Goal: Task Accomplishment & Management: Complete application form

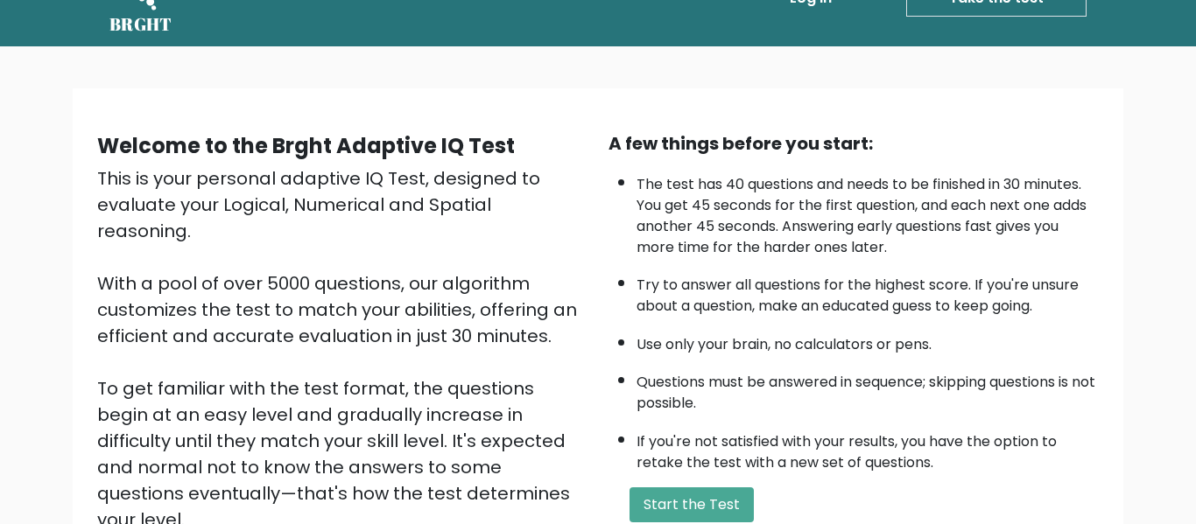
scroll to position [51, 0]
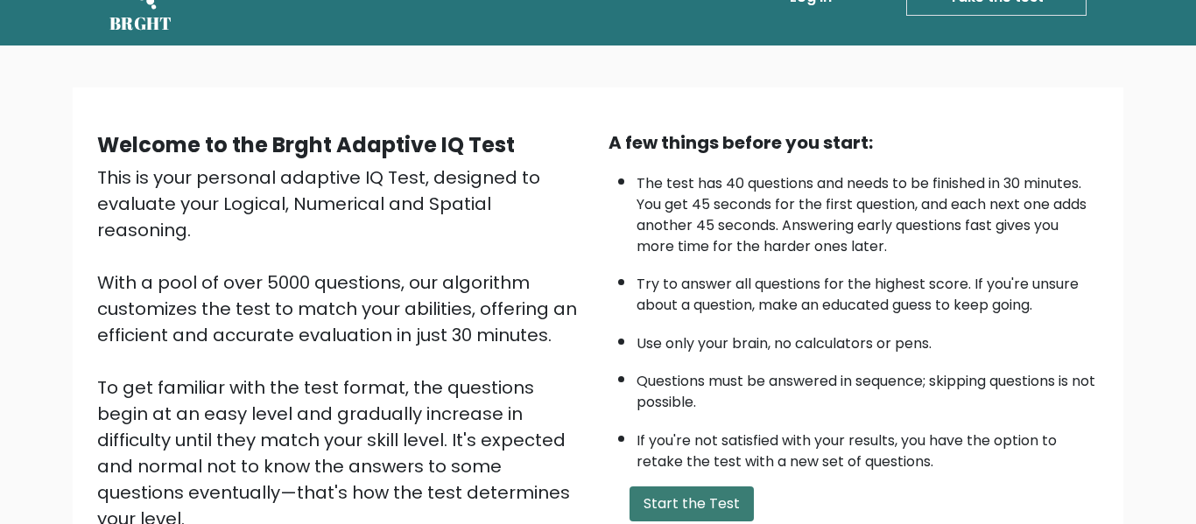
click at [699, 491] on button "Start the Test" at bounding box center [692, 504] width 124 height 35
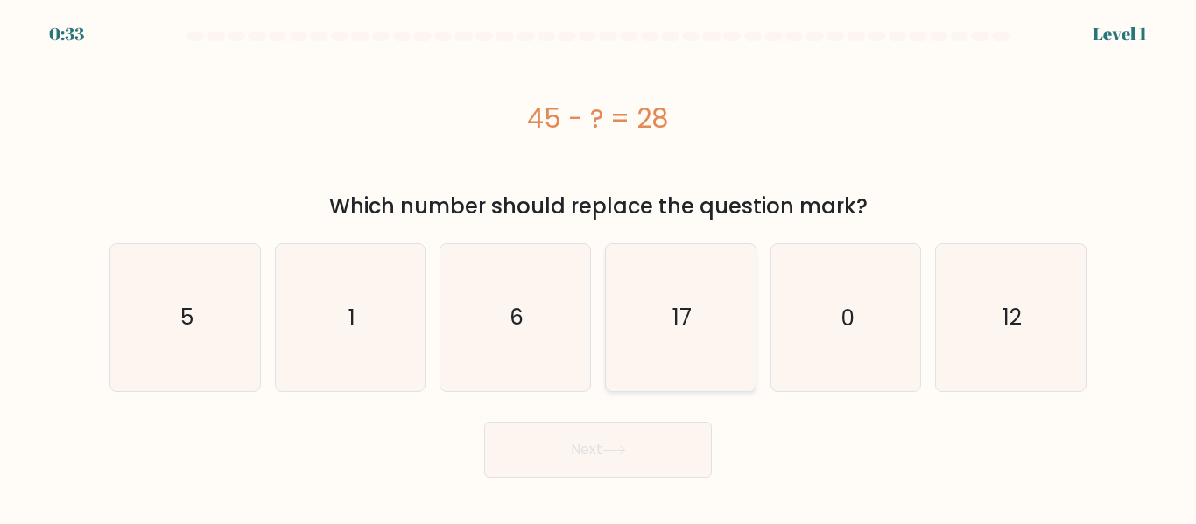
click at [680, 342] on icon "17" at bounding box center [681, 317] width 146 height 146
click at [599, 267] on input "d. 17" at bounding box center [598, 265] width 1 height 4
radio input "true"
click at [586, 468] on button "Next" at bounding box center [598, 450] width 228 height 56
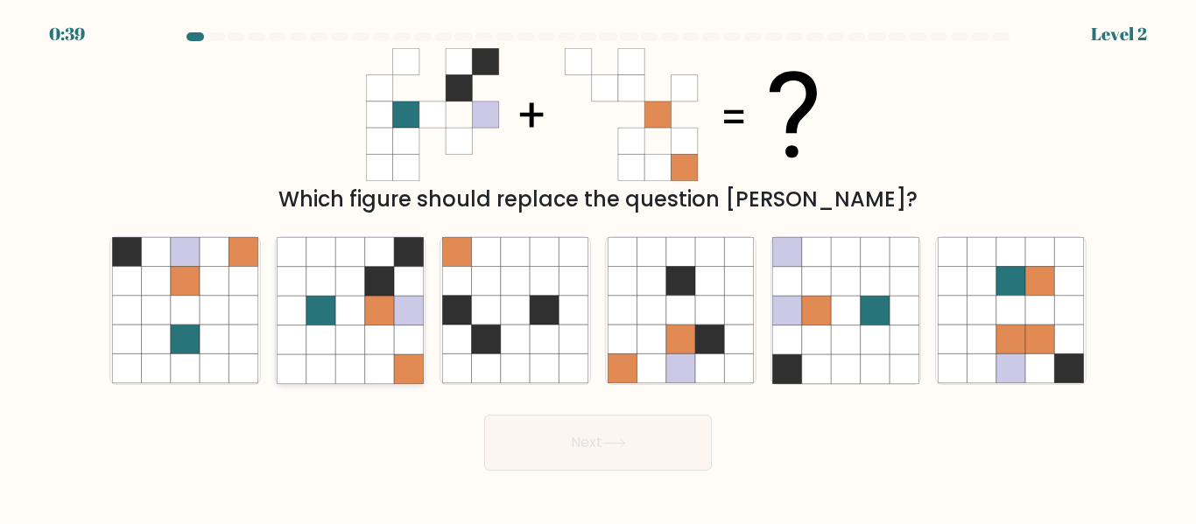
click at [367, 369] on icon at bounding box center [379, 369] width 29 height 29
click at [598, 267] on input "b." at bounding box center [598, 265] width 1 height 4
radio input "true"
click at [595, 440] on button "Next" at bounding box center [598, 443] width 228 height 56
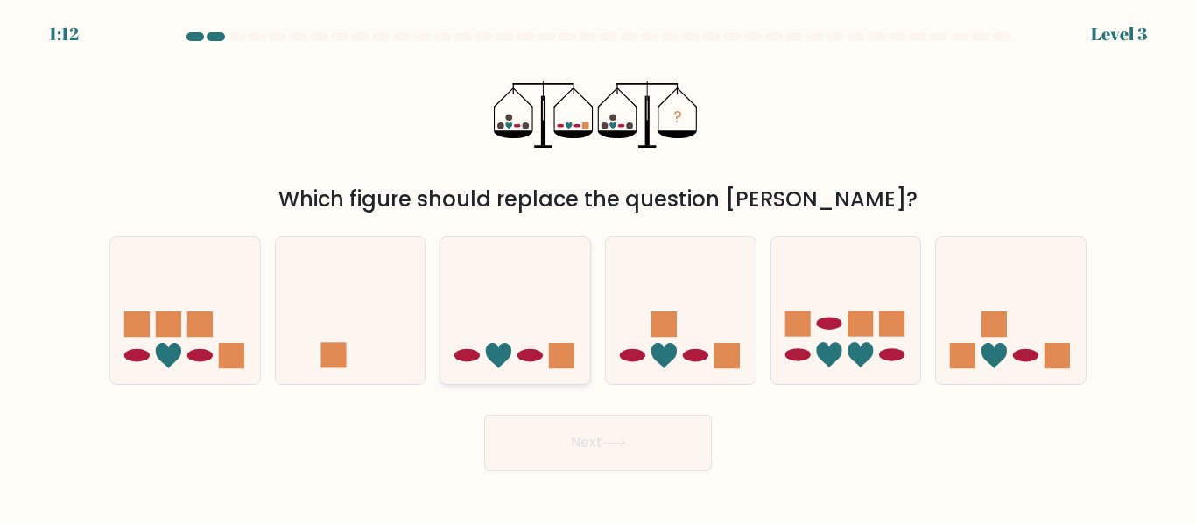
click at [506, 361] on icon at bounding box center [515, 310] width 150 height 123
click at [598, 267] on input "c." at bounding box center [598, 265] width 1 height 4
radio input "true"
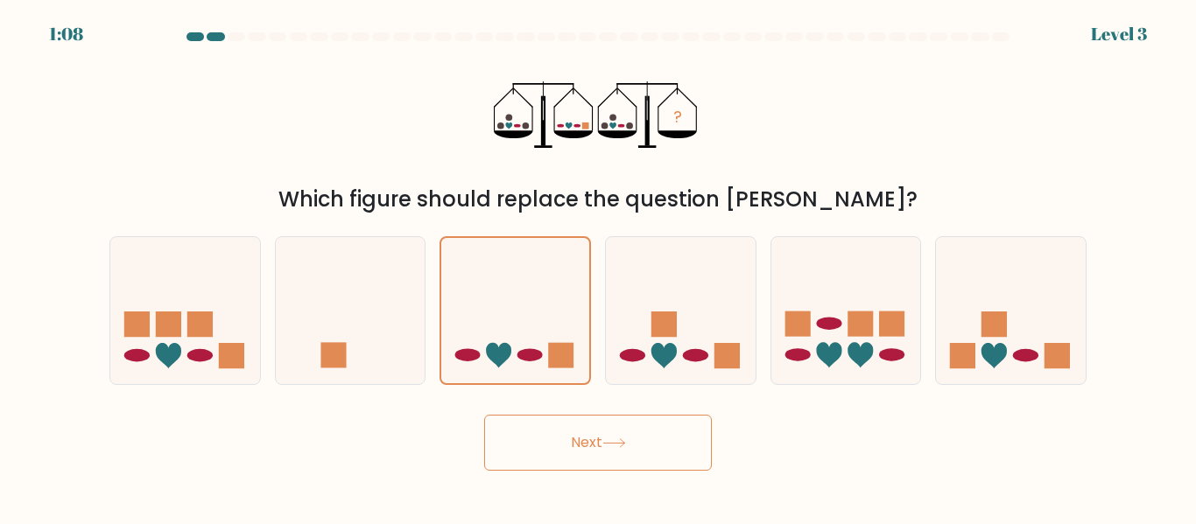
click at [675, 453] on button "Next" at bounding box center [598, 443] width 228 height 56
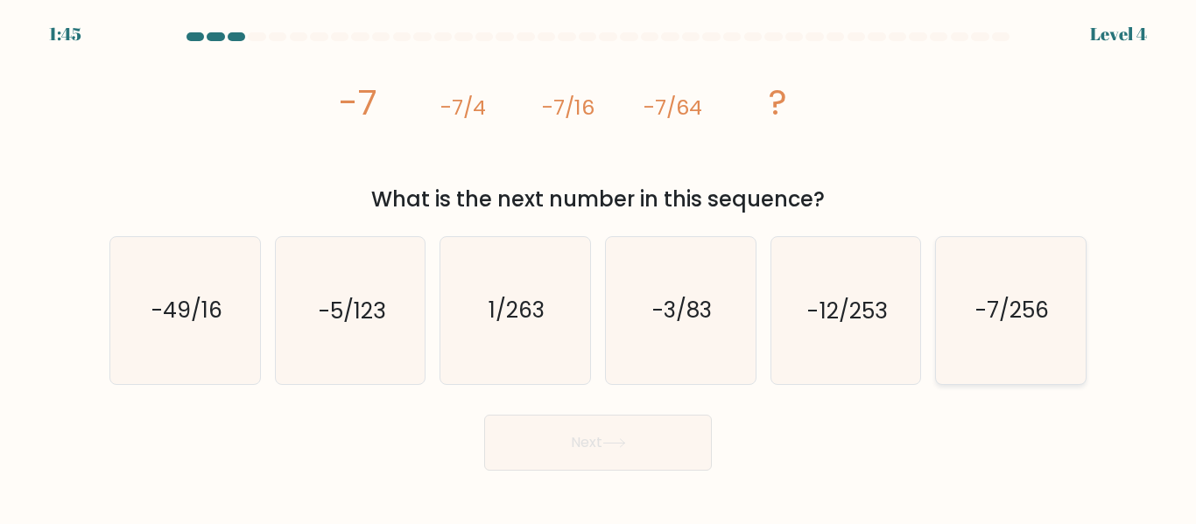
click at [1017, 327] on icon "-7/256" at bounding box center [1011, 310] width 146 height 146
click at [599, 267] on input "f. -7/256" at bounding box center [598, 265] width 1 height 4
radio input "true"
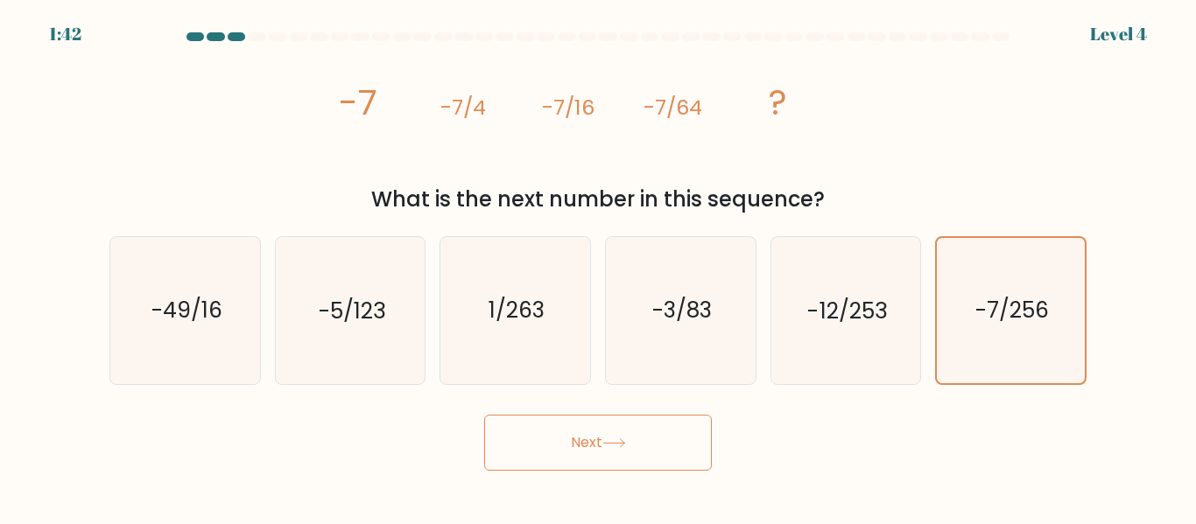
click at [665, 428] on button "Next" at bounding box center [598, 443] width 228 height 56
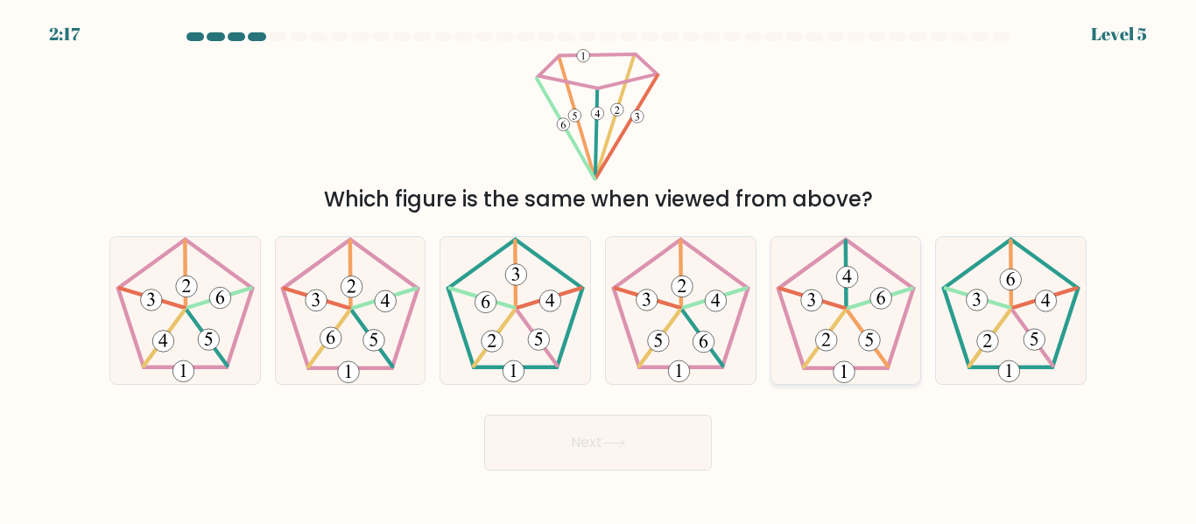
click at [865, 357] on icon at bounding box center [845, 310] width 146 height 146
click at [599, 267] on input "e." at bounding box center [598, 265] width 1 height 4
radio input "true"
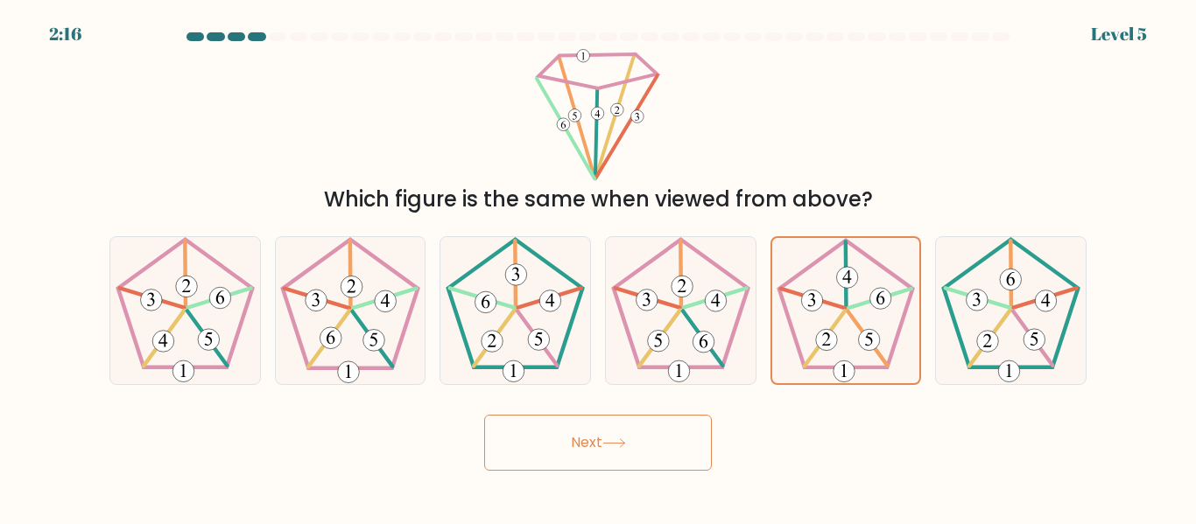
click at [647, 441] on button "Next" at bounding box center [598, 443] width 228 height 56
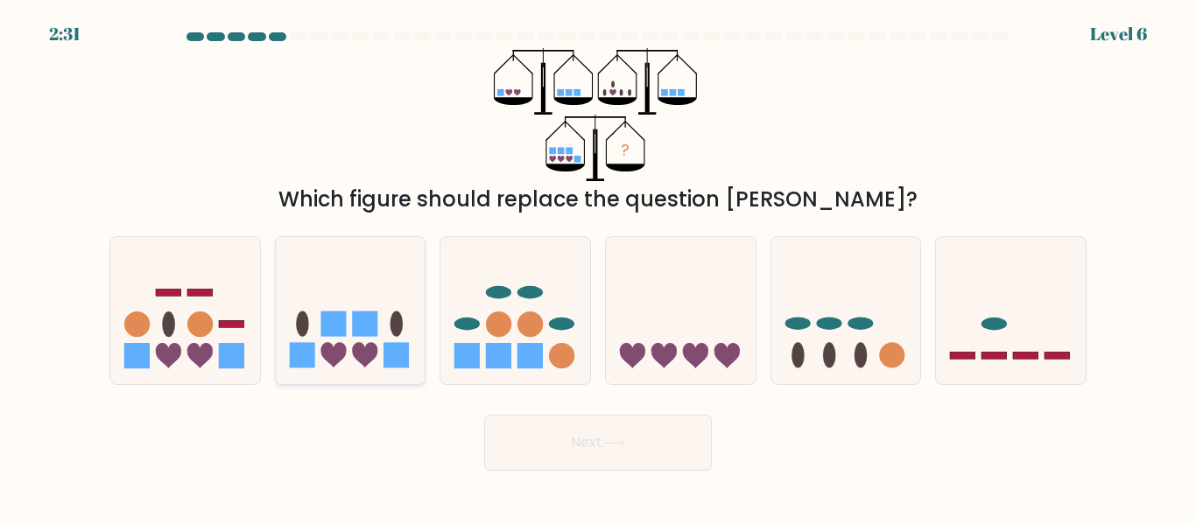
click at [404, 325] on icon at bounding box center [351, 310] width 150 height 123
click at [598, 267] on input "b." at bounding box center [598, 265] width 1 height 4
radio input "true"
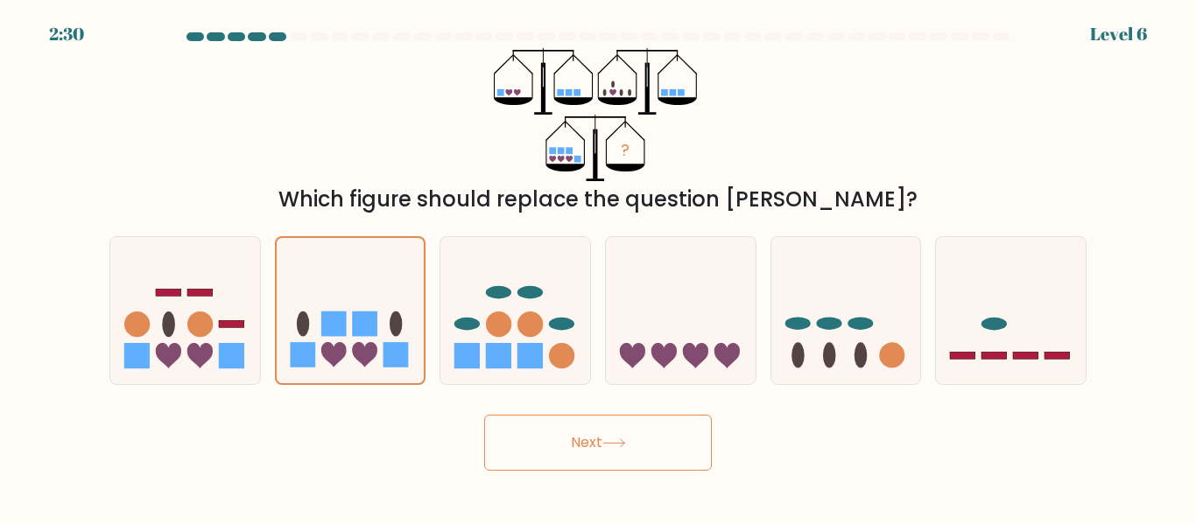
click at [608, 440] on icon at bounding box center [614, 444] width 24 height 10
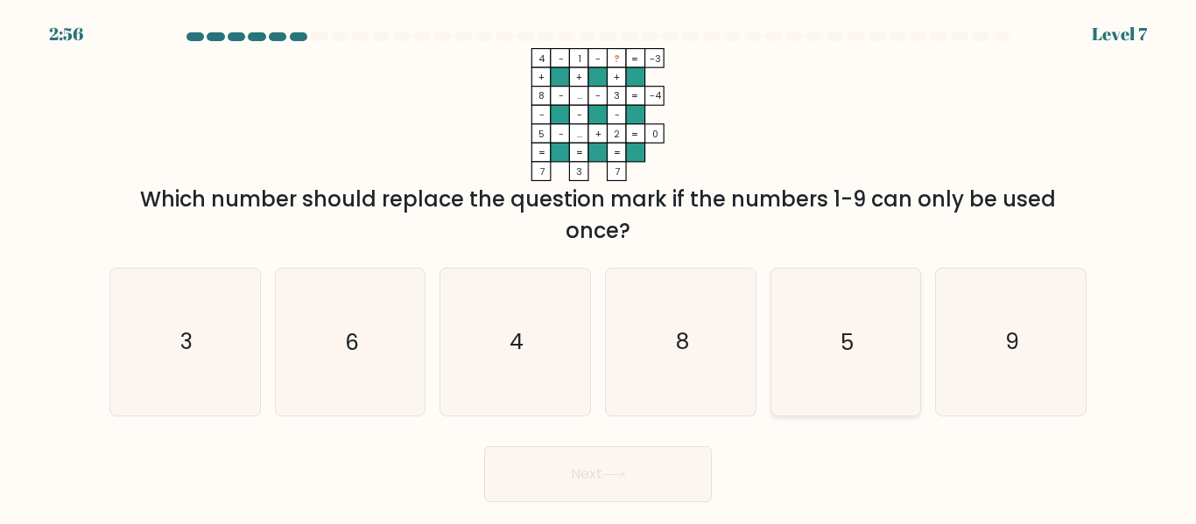
click at [881, 308] on icon "5" at bounding box center [845, 342] width 146 height 146
click at [599, 267] on input "e. 5" at bounding box center [598, 265] width 1 height 4
radio input "true"
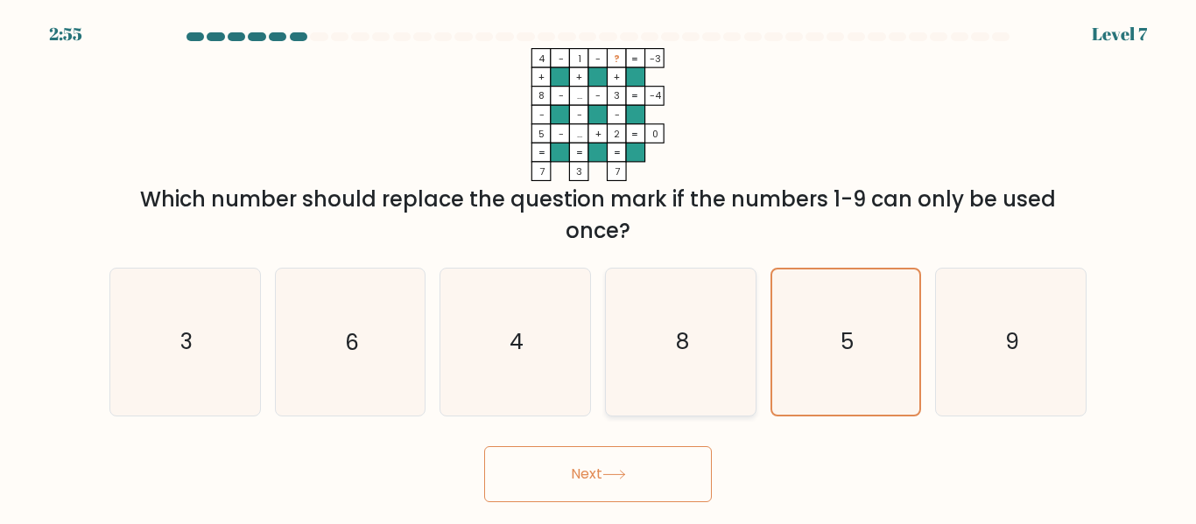
click at [749, 325] on icon "8" at bounding box center [681, 342] width 146 height 146
click at [599, 267] on input "d. 8" at bounding box center [598, 265] width 1 height 4
radio input "true"
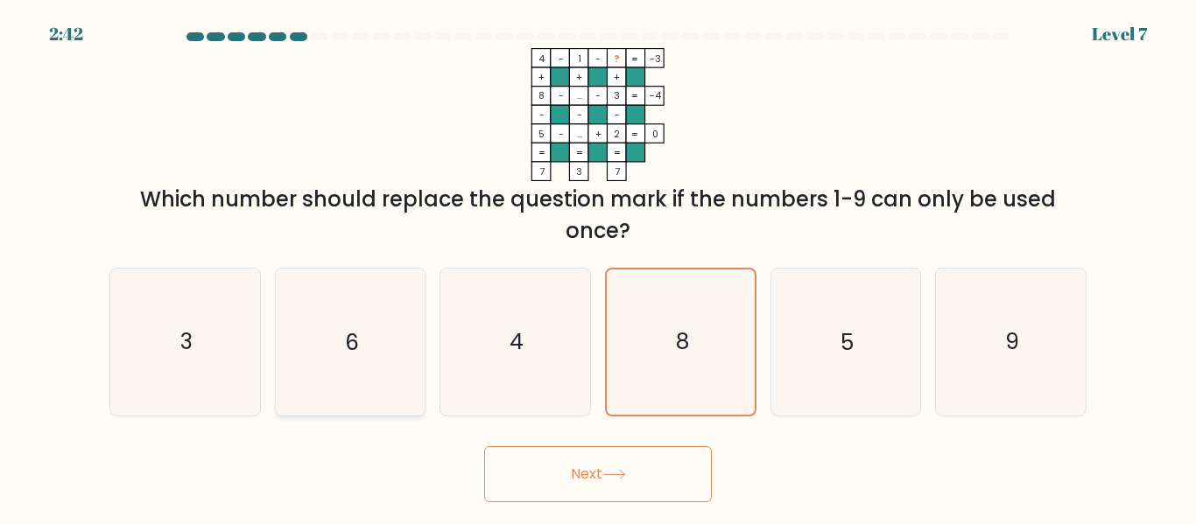
click at [354, 333] on text "6" at bounding box center [352, 342] width 14 height 31
click at [598, 267] on input "b. 6" at bounding box center [598, 265] width 1 height 4
radio input "true"
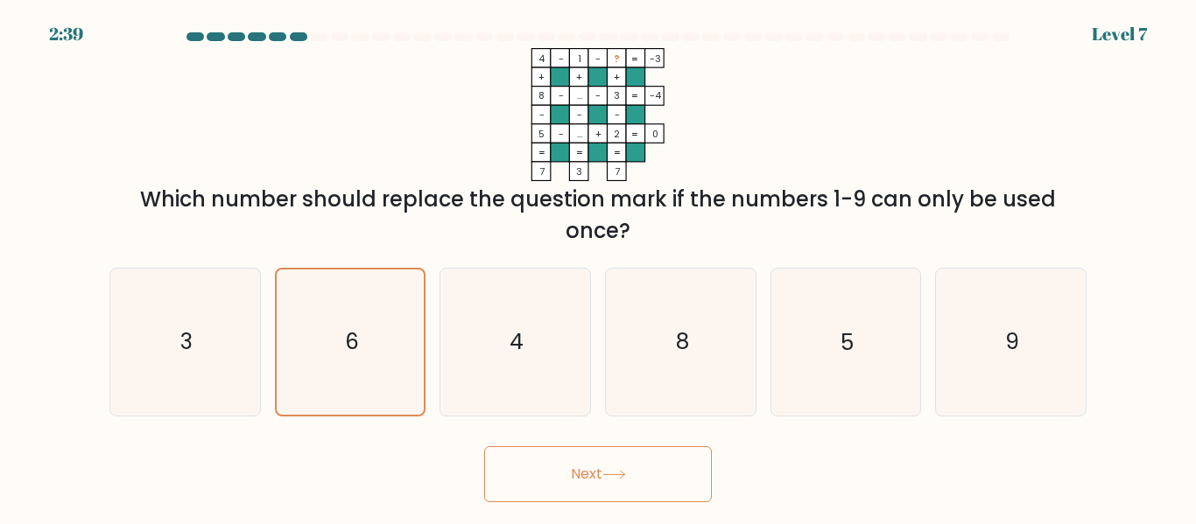
click at [552, 461] on button "Next" at bounding box center [598, 475] width 228 height 56
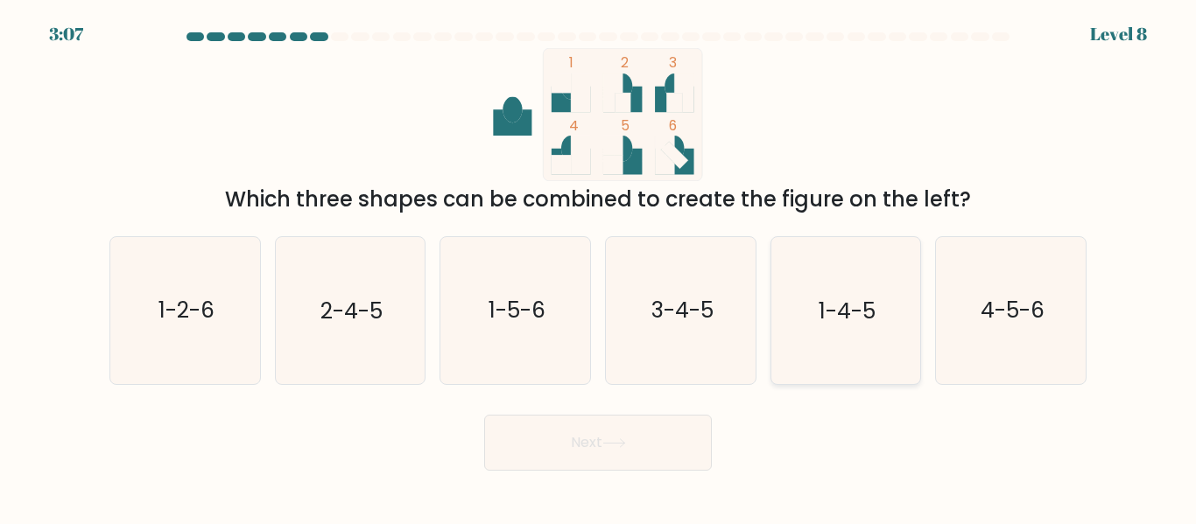
click at [841, 352] on icon "1-4-5" at bounding box center [845, 310] width 146 height 146
click at [599, 267] on input "e. 1-4-5" at bounding box center [598, 265] width 1 height 4
radio input "true"
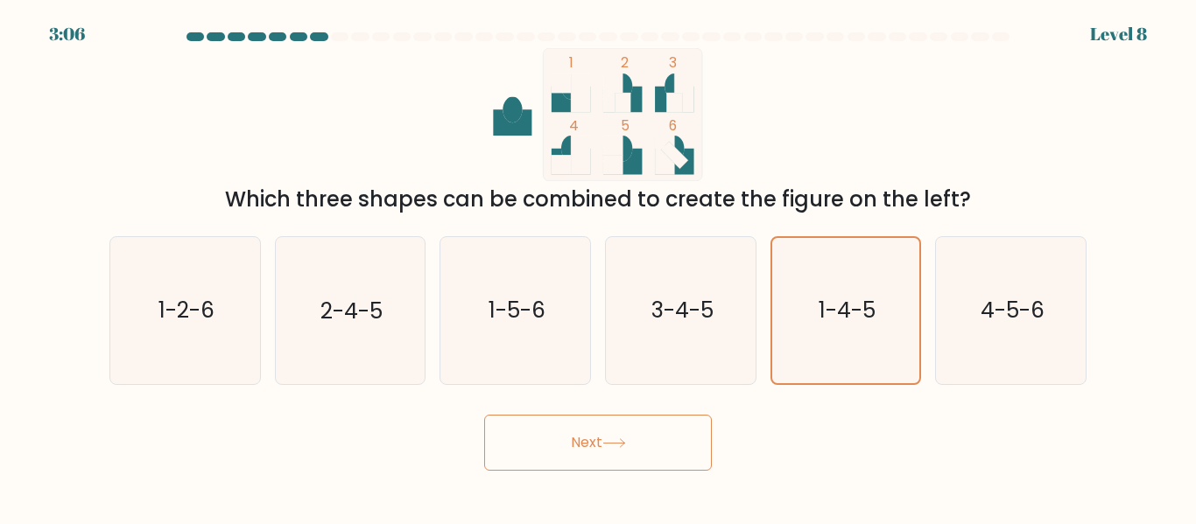
click at [709, 425] on button "Next" at bounding box center [598, 443] width 228 height 56
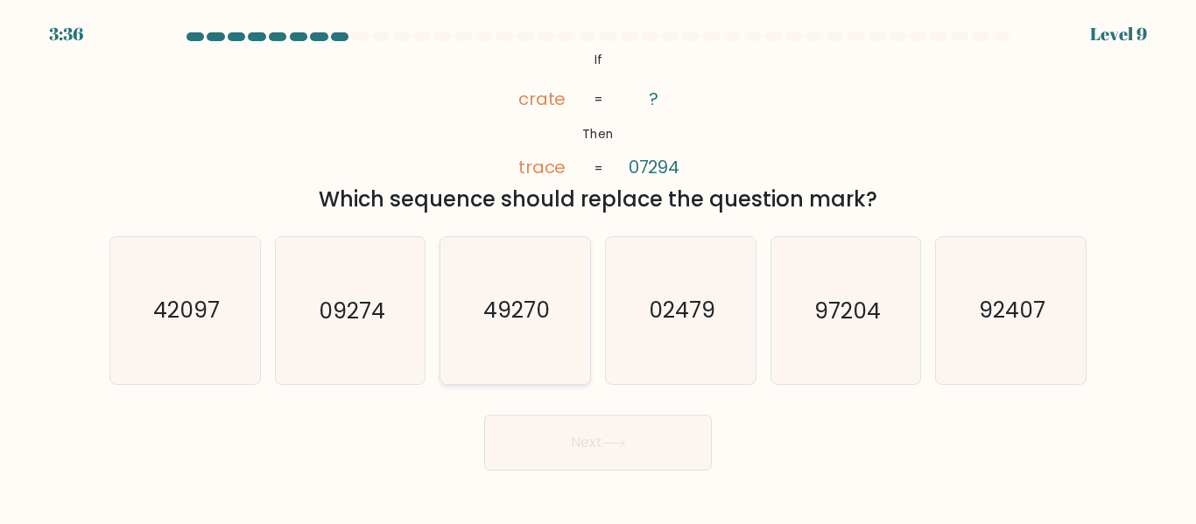
click at [551, 320] on icon "49270" at bounding box center [515, 310] width 146 height 146
click at [598, 267] on input "c. 49270" at bounding box center [598, 265] width 1 height 4
radio input "true"
click at [632, 441] on button "Next" at bounding box center [598, 443] width 228 height 56
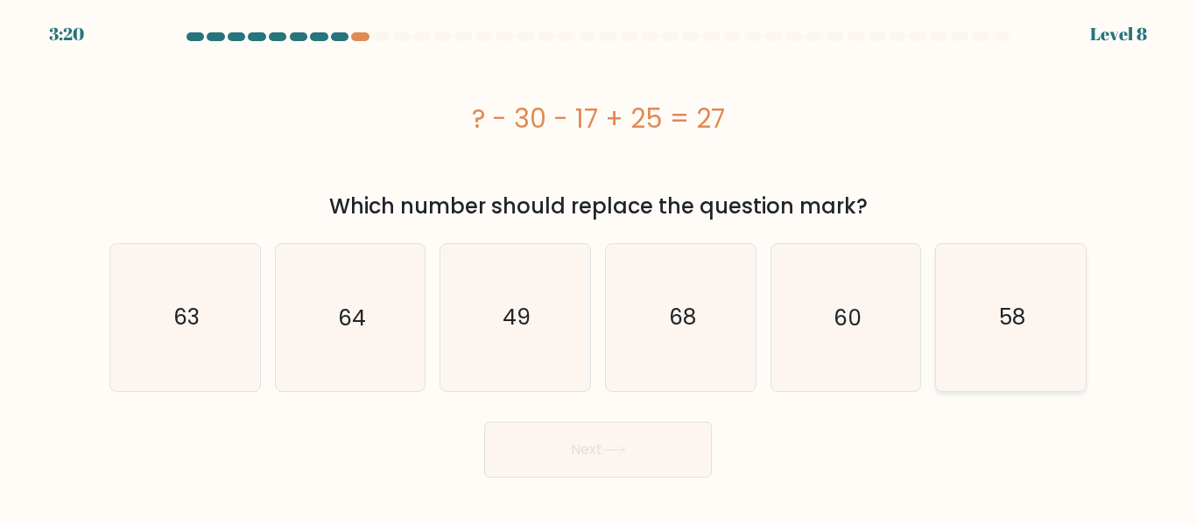
click at [1027, 283] on icon "58" at bounding box center [1011, 317] width 146 height 146
click at [599, 267] on input "f. 58" at bounding box center [598, 265] width 1 height 4
radio input "true"
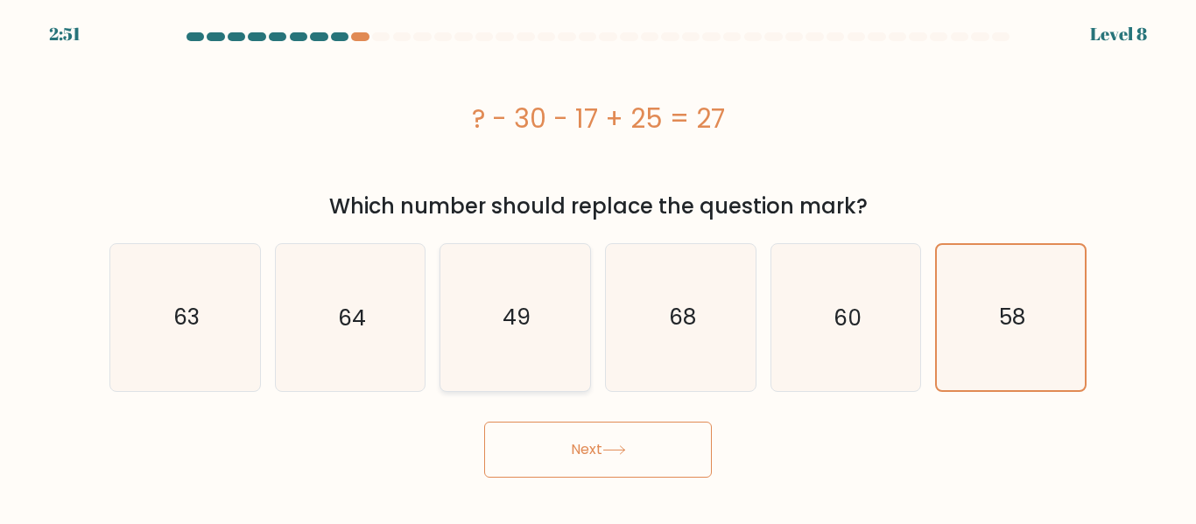
click at [556, 355] on icon "49" at bounding box center [515, 317] width 146 height 146
click at [598, 267] on input "c. 49" at bounding box center [598, 265] width 1 height 4
radio input "true"
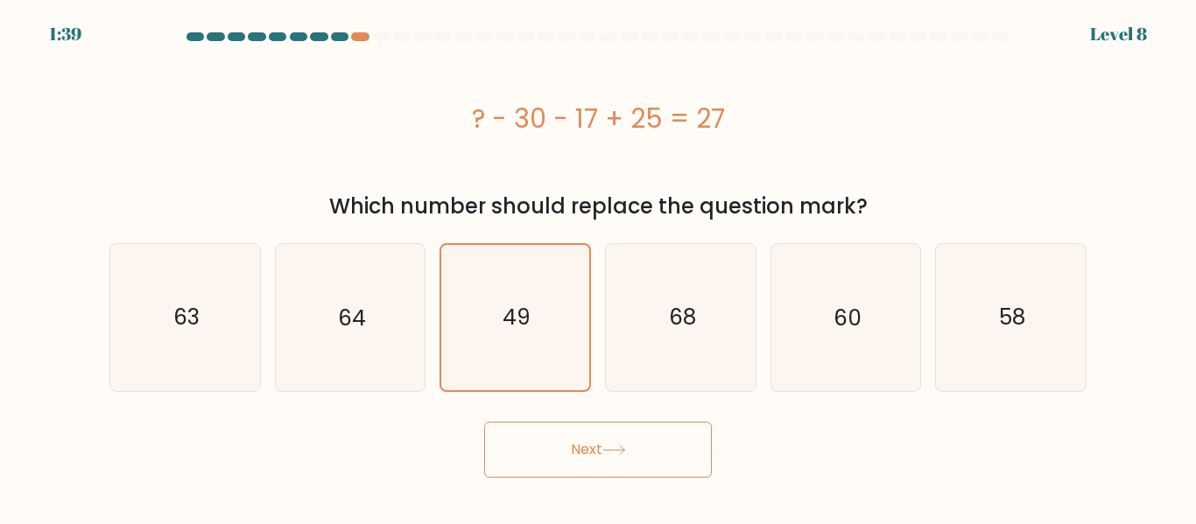
click at [637, 459] on button "Next" at bounding box center [598, 450] width 228 height 56
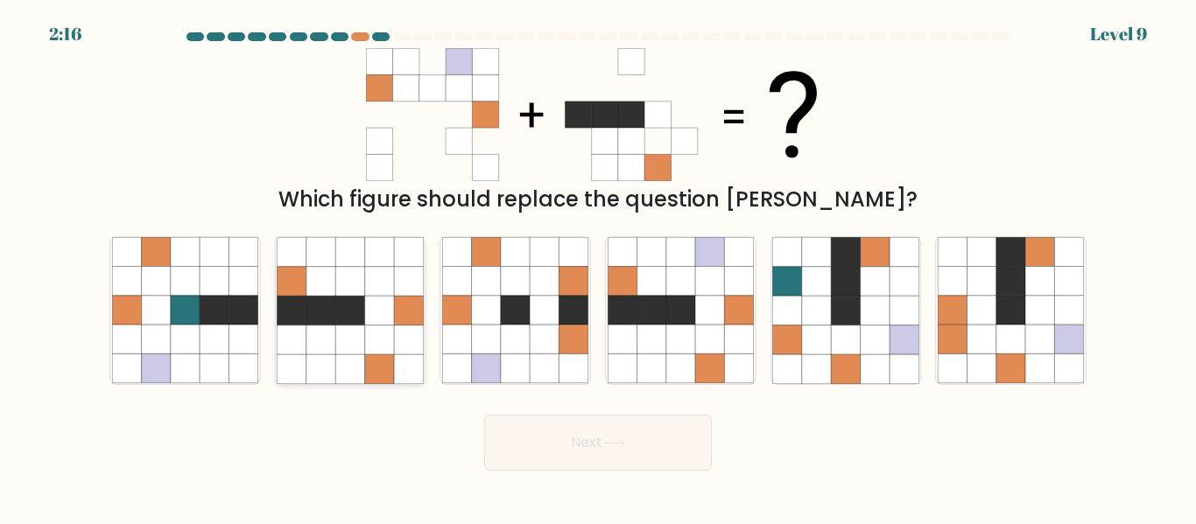
click at [399, 367] on icon at bounding box center [408, 369] width 29 height 29
click at [598, 267] on input "b." at bounding box center [598, 265] width 1 height 4
radio input "true"
click at [686, 372] on icon at bounding box center [680, 369] width 29 height 29
click at [599, 267] on input "d." at bounding box center [598, 265] width 1 height 4
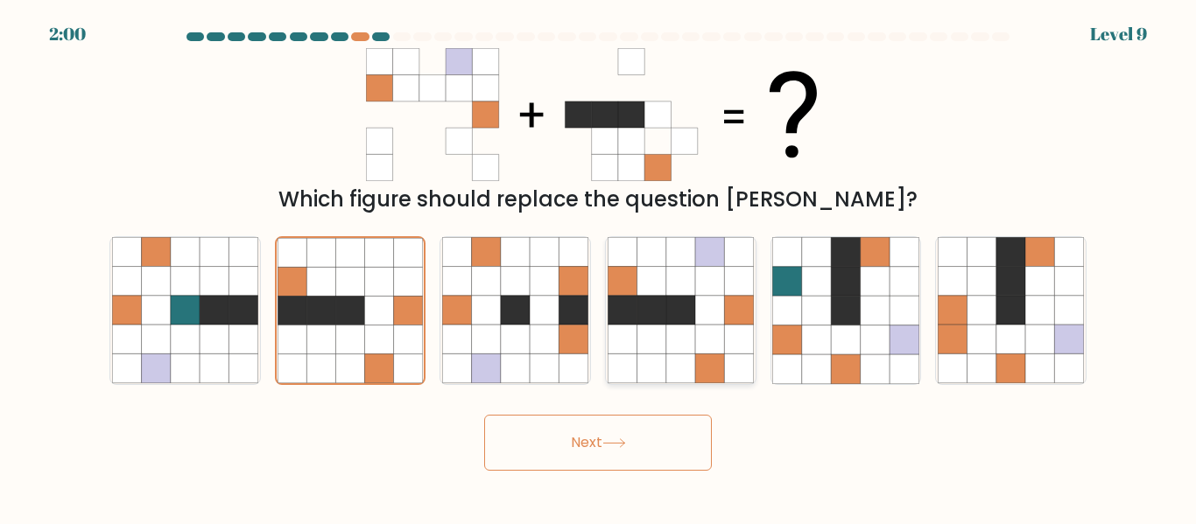
radio input "true"
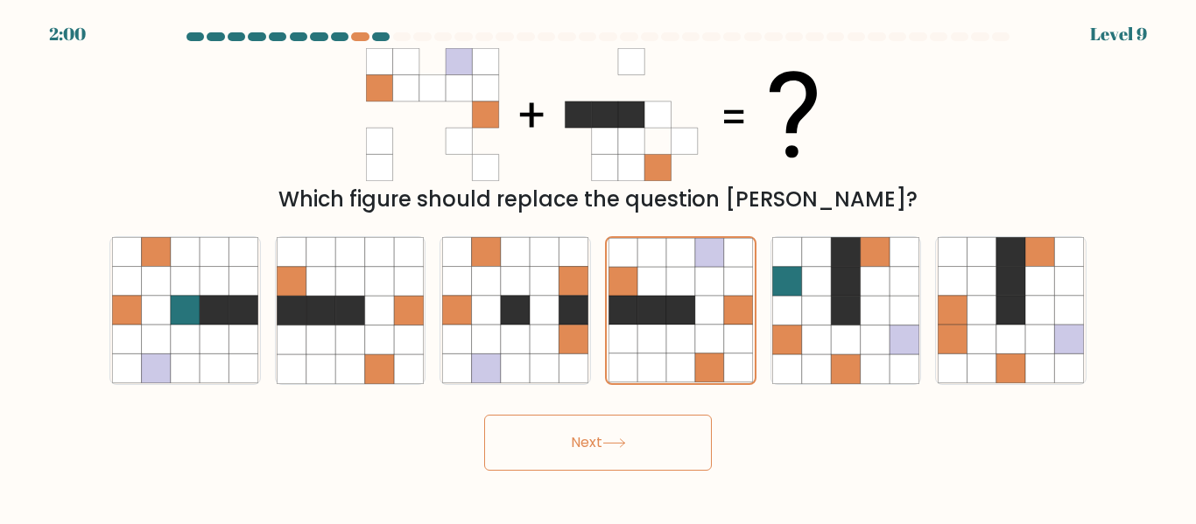
click at [644, 455] on button "Next" at bounding box center [598, 443] width 228 height 56
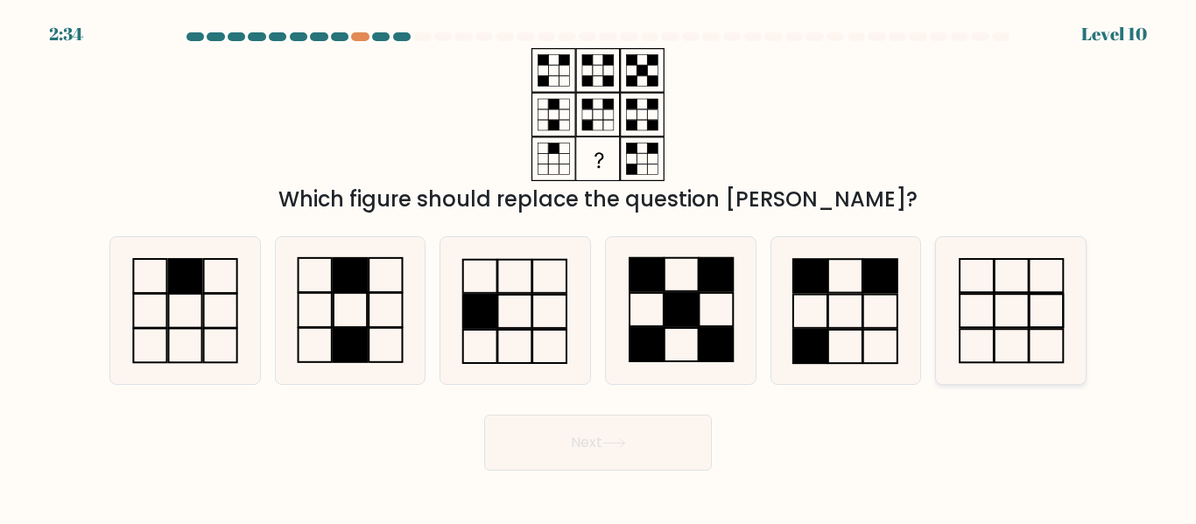
click at [979, 336] on icon at bounding box center [1011, 310] width 146 height 146
click at [599, 267] on input "f." at bounding box center [598, 265] width 1 height 4
radio input "true"
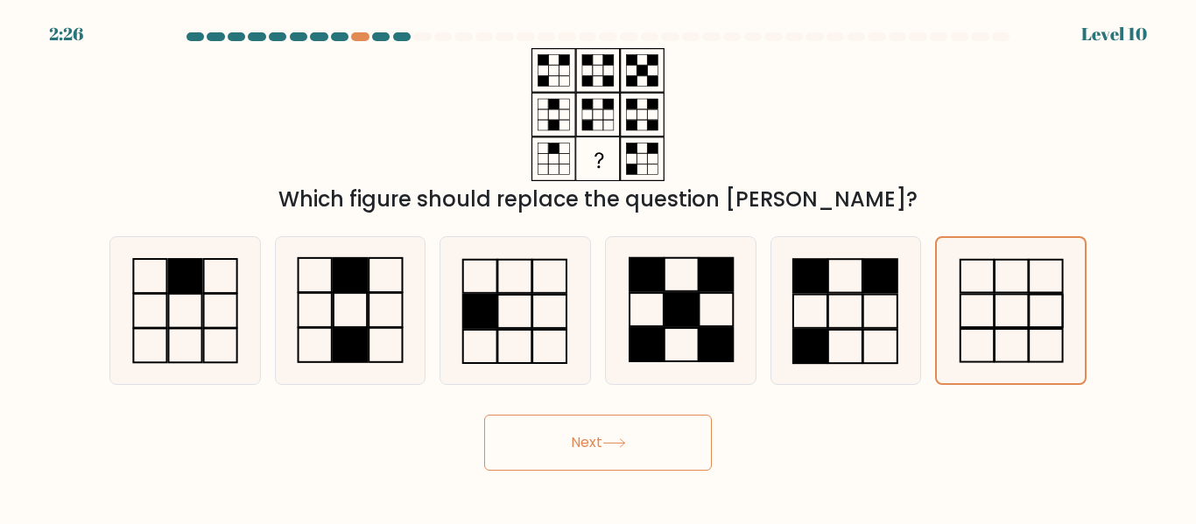
drag, startPoint x: 628, startPoint y: 436, endPoint x: 447, endPoint y: 407, distance: 183.5
click at [447, 407] on div "Next" at bounding box center [598, 438] width 998 height 65
click at [572, 433] on button "Next" at bounding box center [598, 443] width 228 height 56
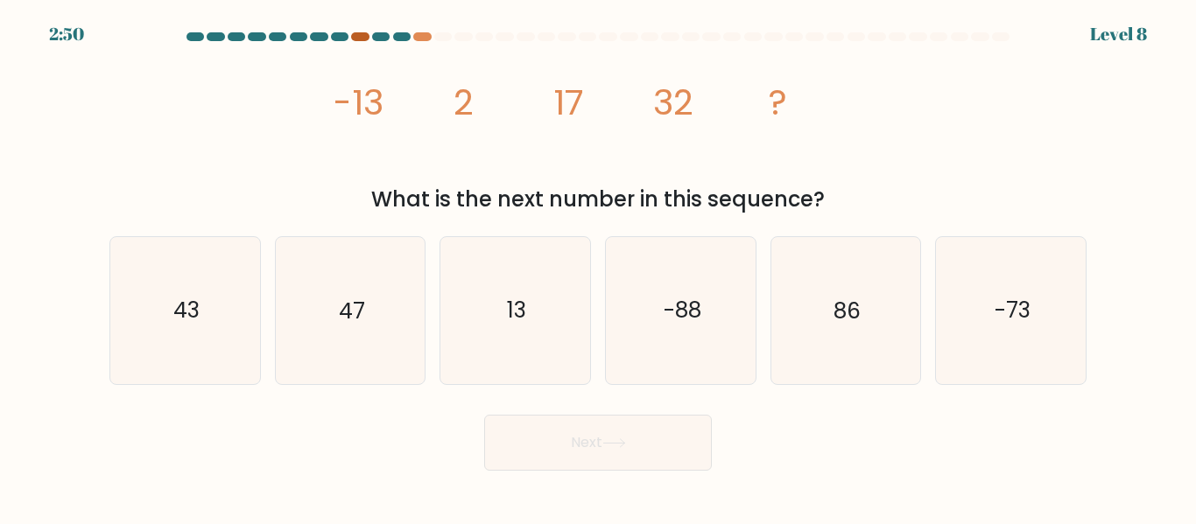
click at [363, 38] on div at bounding box center [360, 36] width 18 height 9
click at [397, 39] on div at bounding box center [402, 36] width 18 height 9
click at [383, 39] on div at bounding box center [381, 36] width 18 height 9
click at [360, 39] on div at bounding box center [360, 36] width 18 height 9
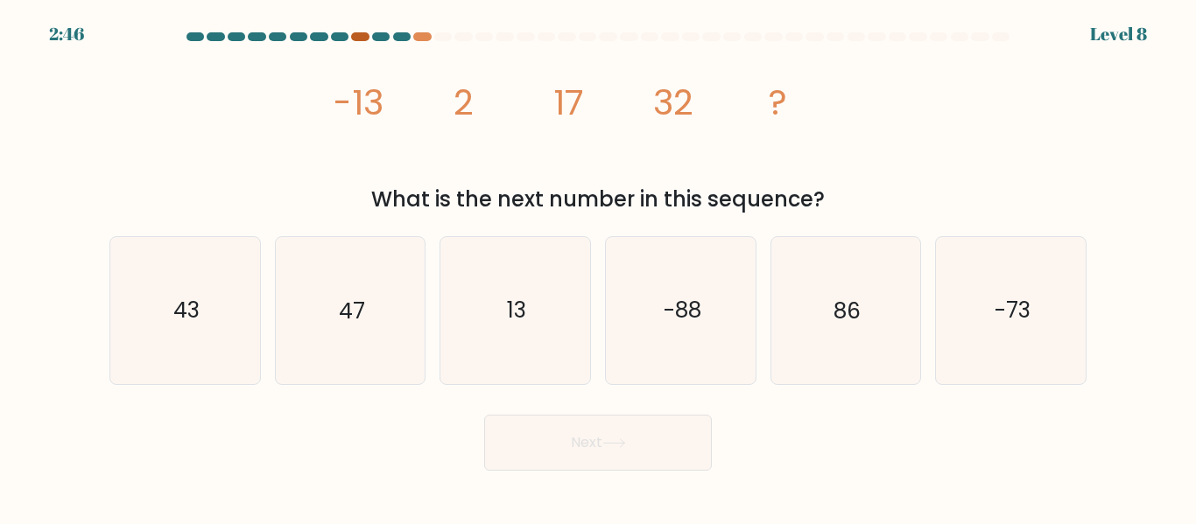
click at [360, 39] on div at bounding box center [360, 36] width 18 height 9
click at [394, 282] on icon "47" at bounding box center [350, 310] width 146 height 146
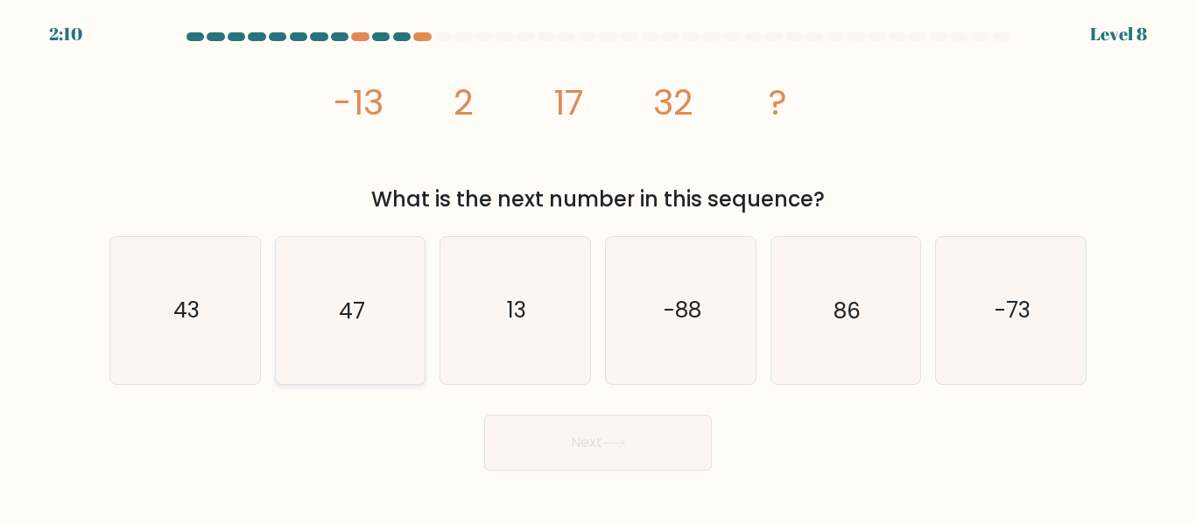
click at [598, 267] on input "b. 47" at bounding box center [598, 265] width 1 height 4
radio input "true"
click at [526, 461] on button "Next" at bounding box center [598, 443] width 228 height 56
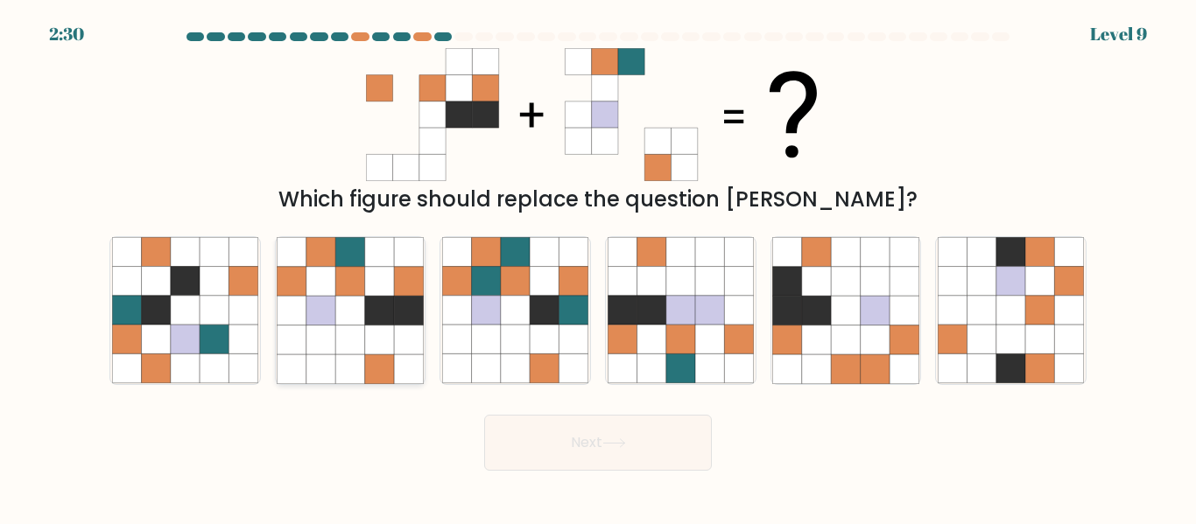
click at [386, 346] on icon at bounding box center [379, 340] width 29 height 29
click at [598, 267] on input "b." at bounding box center [598, 265] width 1 height 4
radio input "true"
click at [567, 447] on button "Next" at bounding box center [598, 443] width 228 height 56
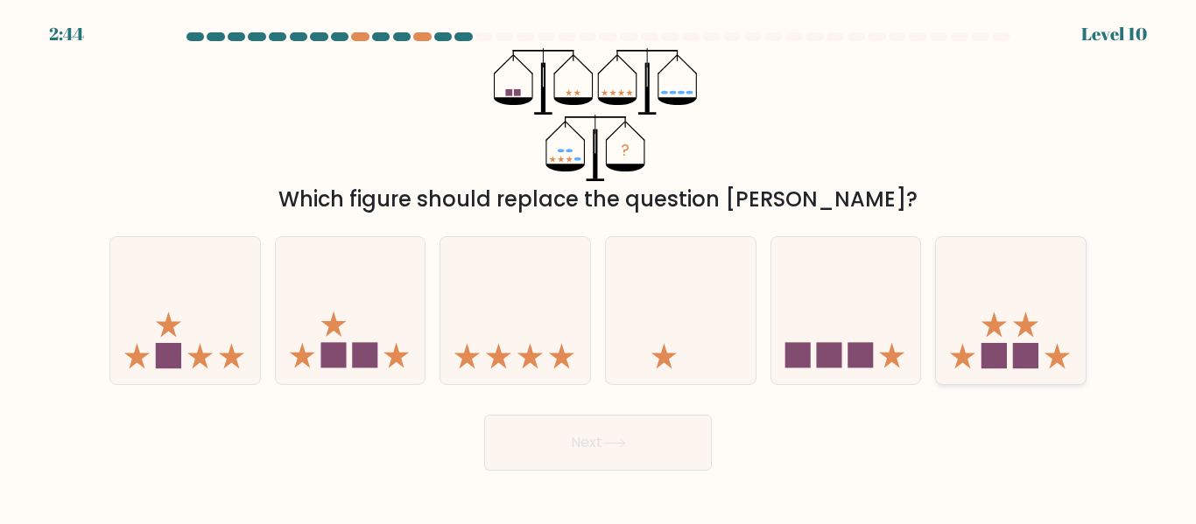
click at [998, 351] on rect at bounding box center [994, 355] width 25 height 25
click at [599, 267] on input "f." at bounding box center [598, 265] width 1 height 4
radio input "true"
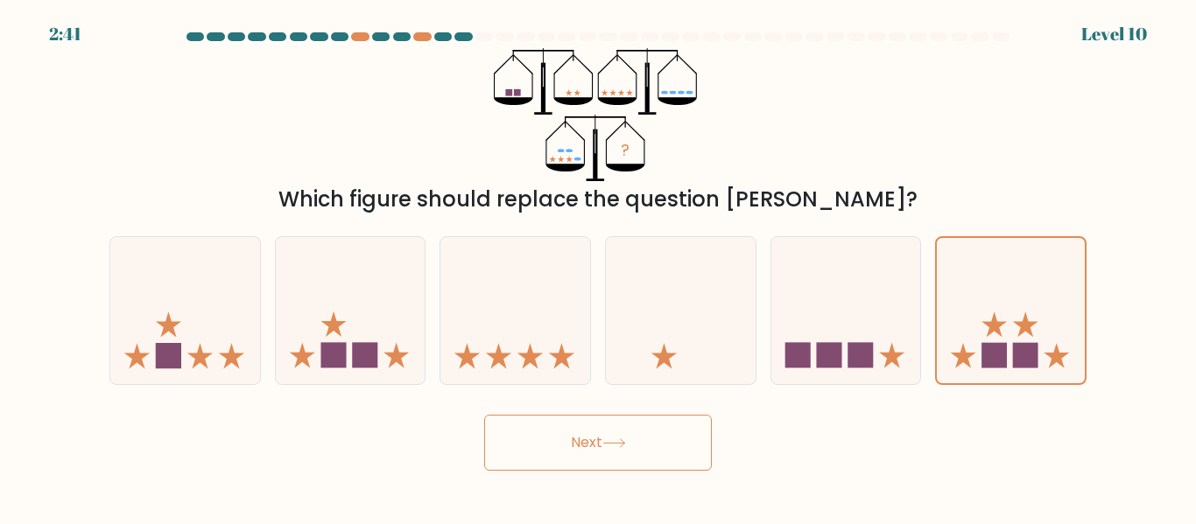
click at [660, 454] on button "Next" at bounding box center [598, 443] width 228 height 56
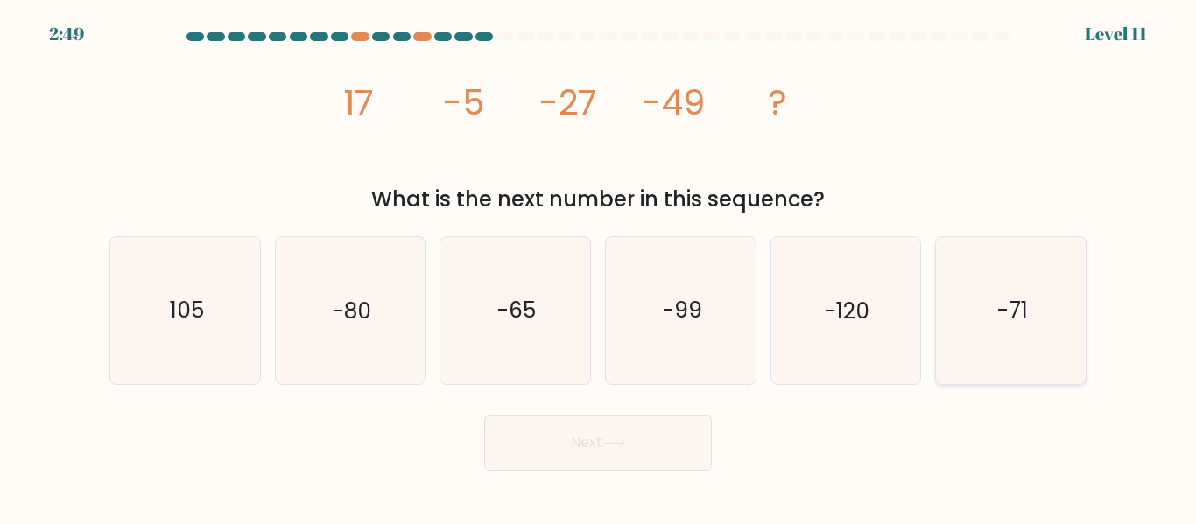
click at [1003, 316] on text "-71" at bounding box center [1012, 311] width 31 height 31
click at [599, 267] on input "f. -71" at bounding box center [598, 265] width 1 height 4
radio input "true"
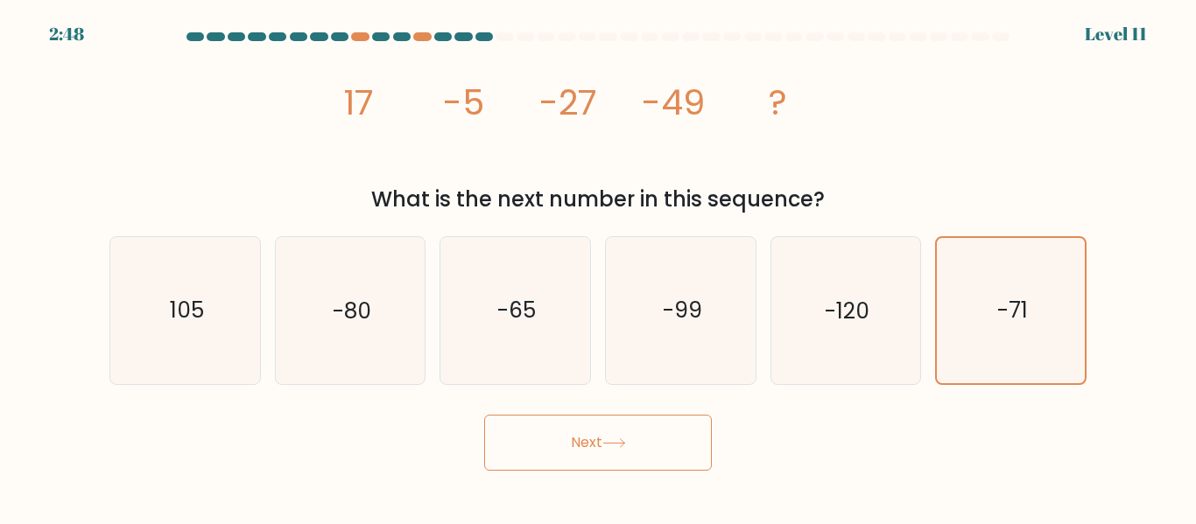
click at [648, 436] on button "Next" at bounding box center [598, 443] width 228 height 56
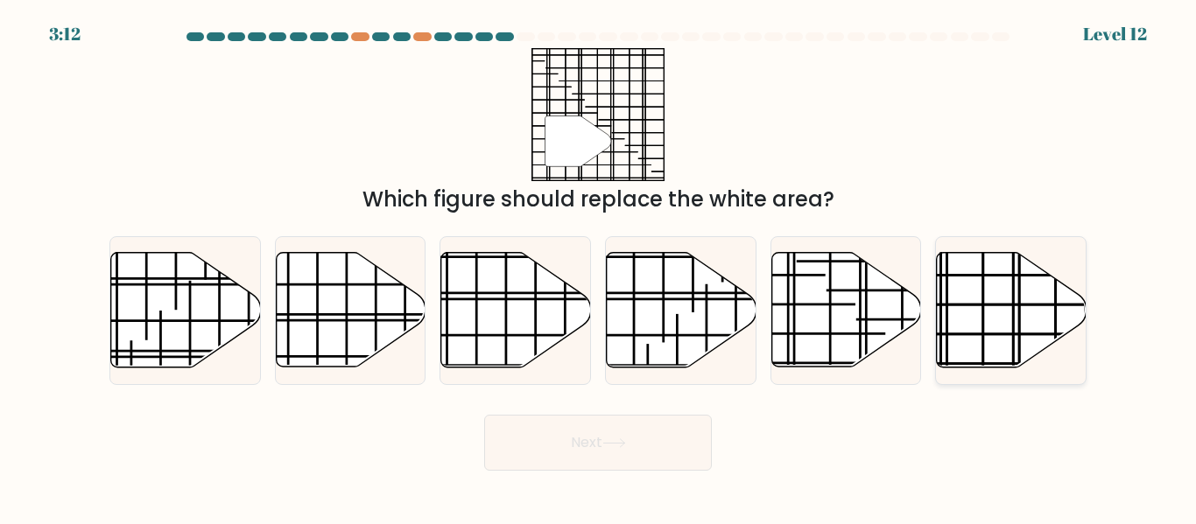
click at [996, 320] on icon at bounding box center [1012, 310] width 150 height 115
click at [599, 267] on input "f." at bounding box center [598, 265] width 1 height 4
radio input "true"
click at [657, 436] on button "Next" at bounding box center [598, 443] width 228 height 56
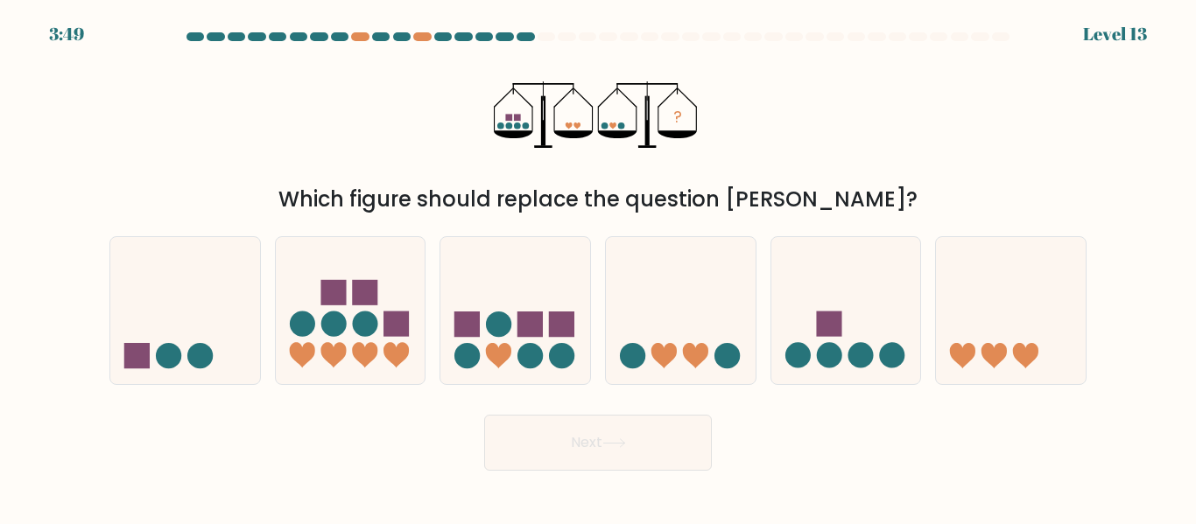
click at [1002, 38] on div at bounding box center [1001, 36] width 18 height 9
click at [361, 34] on div at bounding box center [360, 36] width 18 height 9
click at [361, 35] on div at bounding box center [360, 36] width 18 height 9
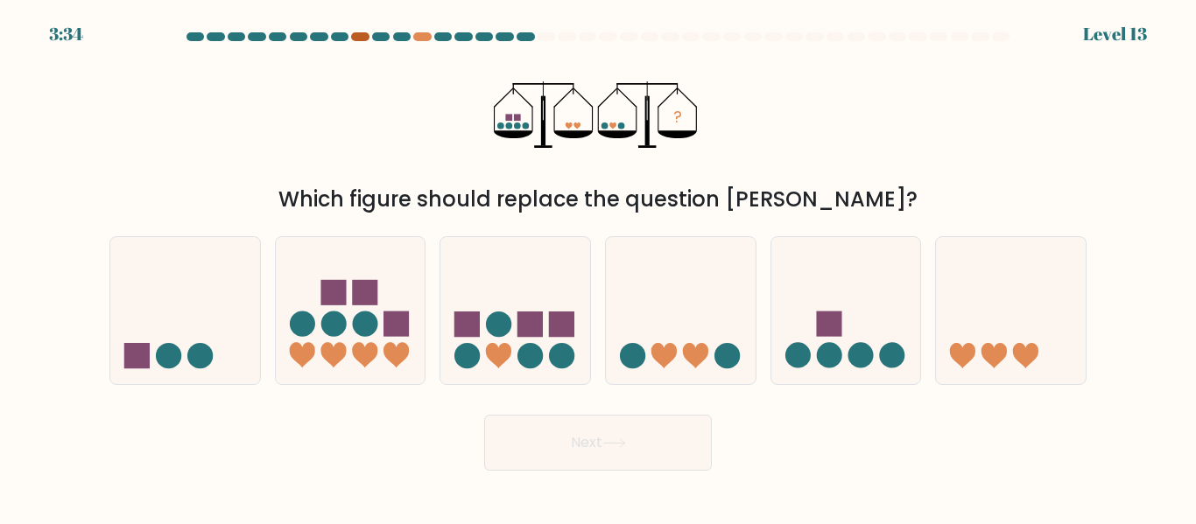
click at [361, 35] on div at bounding box center [360, 36] width 18 height 9
click at [471, 299] on icon at bounding box center [515, 310] width 150 height 123
click at [598, 267] on input "c." at bounding box center [598, 265] width 1 height 4
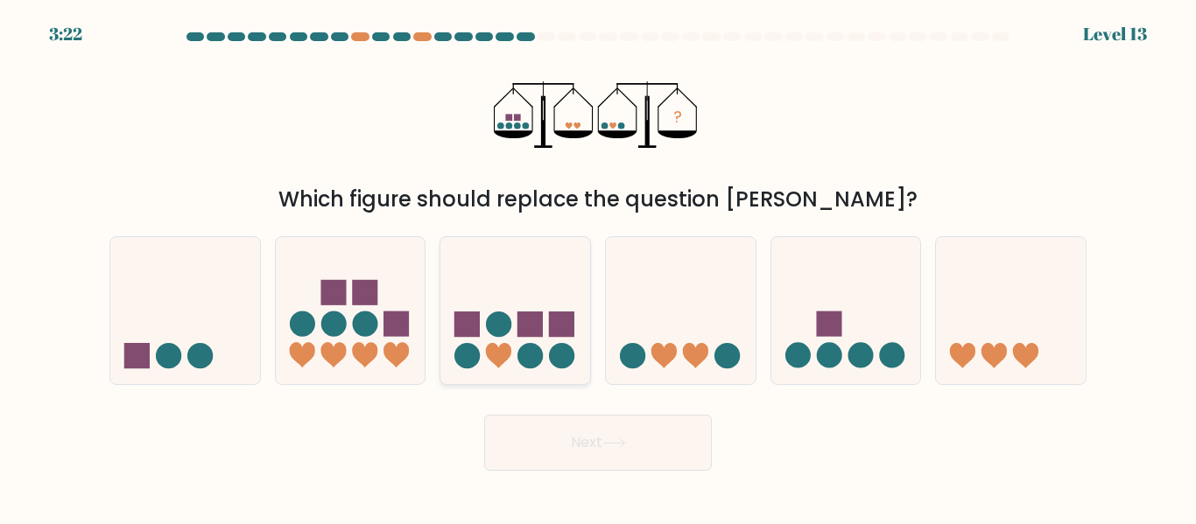
radio input "true"
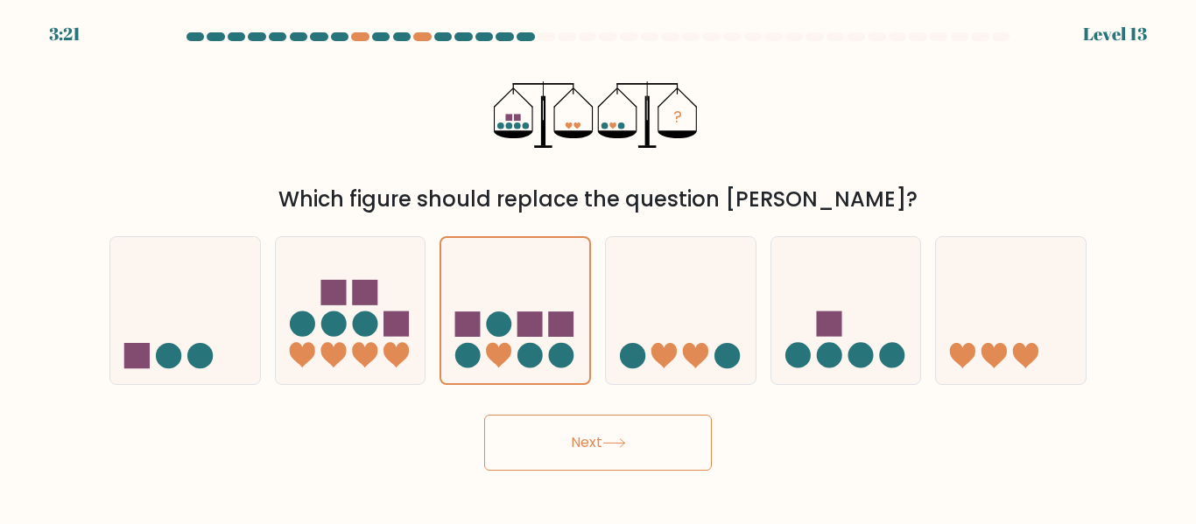
click at [582, 453] on button "Next" at bounding box center [598, 443] width 228 height 56
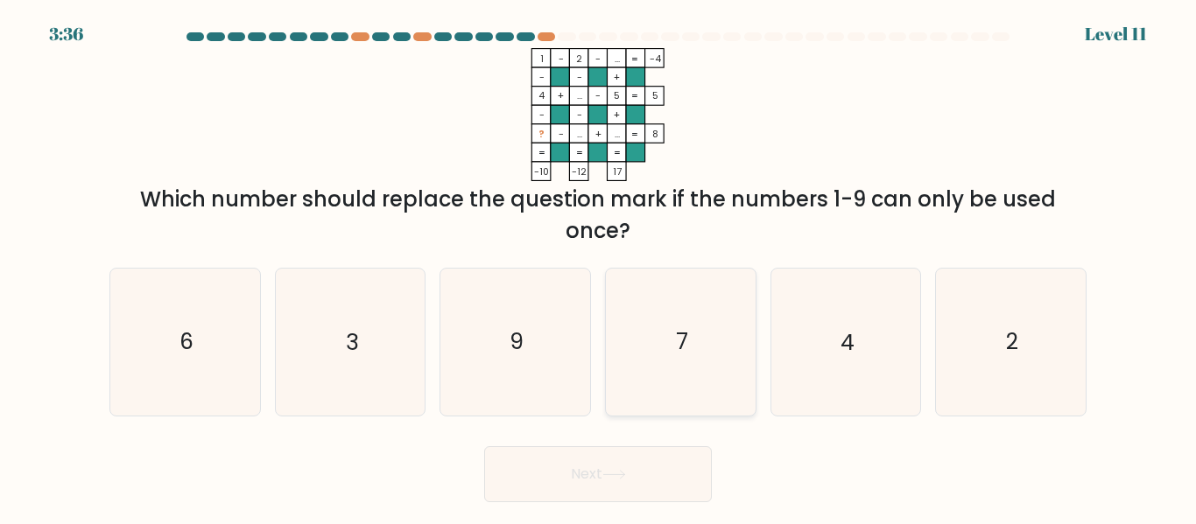
click at [608, 370] on icon "7" at bounding box center [681, 342] width 146 height 146
click at [599, 267] on input "d. 7" at bounding box center [598, 265] width 1 height 4
radio input "true"
click at [639, 475] on button "Next" at bounding box center [598, 475] width 228 height 56
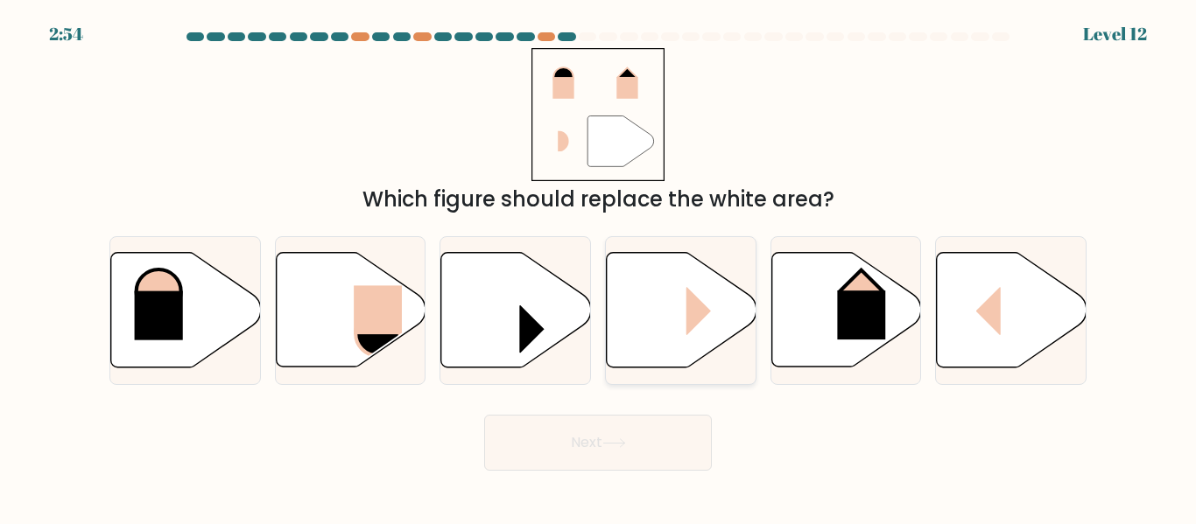
click at [619, 363] on icon at bounding box center [682, 310] width 150 height 115
click at [599, 267] on input "d." at bounding box center [598, 265] width 1 height 4
radio input "true"
click at [679, 446] on button "Next" at bounding box center [598, 443] width 228 height 56
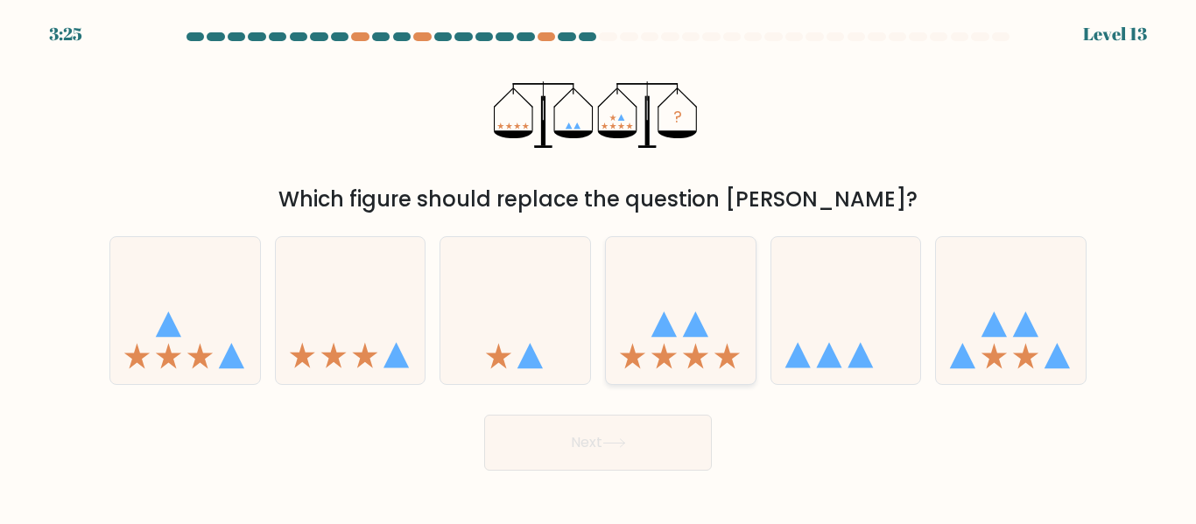
click at [675, 359] on icon at bounding box center [681, 310] width 150 height 123
click at [599, 267] on input "d." at bounding box center [598, 265] width 1 height 4
radio input "true"
click at [645, 449] on button "Next" at bounding box center [598, 443] width 228 height 56
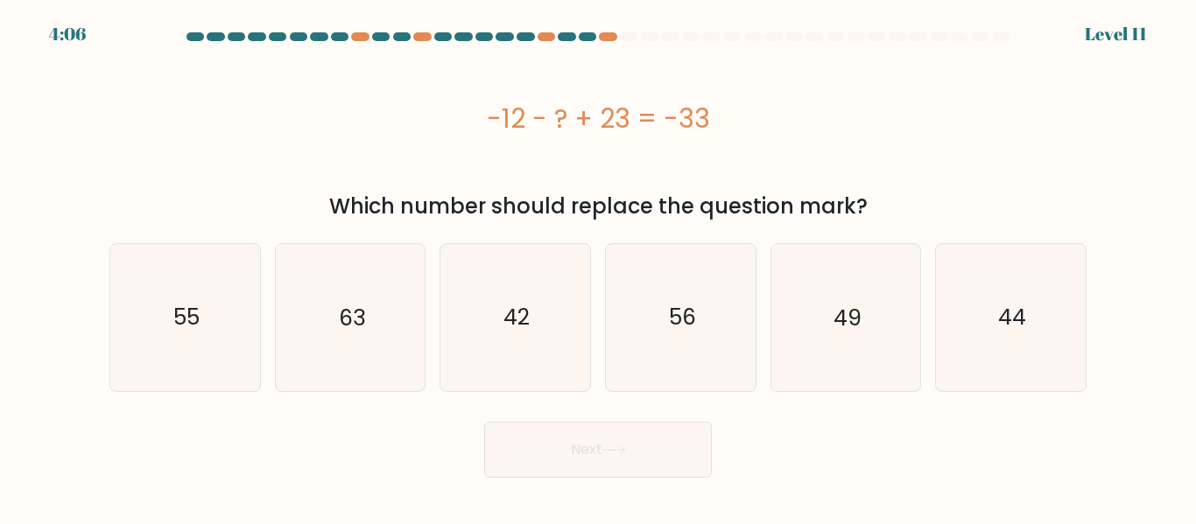
click at [606, 44] on div at bounding box center [598, 40] width 998 height 16
click at [607, 40] on div at bounding box center [608, 36] width 18 height 9
click at [606, 41] on div at bounding box center [598, 40] width 998 height 16
click at [586, 35] on div at bounding box center [588, 36] width 18 height 9
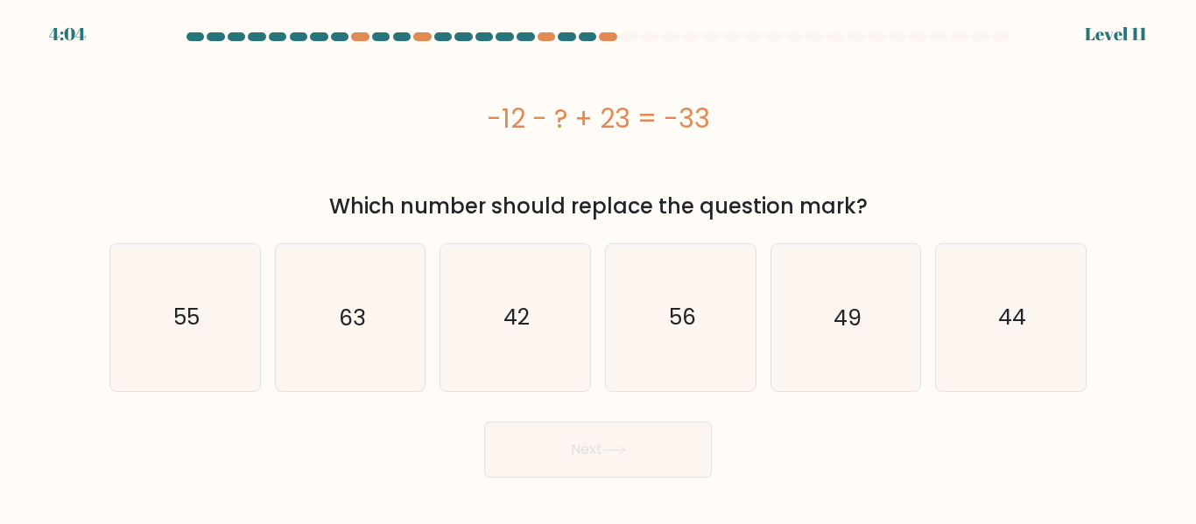
click at [586, 35] on div at bounding box center [588, 36] width 18 height 9
click at [396, 316] on icon "63" at bounding box center [350, 317] width 146 height 146
click at [598, 267] on input "b. 63" at bounding box center [598, 265] width 1 height 4
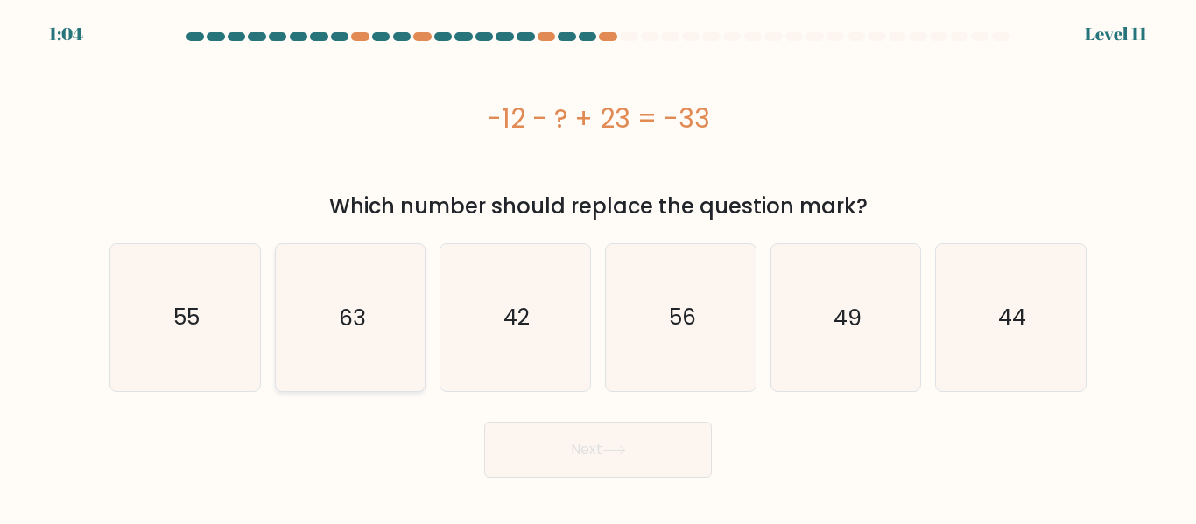
radio input "true"
click at [169, 333] on icon "55" at bounding box center [185, 317] width 146 height 146
click at [598, 267] on input "a. 55" at bounding box center [598, 265] width 1 height 4
radio input "true"
click at [996, 323] on icon "44" at bounding box center [1011, 317] width 146 height 146
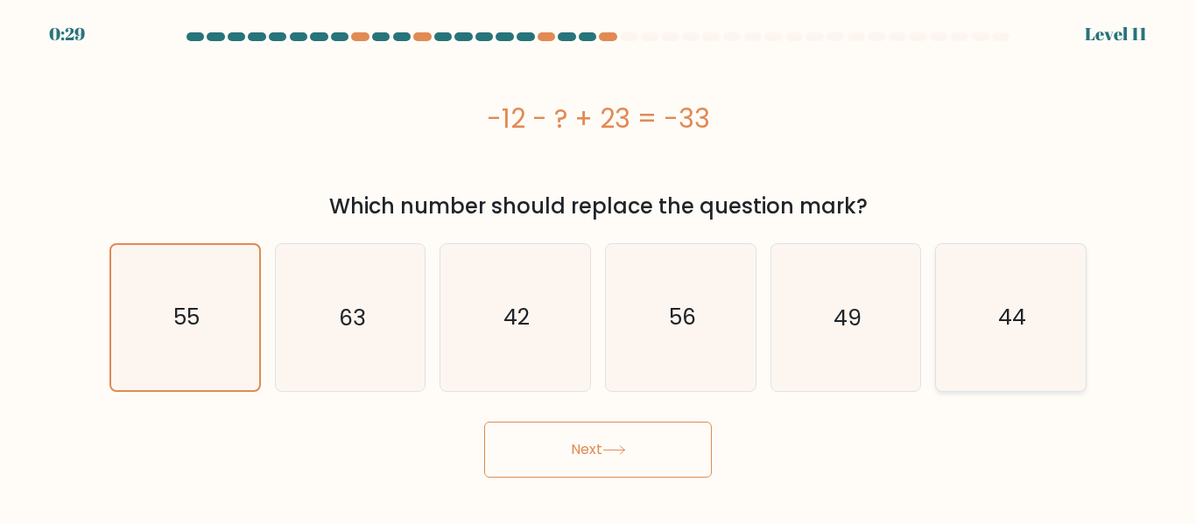
click at [599, 267] on input "f. 44" at bounding box center [598, 265] width 1 height 4
radio input "true"
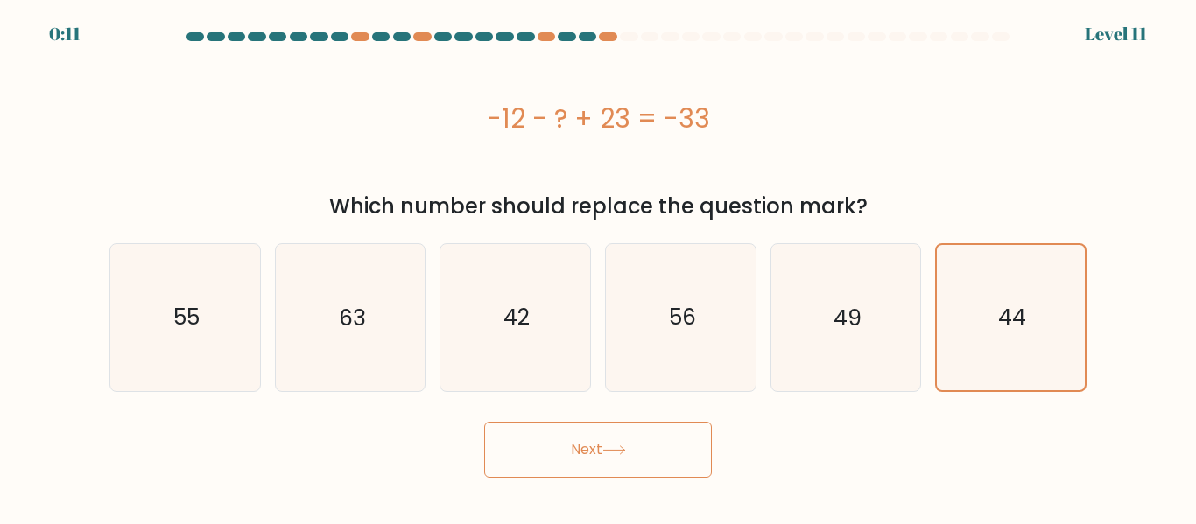
click at [644, 454] on button "Next" at bounding box center [598, 450] width 228 height 56
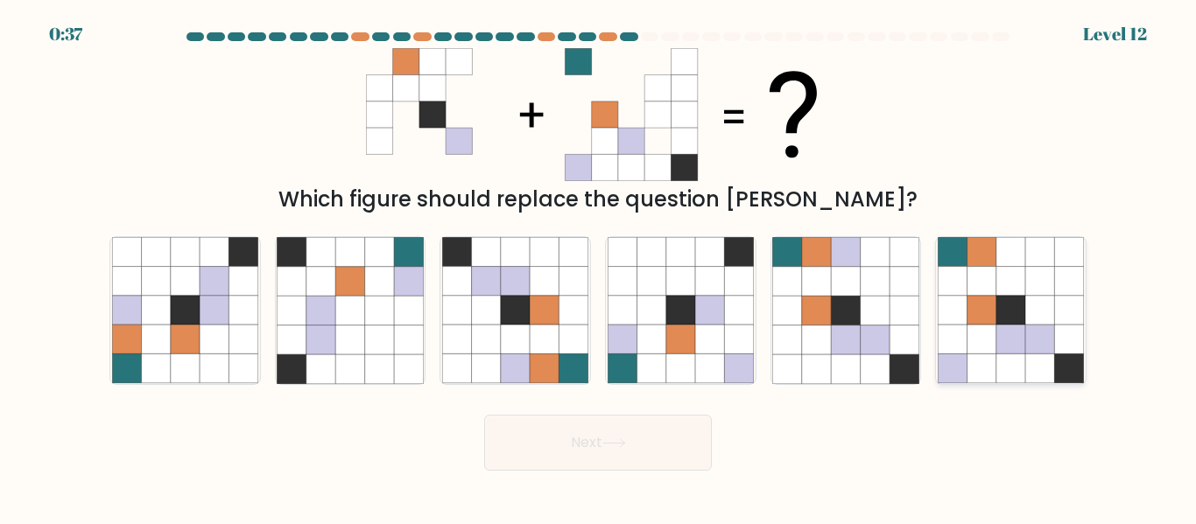
click at [1011, 333] on icon at bounding box center [1010, 340] width 29 height 29
click at [599, 267] on input "f." at bounding box center [598, 265] width 1 height 4
radio input "true"
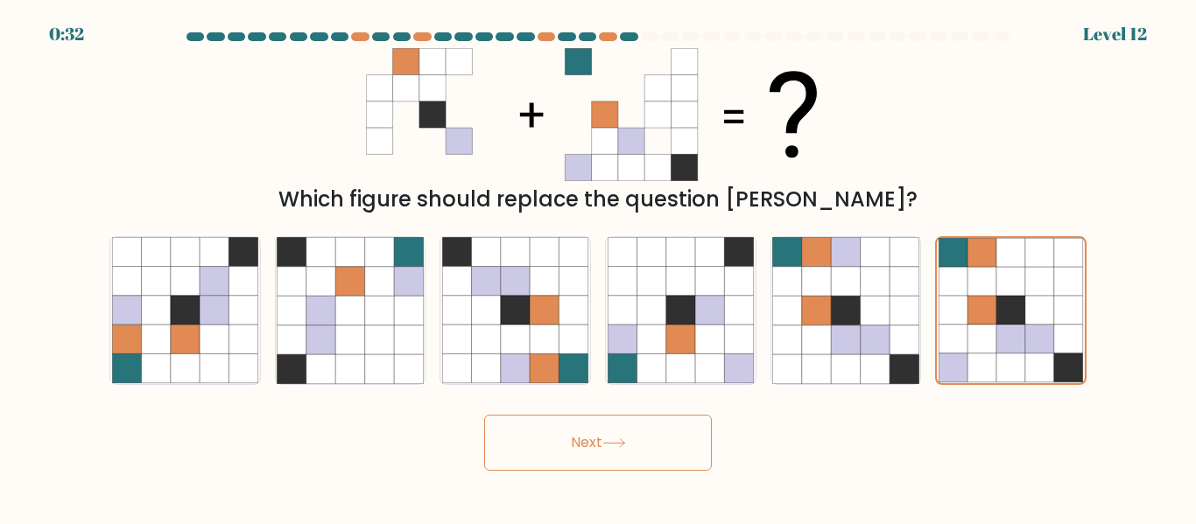
click at [668, 448] on button "Next" at bounding box center [598, 443] width 228 height 56
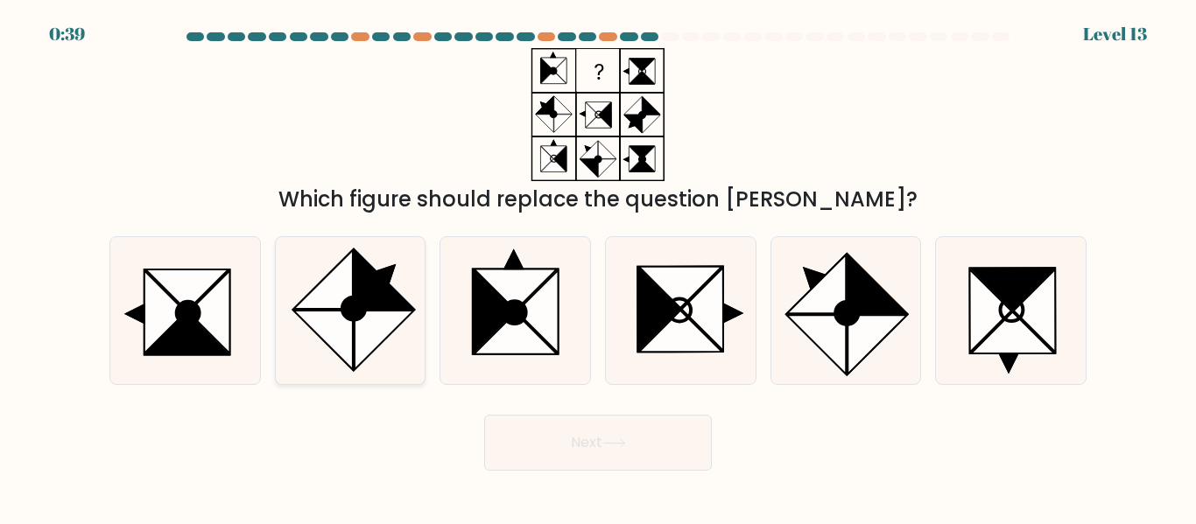
click at [404, 291] on icon at bounding box center [350, 310] width 146 height 146
click at [598, 267] on input "b." at bounding box center [598, 265] width 1 height 4
radio input "true"
click at [172, 283] on icon at bounding box center [186, 290] width 83 height 41
click at [598, 267] on input "a." at bounding box center [598, 265] width 1 height 4
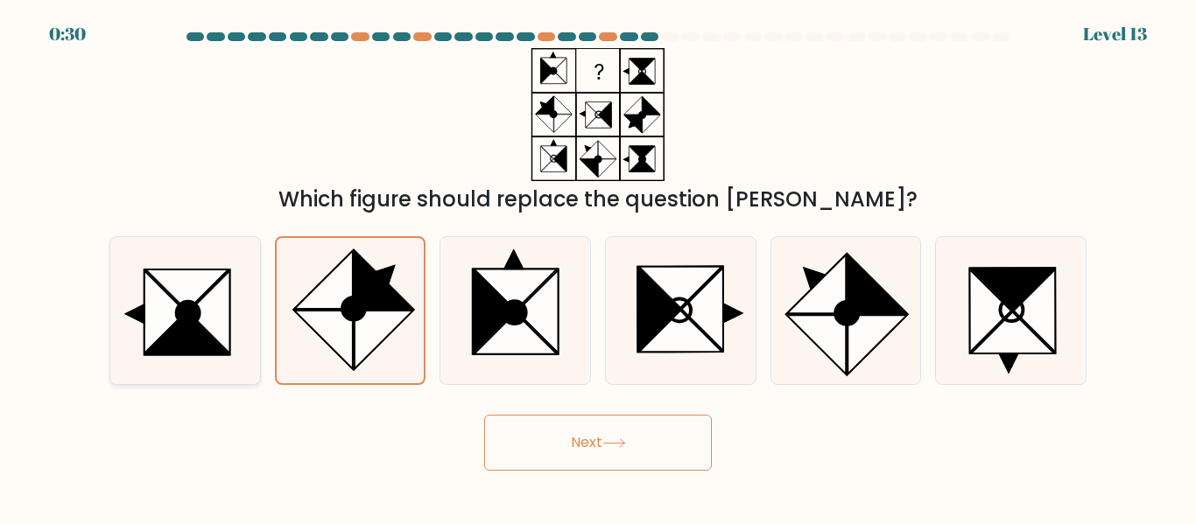
radio input "true"
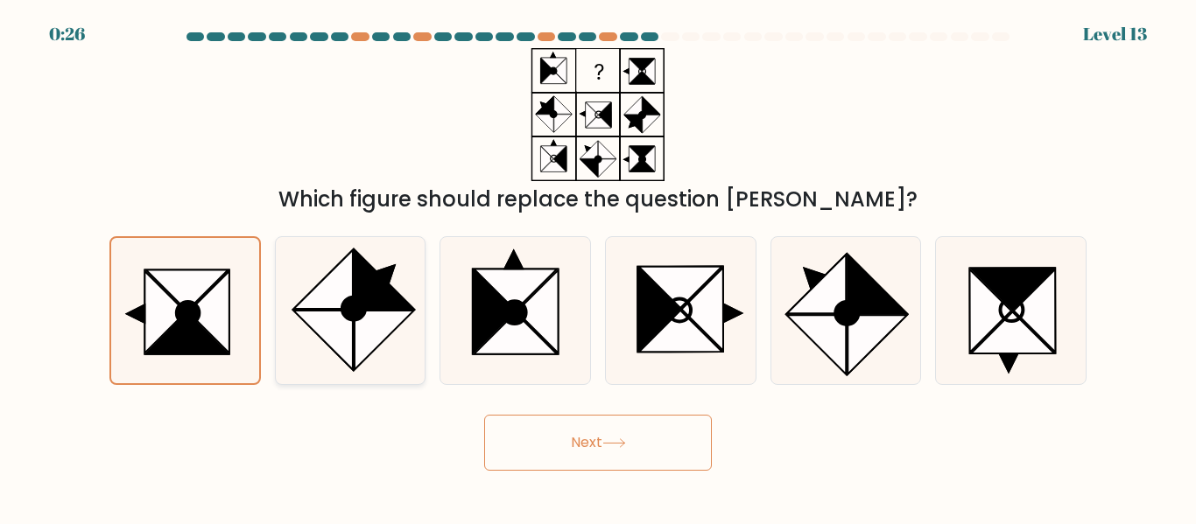
click at [319, 292] on icon at bounding box center [323, 279] width 59 height 59
click at [598, 267] on input "b." at bounding box center [598, 265] width 1 height 4
radio input "true"
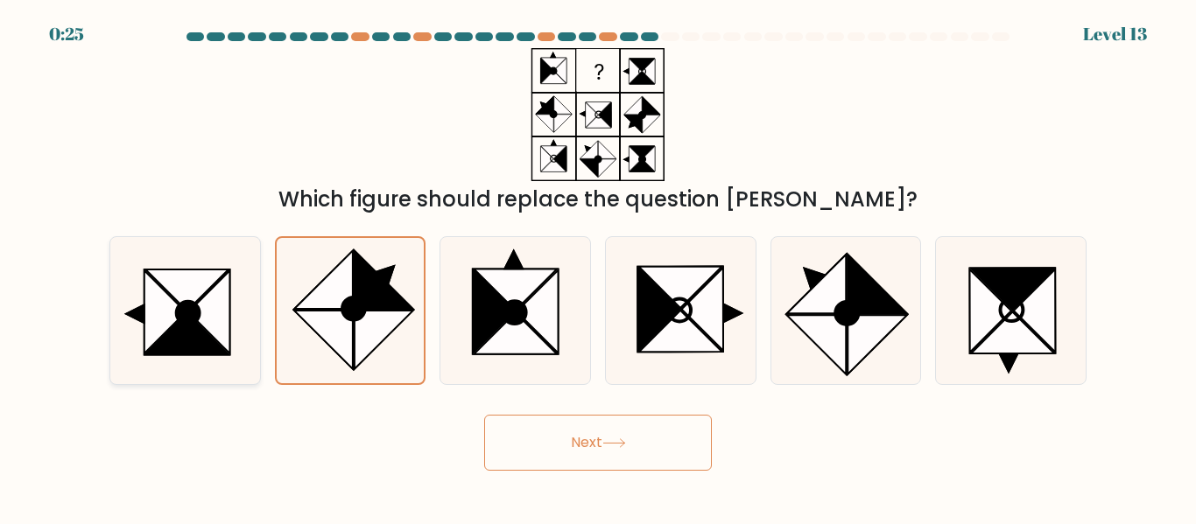
click at [216, 334] on icon at bounding box center [209, 312] width 42 height 83
click at [598, 267] on input "a." at bounding box center [598, 265] width 1 height 4
radio input "true"
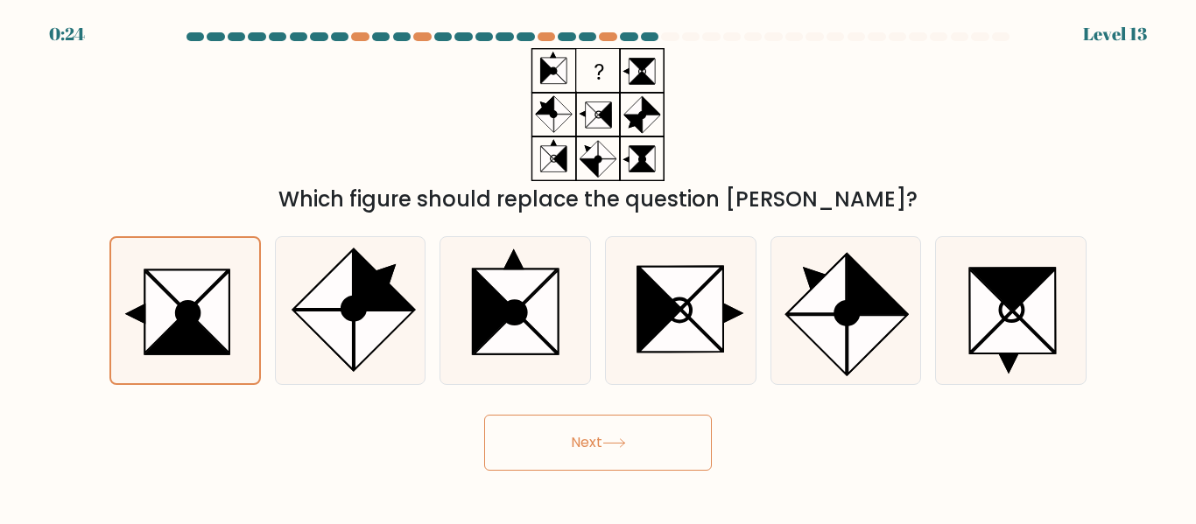
click at [538, 440] on button "Next" at bounding box center [598, 443] width 228 height 56
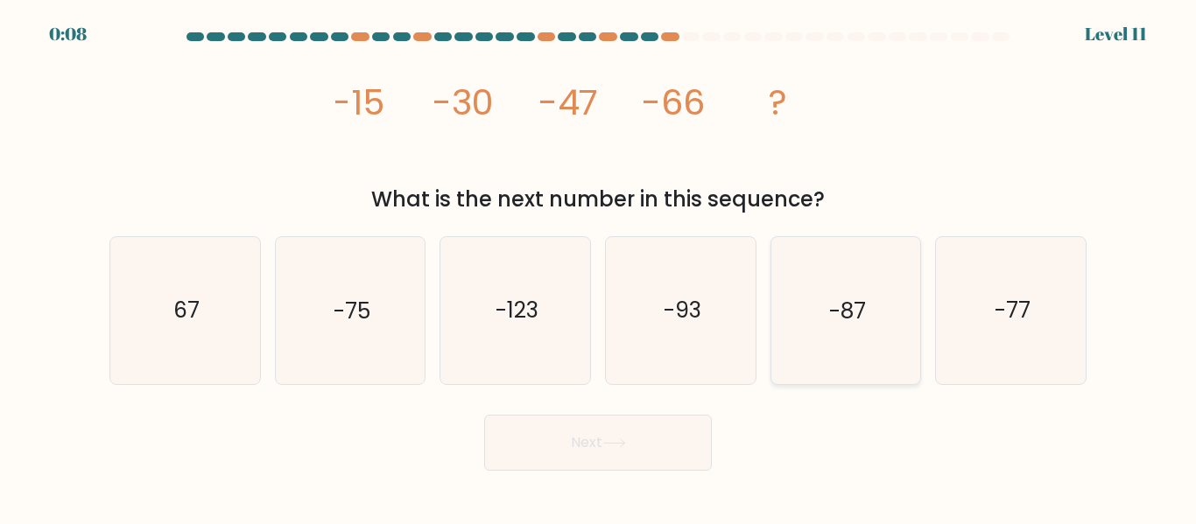
click at [852, 320] on text "-87" at bounding box center [847, 311] width 37 height 31
click at [599, 267] on input "e. -87" at bounding box center [598, 265] width 1 height 4
radio input "true"
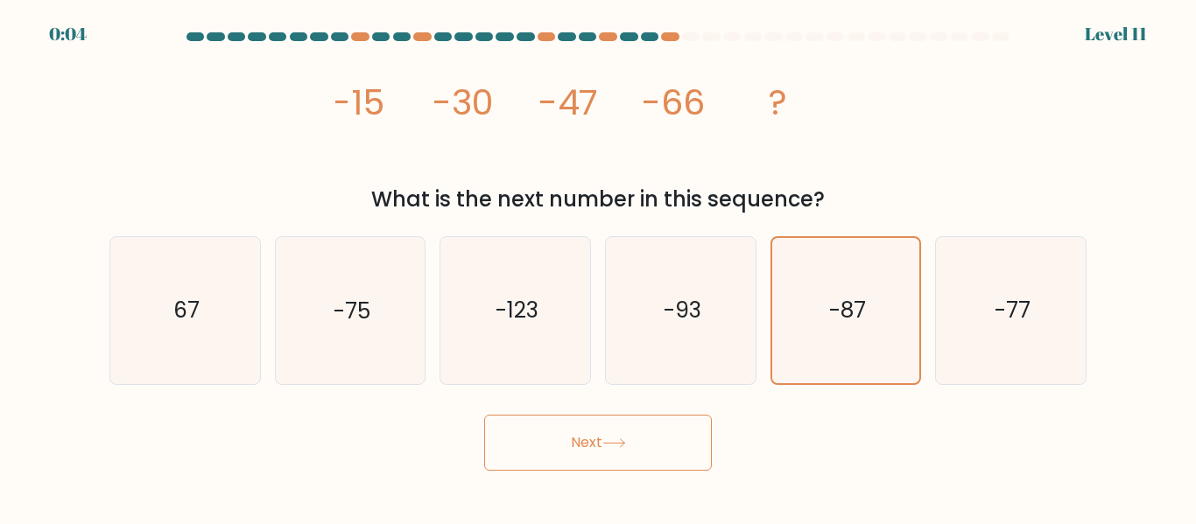
click at [655, 449] on button "Next" at bounding box center [598, 443] width 228 height 56
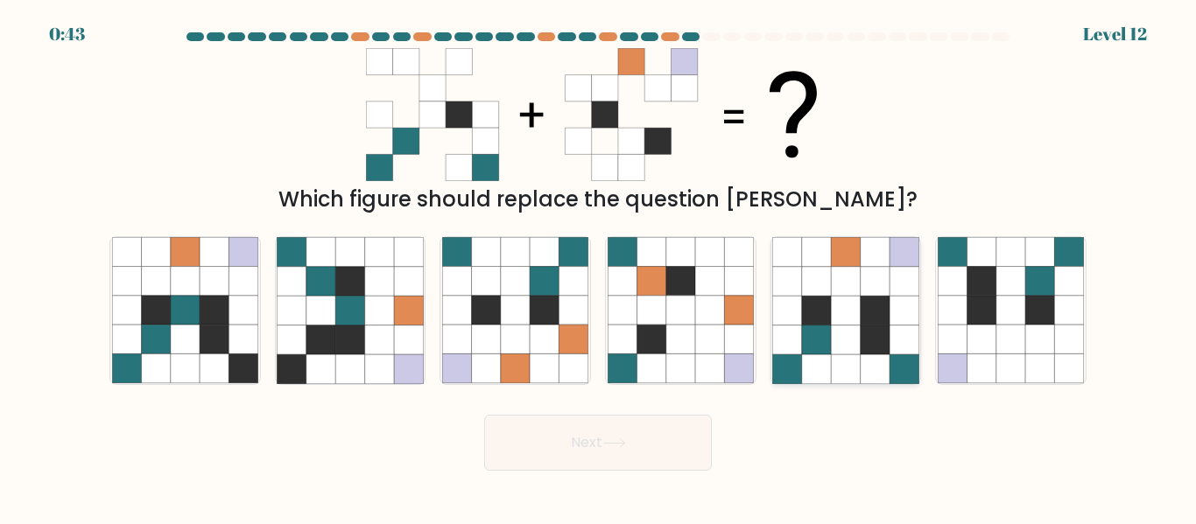
click at [848, 328] on icon at bounding box center [845, 340] width 29 height 29
click at [599, 267] on input "e." at bounding box center [598, 265] width 1 height 4
radio input "true"
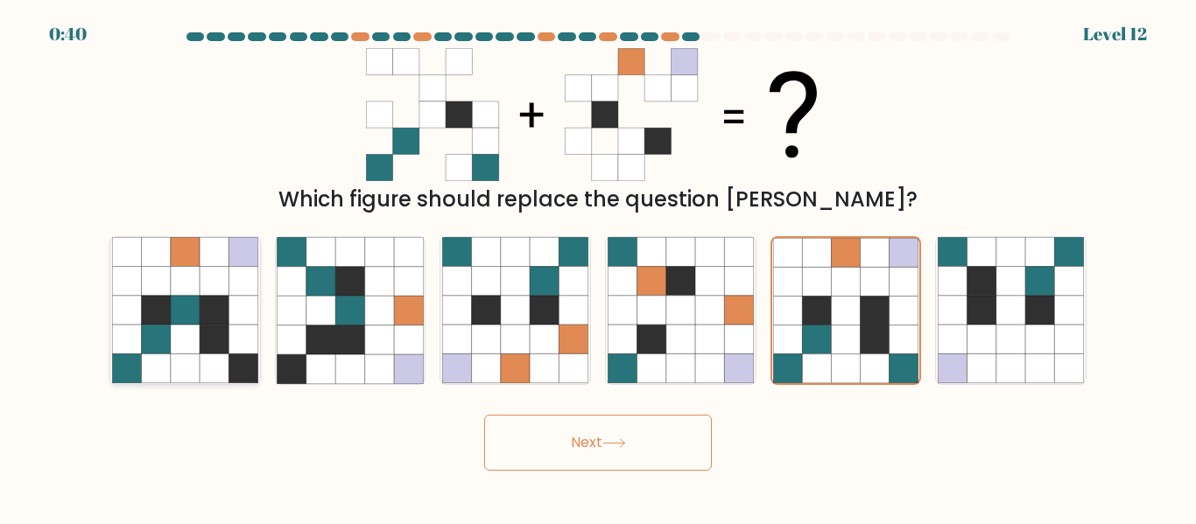
click at [209, 308] on icon at bounding box center [214, 310] width 29 height 29
click at [598, 267] on input "a." at bounding box center [598, 265] width 1 height 4
radio input "true"
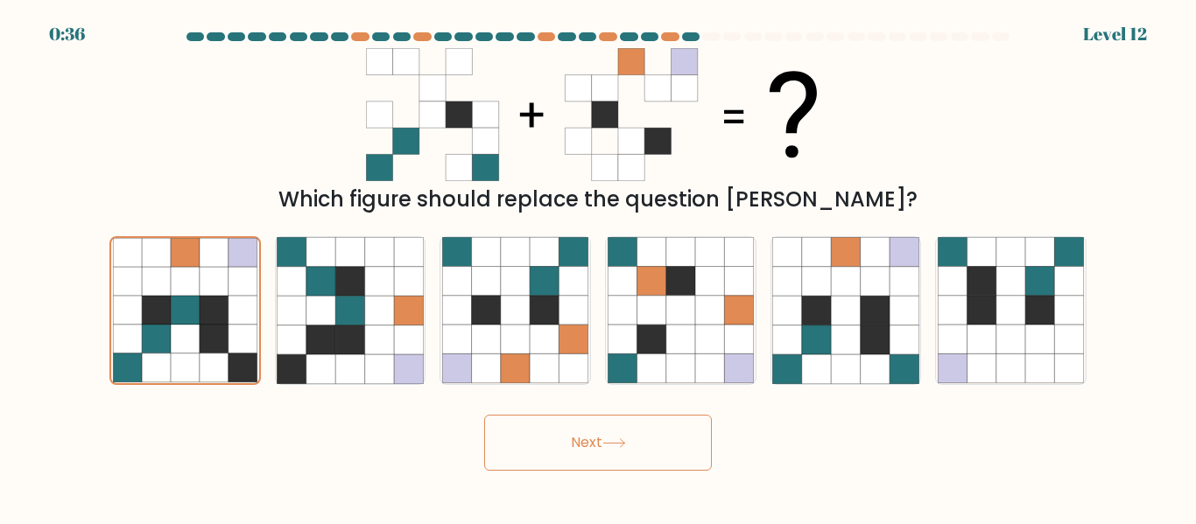
drag, startPoint x: 567, startPoint y: 452, endPoint x: 341, endPoint y: 429, distance: 226.2
click at [341, 429] on div "Next" at bounding box center [598, 438] width 998 height 65
click at [804, 329] on icon at bounding box center [816, 340] width 29 height 29
click at [599, 267] on input "e." at bounding box center [598, 265] width 1 height 4
radio input "true"
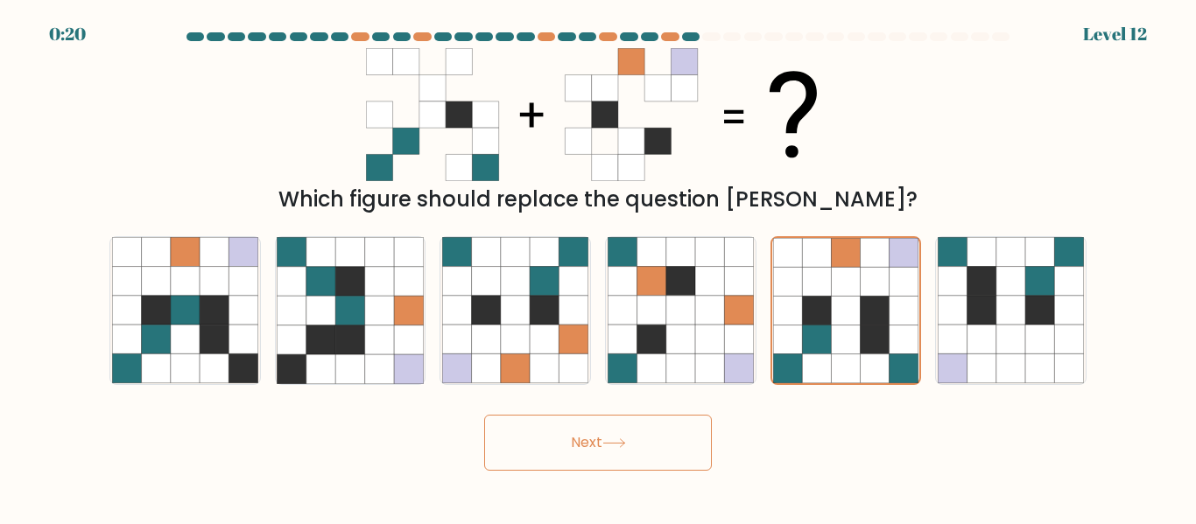
click at [663, 434] on button "Next" at bounding box center [598, 443] width 228 height 56
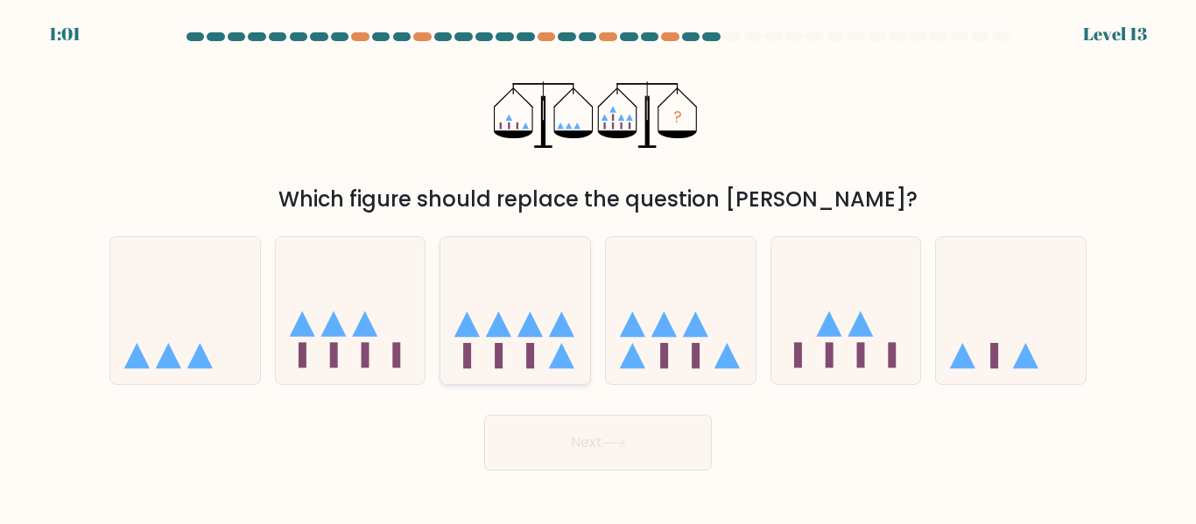
click at [481, 377] on div at bounding box center [515, 310] width 151 height 148
click at [598, 267] on input "c." at bounding box center [598, 265] width 1 height 4
radio input "true"
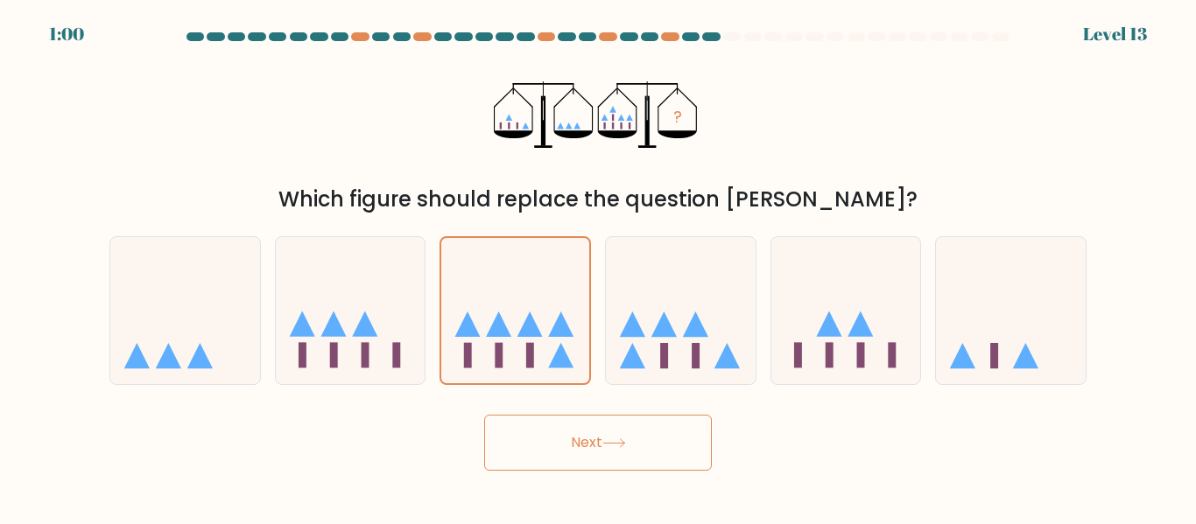
click at [550, 433] on button "Next" at bounding box center [598, 443] width 228 height 56
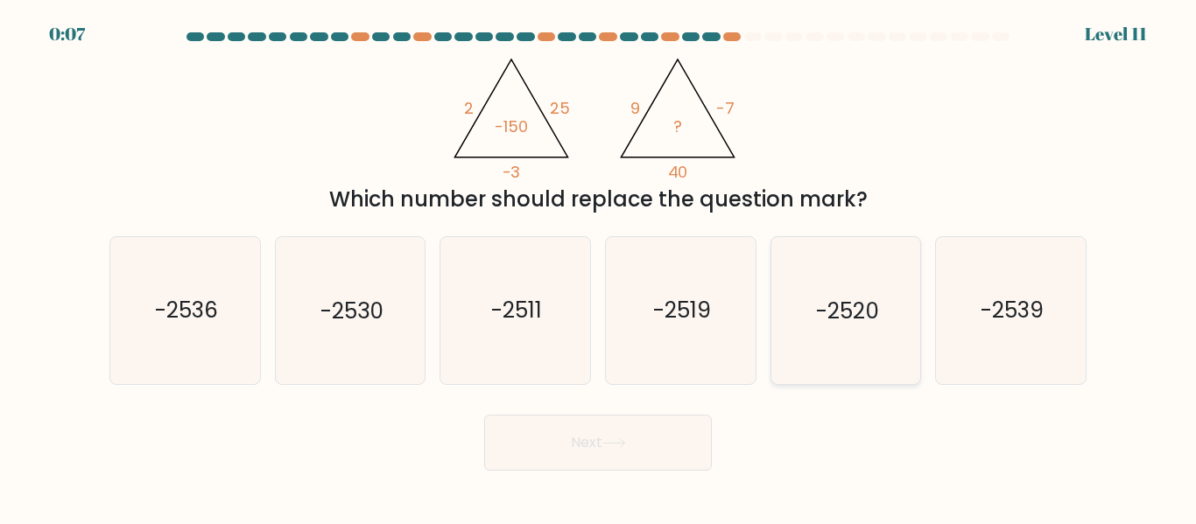
click at [816, 313] on text "-2520" at bounding box center [847, 311] width 63 height 31
click at [599, 267] on input "e. -2520" at bounding box center [598, 265] width 1 height 4
radio input "true"
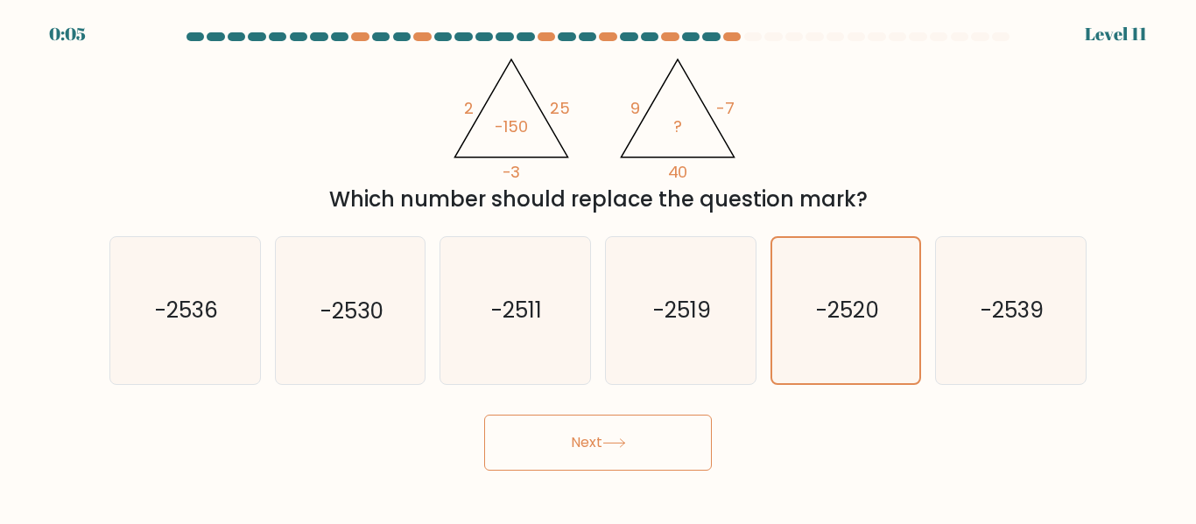
click at [664, 439] on button "Next" at bounding box center [598, 443] width 228 height 56
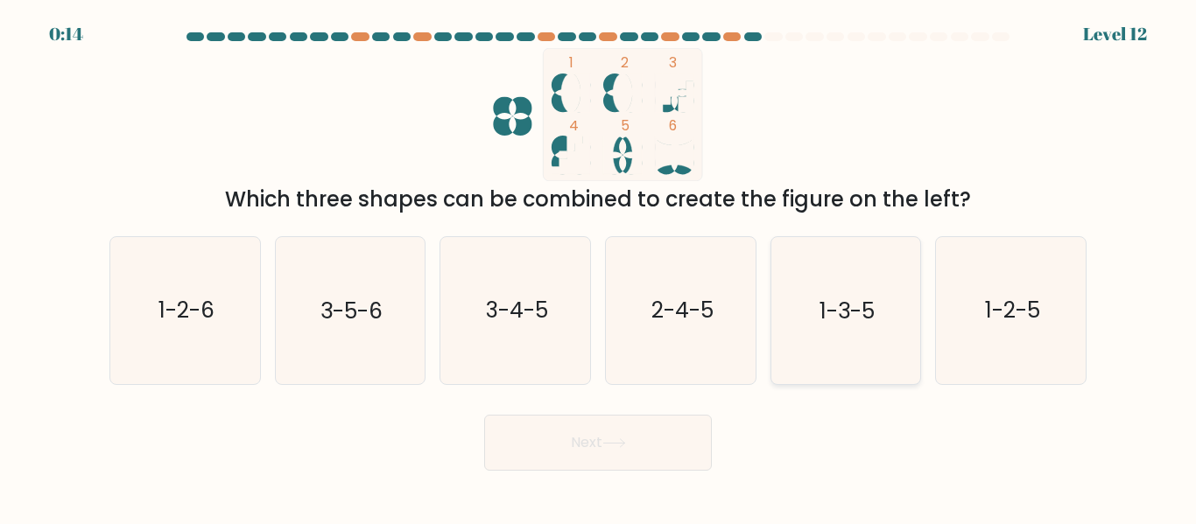
click at [878, 341] on icon "1-3-5" at bounding box center [845, 310] width 146 height 146
click at [599, 267] on input "e. 1-3-5" at bounding box center [598, 265] width 1 height 4
radio input "true"
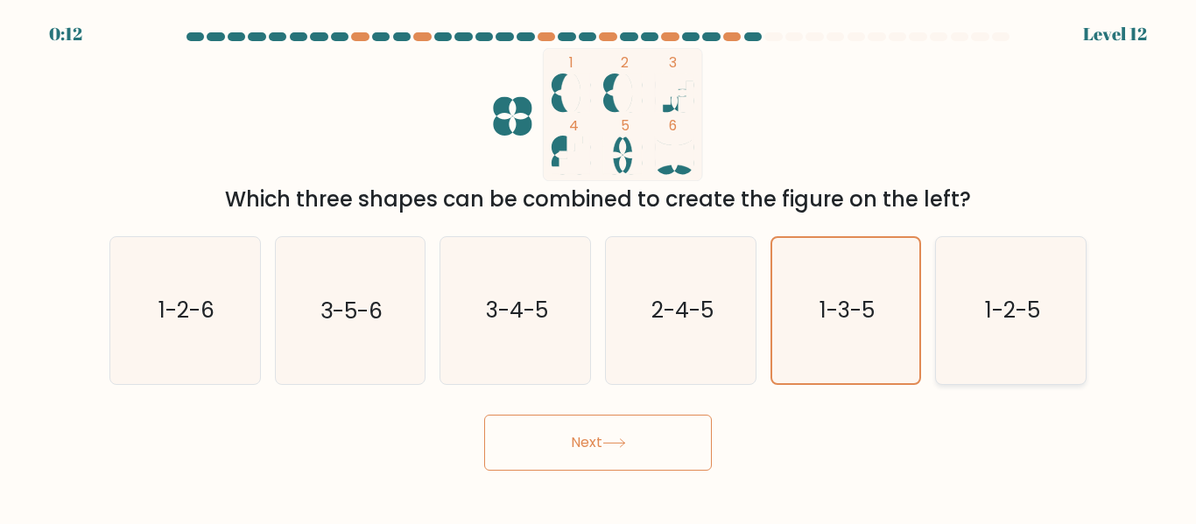
click at [995, 361] on icon "1-2-5" at bounding box center [1011, 310] width 146 height 146
click at [599, 267] on input "f. 1-2-5" at bounding box center [598, 265] width 1 height 4
radio input "true"
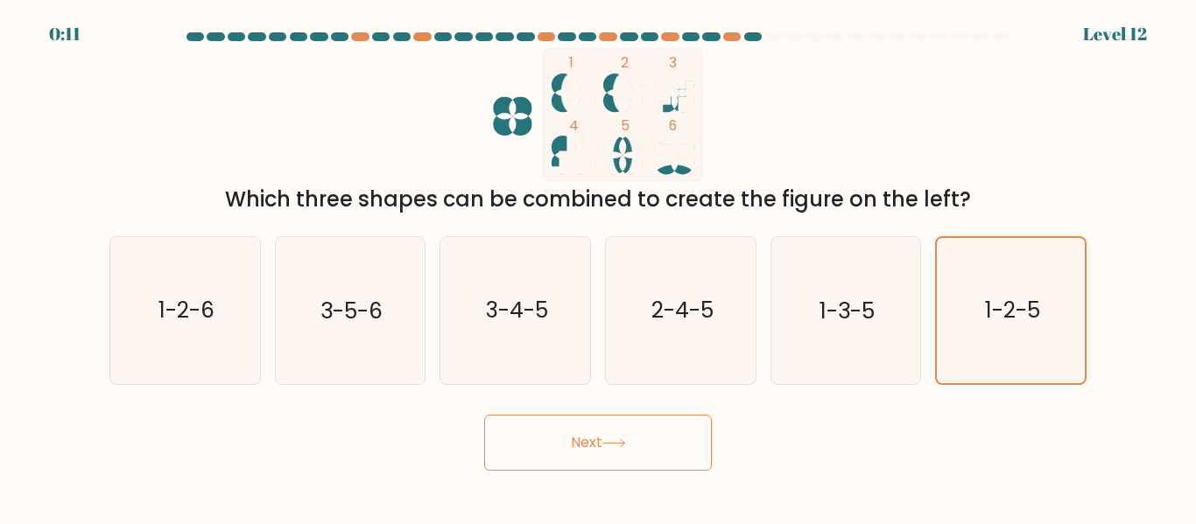
click at [707, 427] on button "Next" at bounding box center [598, 443] width 228 height 56
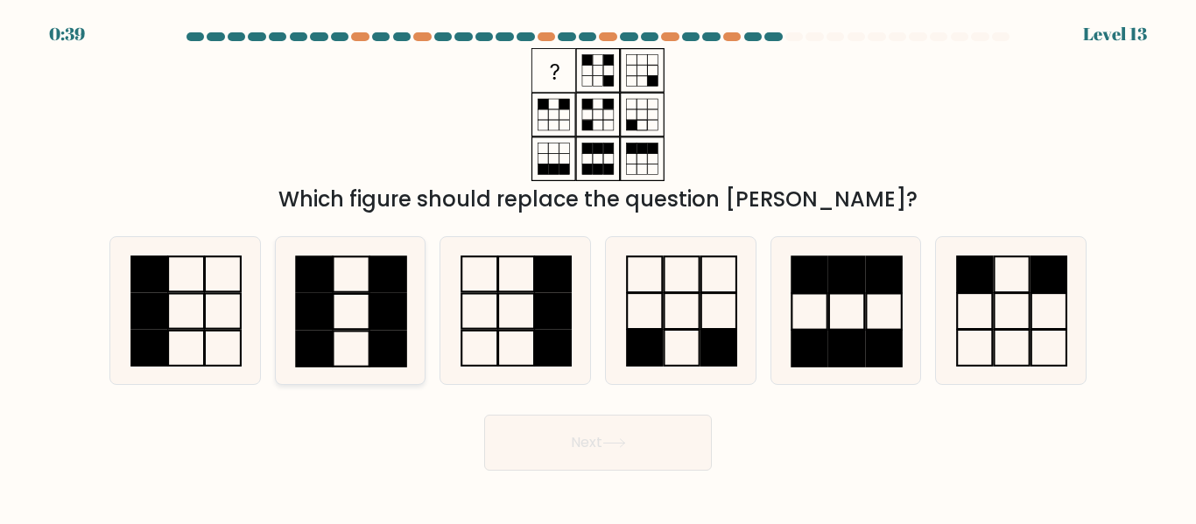
click at [353, 313] on icon at bounding box center [350, 310] width 146 height 146
click at [598, 267] on input "b." at bounding box center [598, 265] width 1 height 4
radio input "true"
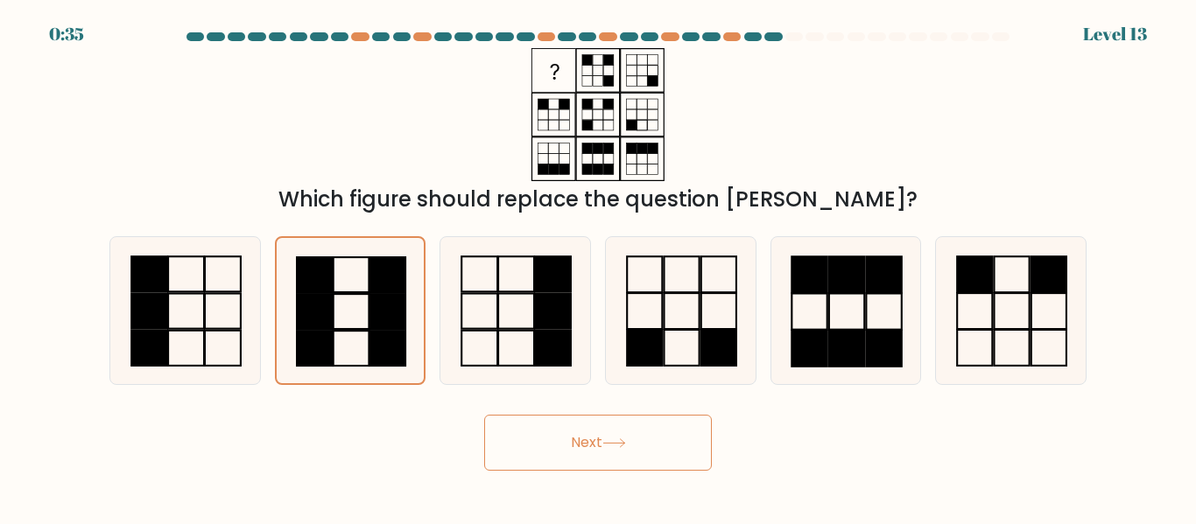
click at [686, 451] on button "Next" at bounding box center [598, 443] width 228 height 56
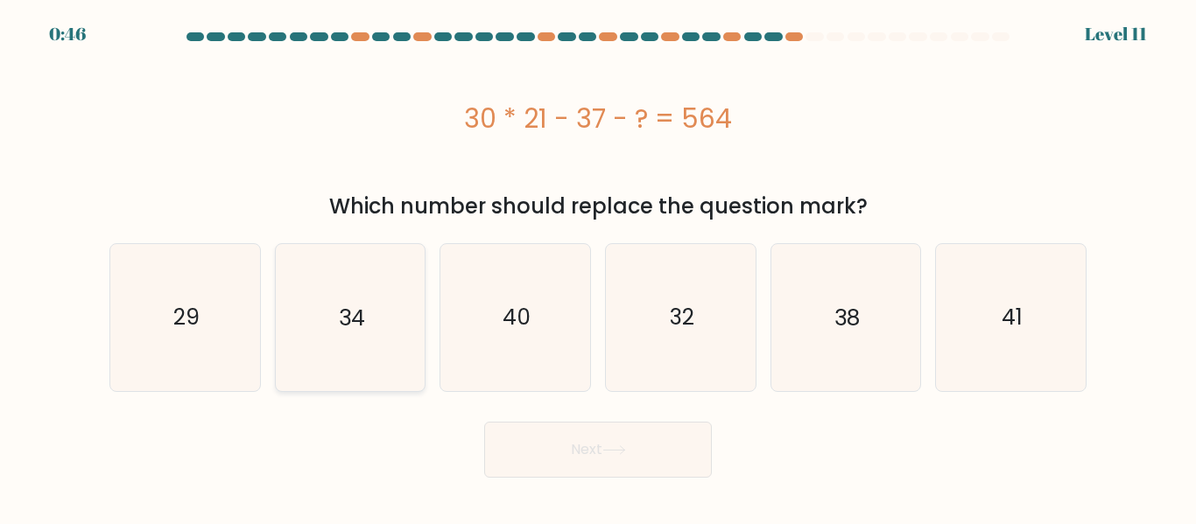
click at [371, 300] on icon "34" at bounding box center [350, 317] width 146 height 146
click at [598, 267] on input "b. 34" at bounding box center [598, 265] width 1 height 4
radio input "true"
click at [644, 438] on button "Next" at bounding box center [598, 450] width 228 height 56
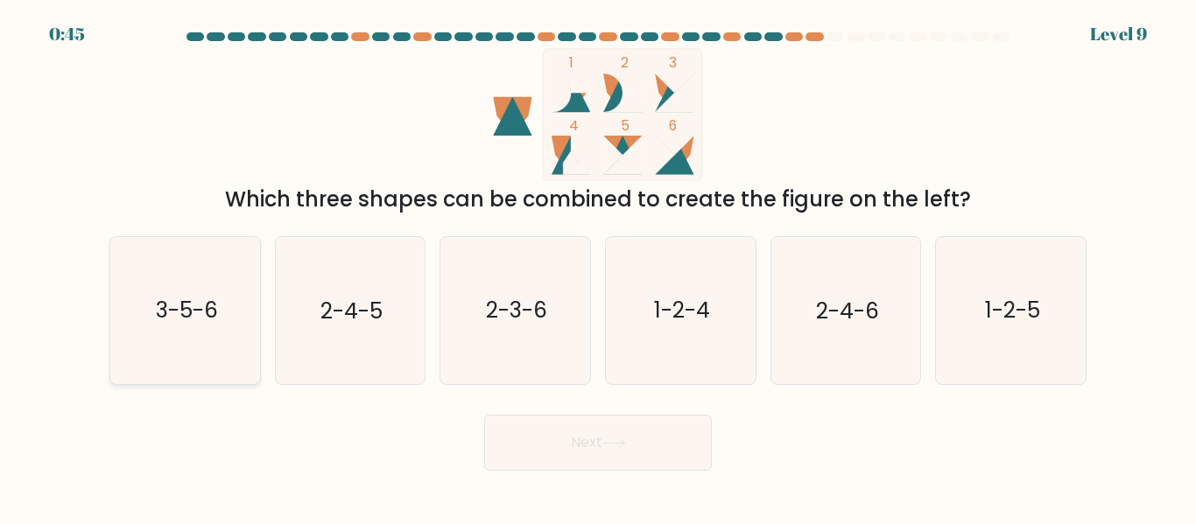
click at [188, 309] on text "3-5-6" at bounding box center [186, 311] width 62 height 31
click at [598, 267] on input "a. 3-5-6" at bounding box center [598, 265] width 1 height 4
radio input "true"
click at [555, 427] on button "Next" at bounding box center [598, 443] width 228 height 56
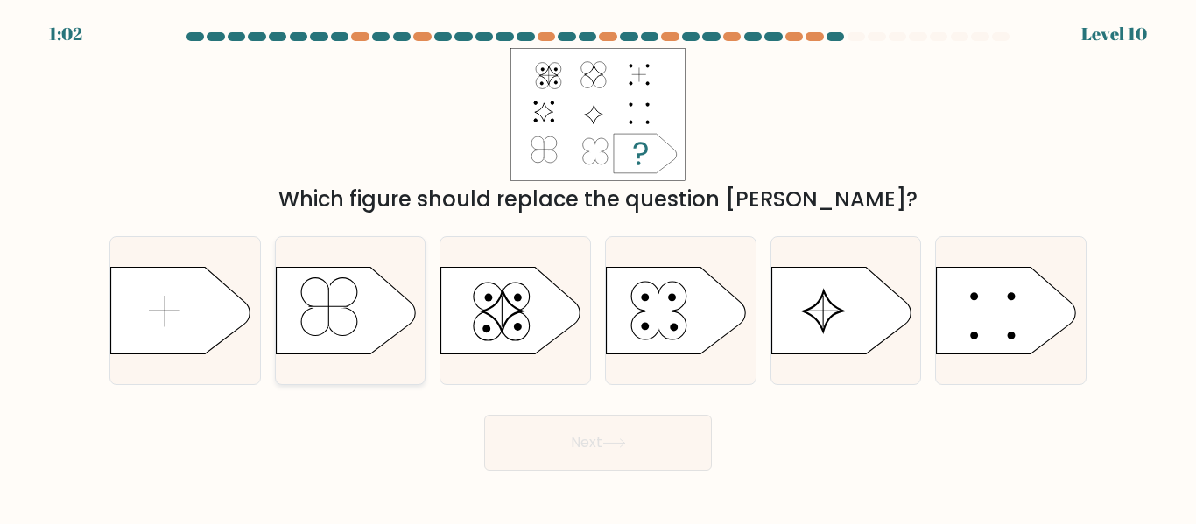
click at [338, 340] on icon at bounding box center [346, 311] width 140 height 88
click at [598, 267] on input "b." at bounding box center [598, 265] width 1 height 4
radio input "true"
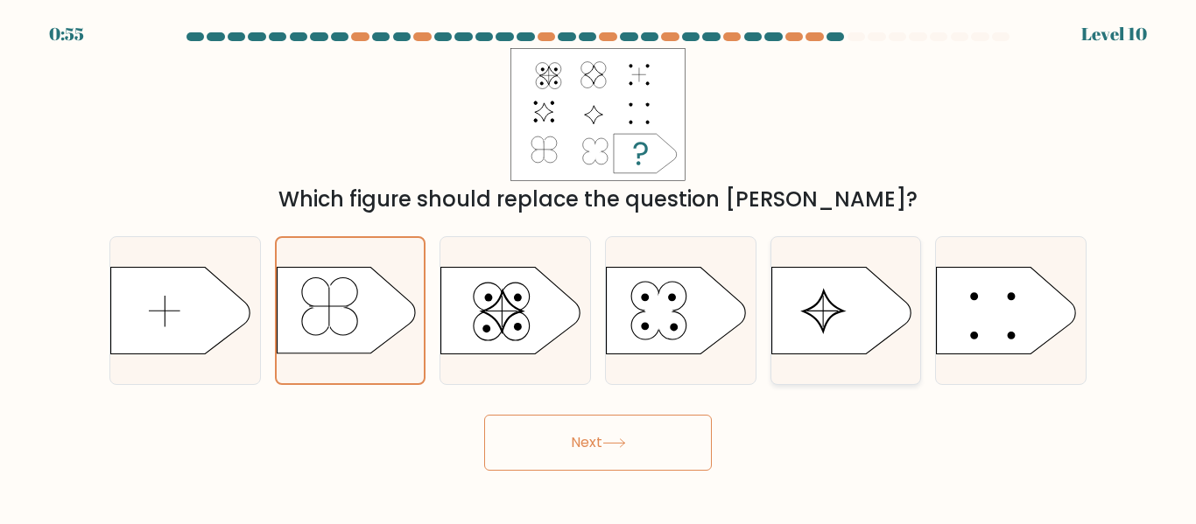
click at [805, 364] on div at bounding box center [846, 310] width 151 height 148
click at [599, 267] on input "e." at bounding box center [598, 265] width 1 height 4
radio input "true"
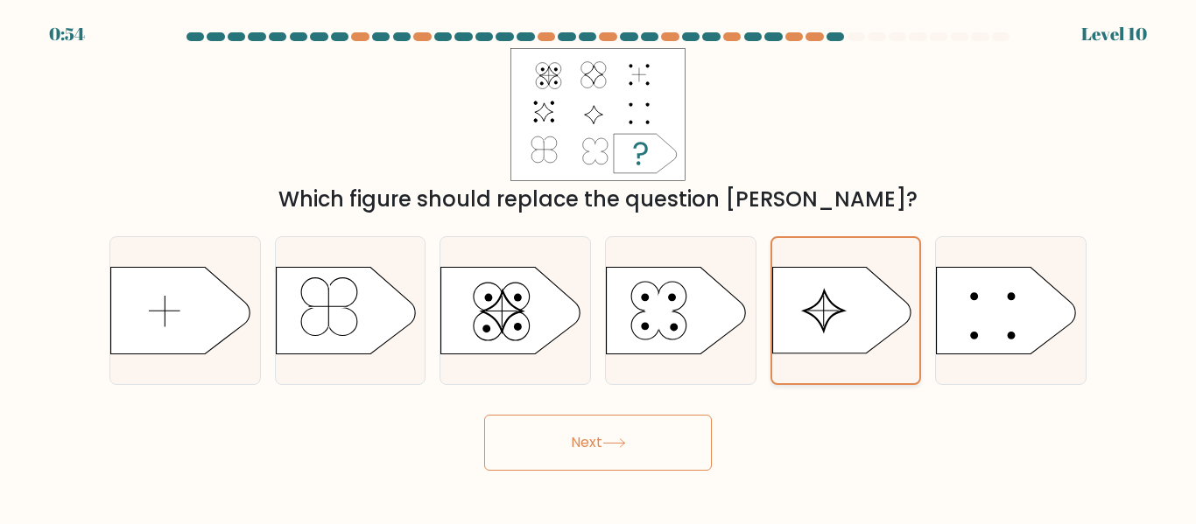
click at [823, 353] on icon at bounding box center [841, 311] width 138 height 87
click at [599, 267] on input "e." at bounding box center [598, 265] width 1 height 4
click at [160, 277] on icon at bounding box center [181, 311] width 140 height 88
click at [598, 267] on input "a." at bounding box center [598, 265] width 1 height 4
radio input "true"
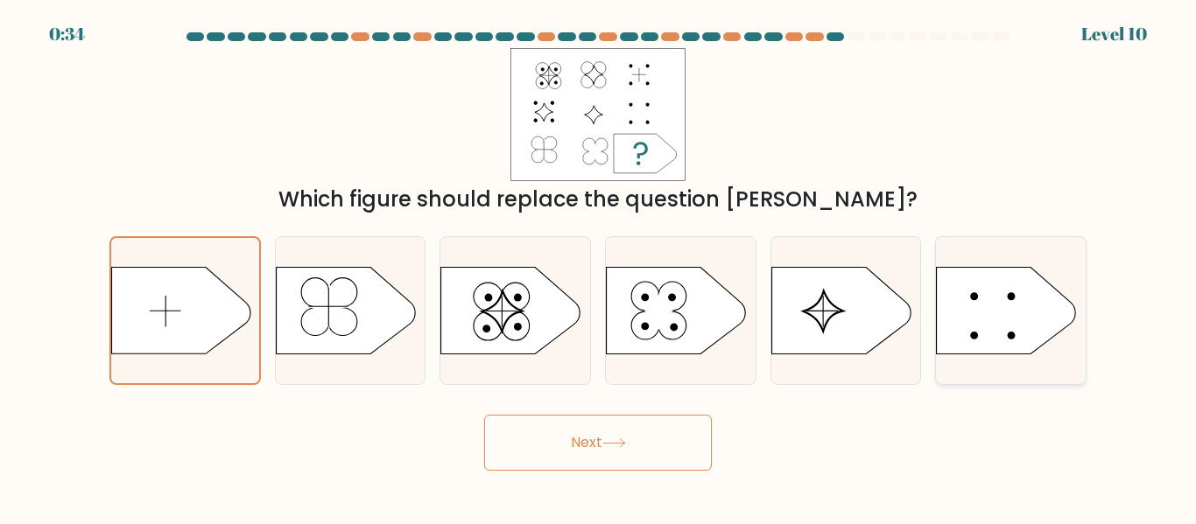
click at [979, 307] on icon at bounding box center [1007, 311] width 140 height 88
click at [599, 267] on input "f." at bounding box center [598, 265] width 1 height 4
radio input "true"
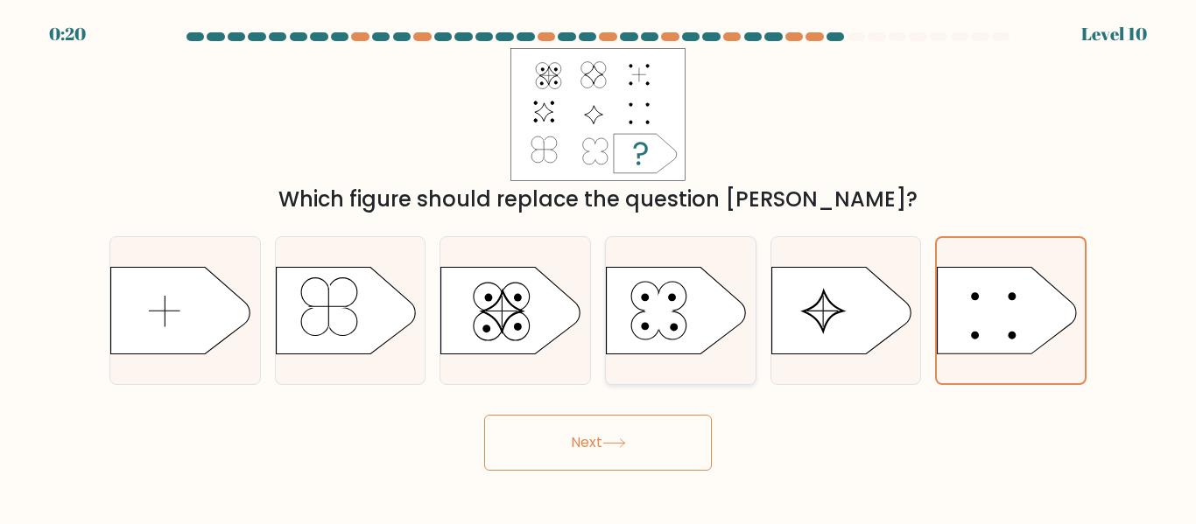
click at [693, 281] on icon at bounding box center [677, 311] width 140 height 88
click at [599, 267] on input "d." at bounding box center [598, 265] width 1 height 4
radio input "true"
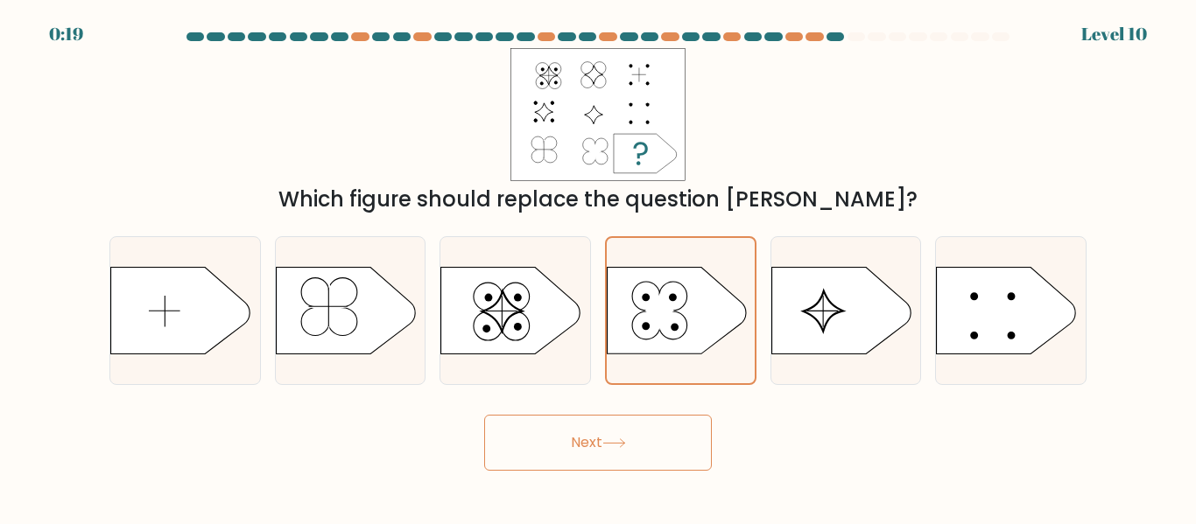
click at [669, 446] on button "Next" at bounding box center [598, 443] width 228 height 56
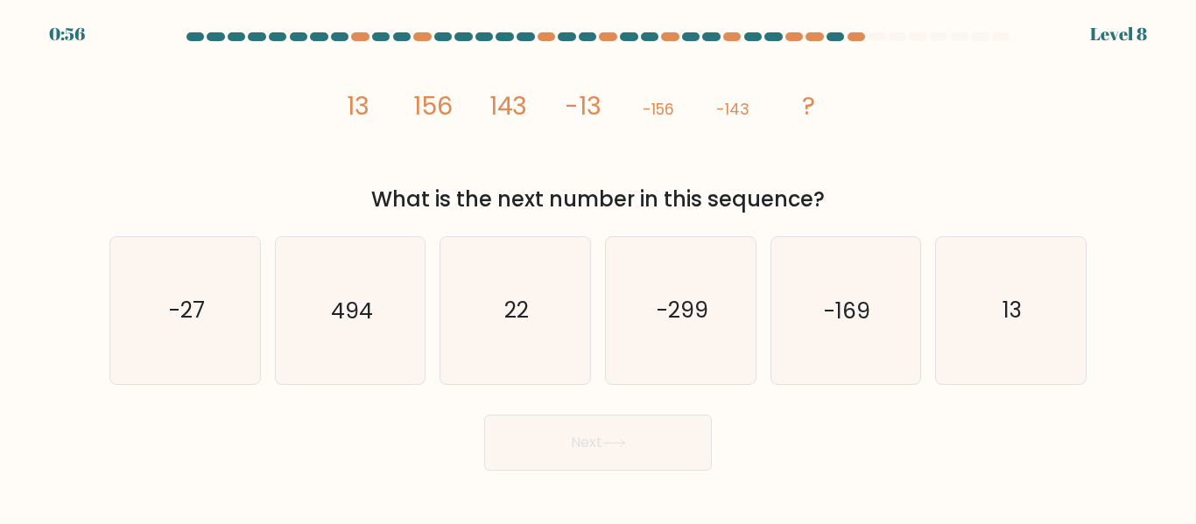
click at [841, 39] on div at bounding box center [836, 36] width 18 height 9
click at [239, 341] on icon "-27" at bounding box center [185, 310] width 146 height 146
click at [598, 267] on input "a. -27" at bounding box center [598, 265] width 1 height 4
radio input "true"
click at [1010, 325] on text "13" at bounding box center [1012, 311] width 19 height 31
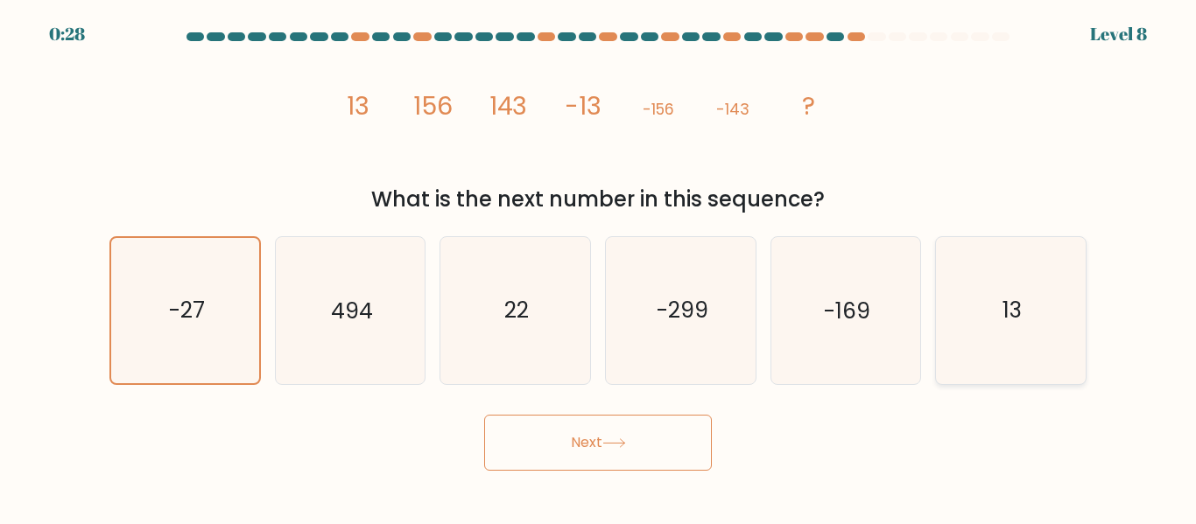
click at [599, 267] on input "f. 13" at bounding box center [598, 265] width 1 height 4
radio input "true"
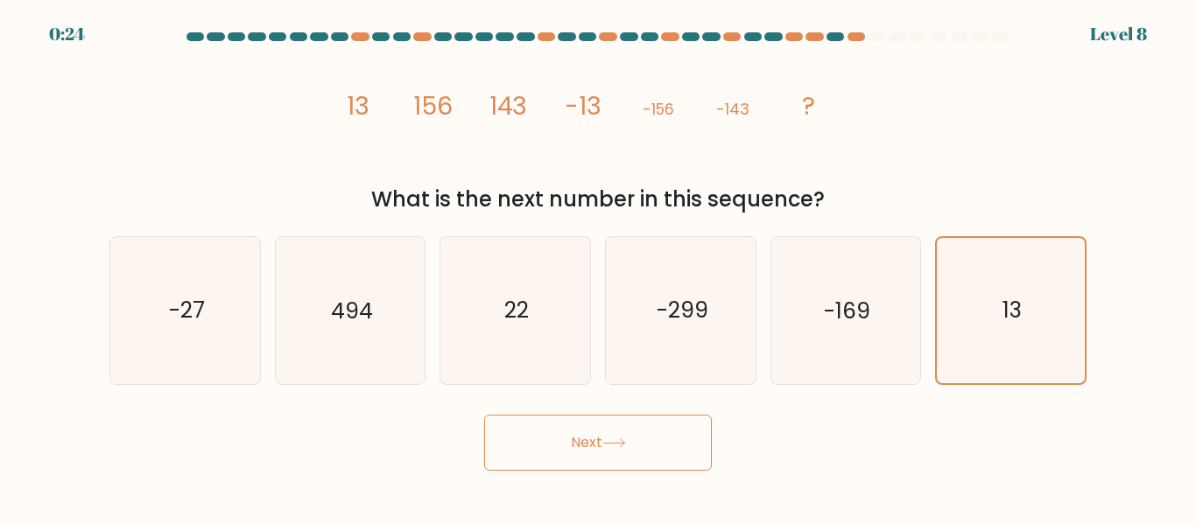
click at [678, 456] on button "Next" at bounding box center [598, 443] width 228 height 56
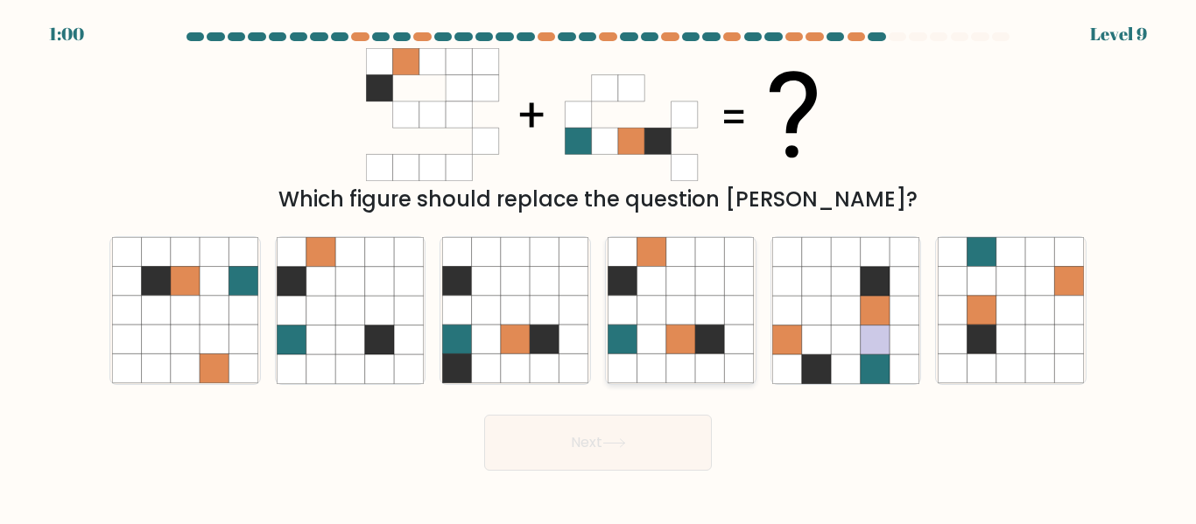
click at [667, 342] on icon at bounding box center [680, 340] width 29 height 29
click at [599, 267] on input "d." at bounding box center [598, 265] width 1 height 4
radio input "true"
click at [619, 453] on button "Next" at bounding box center [598, 443] width 228 height 56
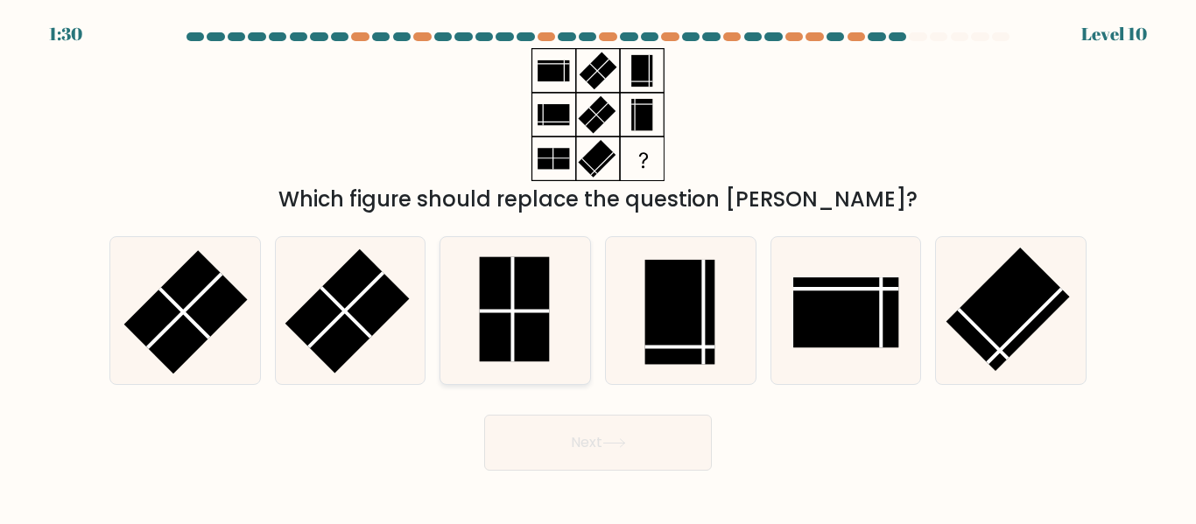
click at [553, 354] on icon at bounding box center [515, 310] width 146 height 146
click at [598, 267] on input "c." at bounding box center [598, 265] width 1 height 4
radio input "true"
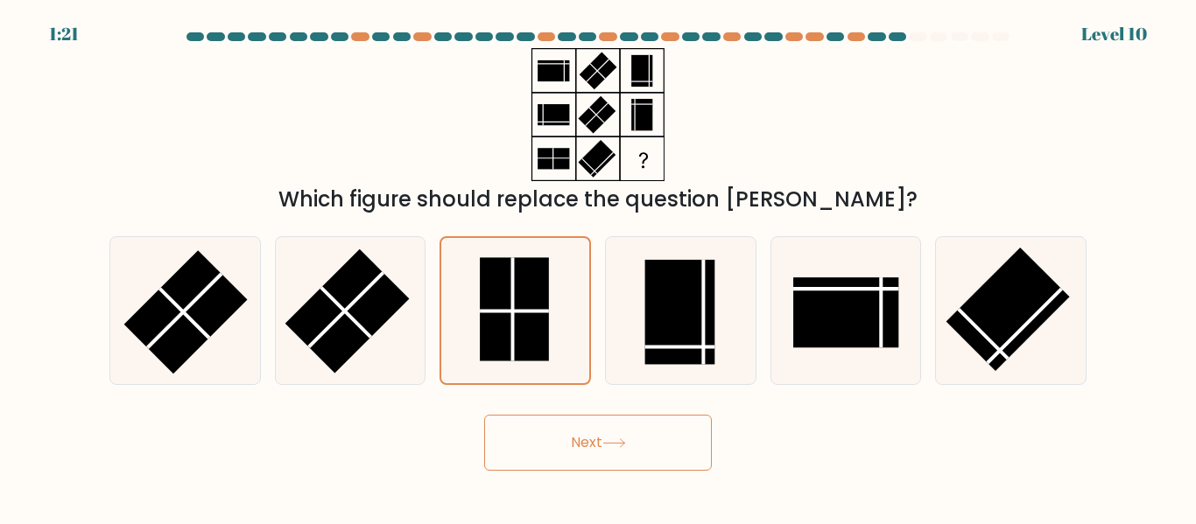
drag, startPoint x: 639, startPoint y: 76, endPoint x: 637, endPoint y: 88, distance: 11.7
click at [637, 88] on icon at bounding box center [598, 114] width 219 height 133
click at [630, 433] on button "Next" at bounding box center [598, 443] width 228 height 56
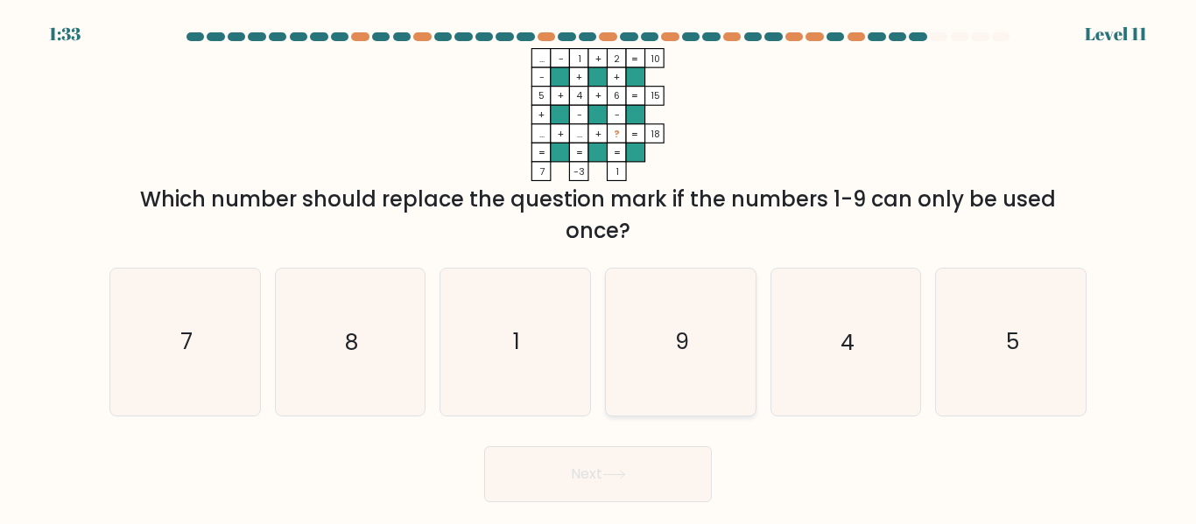
click at [671, 358] on icon "9" at bounding box center [681, 342] width 146 height 146
click at [599, 267] on input "d. 9" at bounding box center [598, 265] width 1 height 4
radio input "true"
click at [637, 486] on button "Next" at bounding box center [598, 475] width 228 height 56
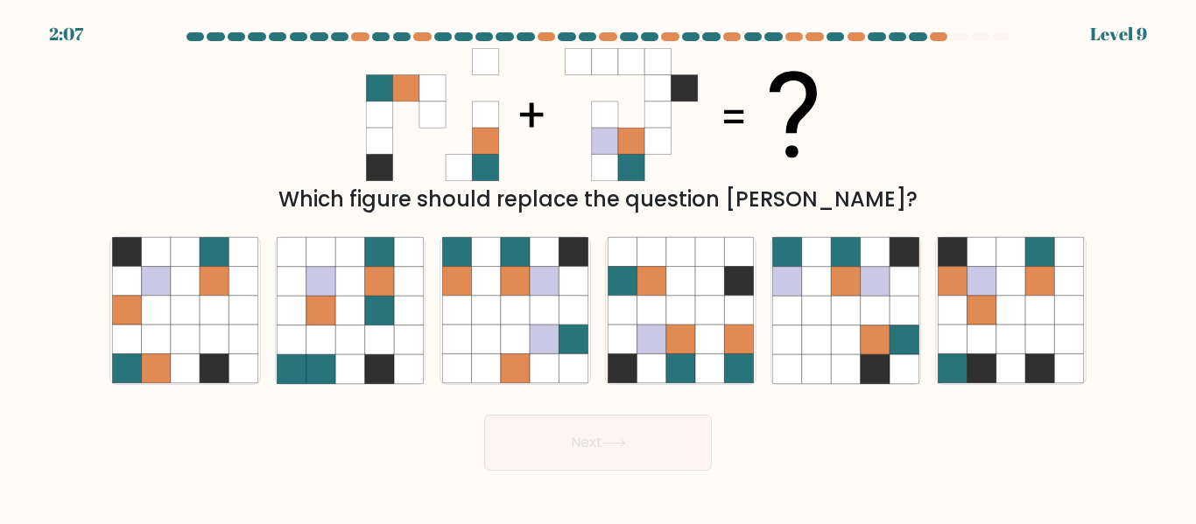
click at [1133, 32] on form at bounding box center [598, 251] width 1196 height 439
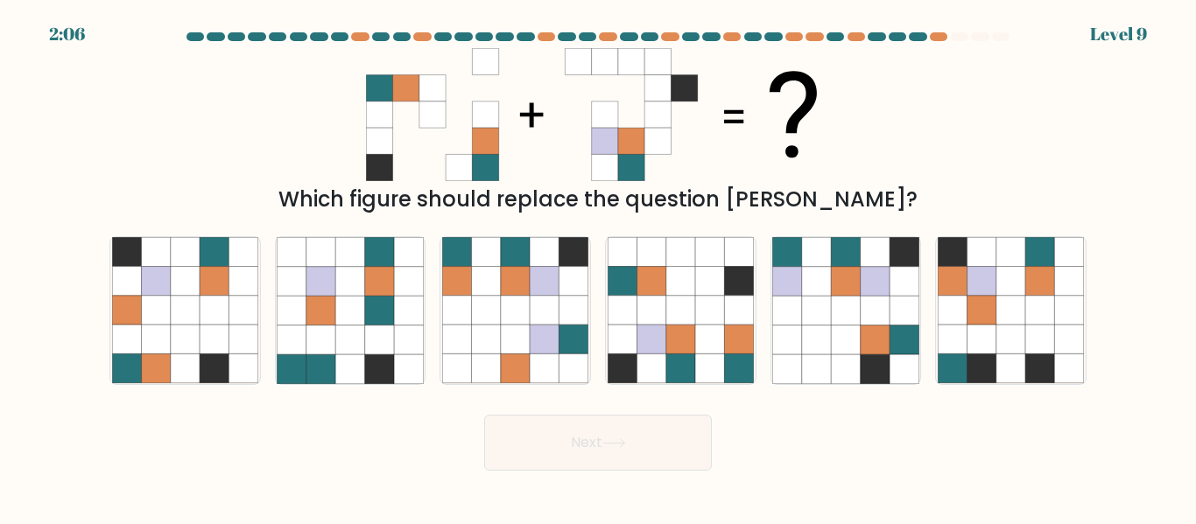
click at [1133, 32] on form at bounding box center [598, 251] width 1196 height 439
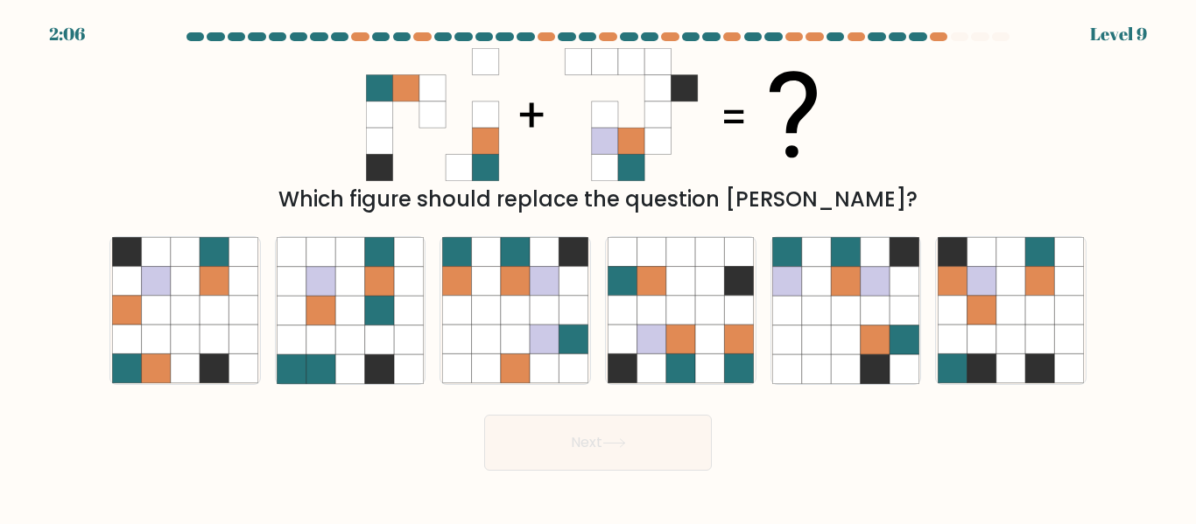
click at [1133, 32] on form at bounding box center [598, 251] width 1196 height 439
click at [640, 310] on icon at bounding box center [651, 310] width 29 height 29
click at [599, 267] on input "d." at bounding box center [598, 265] width 1 height 4
radio input "true"
click at [593, 421] on button "Next" at bounding box center [598, 443] width 228 height 56
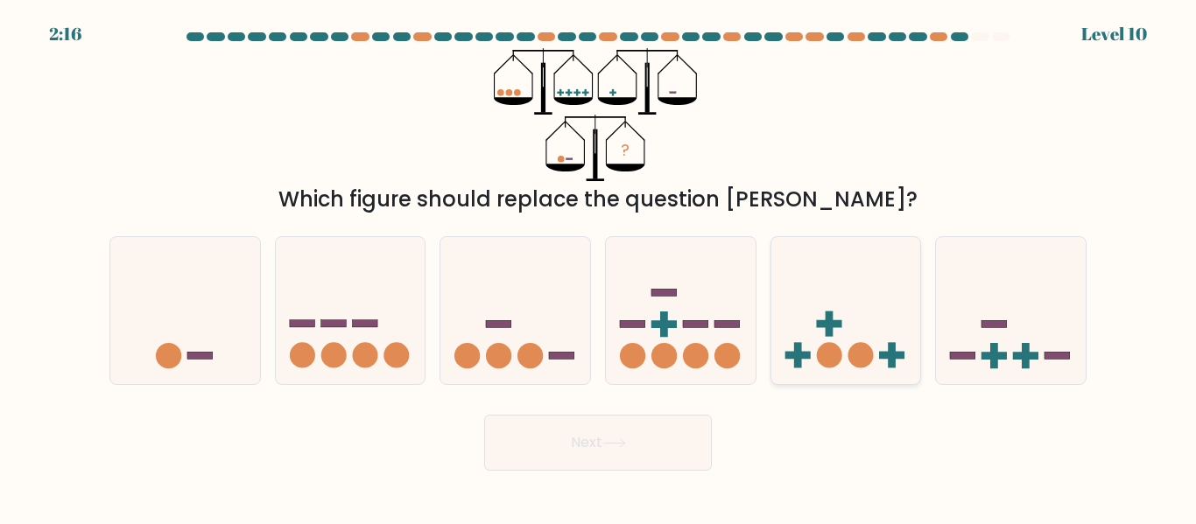
click at [785, 370] on icon at bounding box center [846, 310] width 150 height 123
click at [599, 267] on input "e." at bounding box center [598, 265] width 1 height 4
radio input "true"
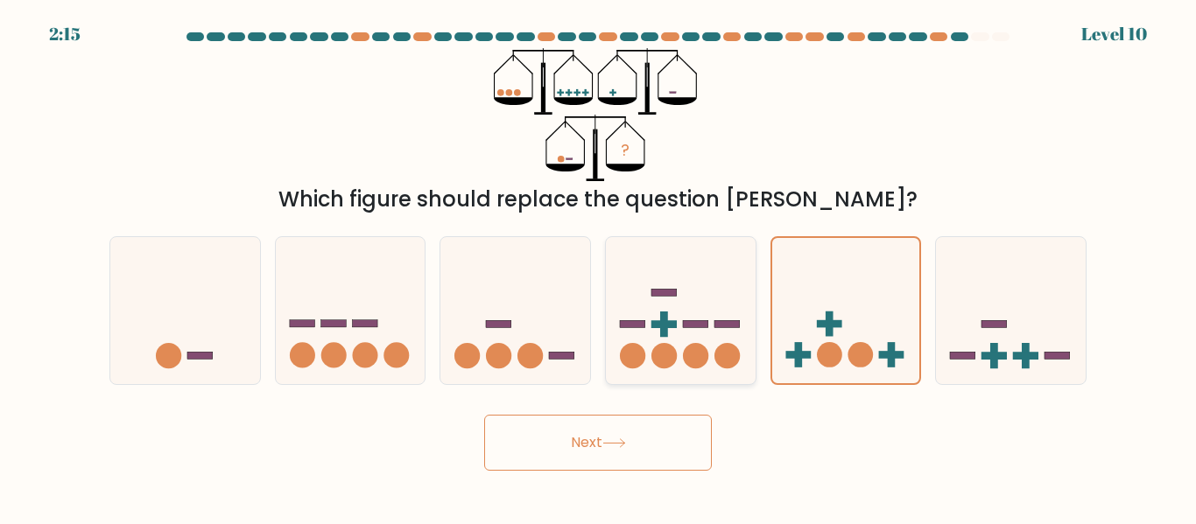
click at [719, 375] on div at bounding box center [680, 310] width 151 height 148
click at [599, 267] on input "d." at bounding box center [598, 265] width 1 height 4
radio input "true"
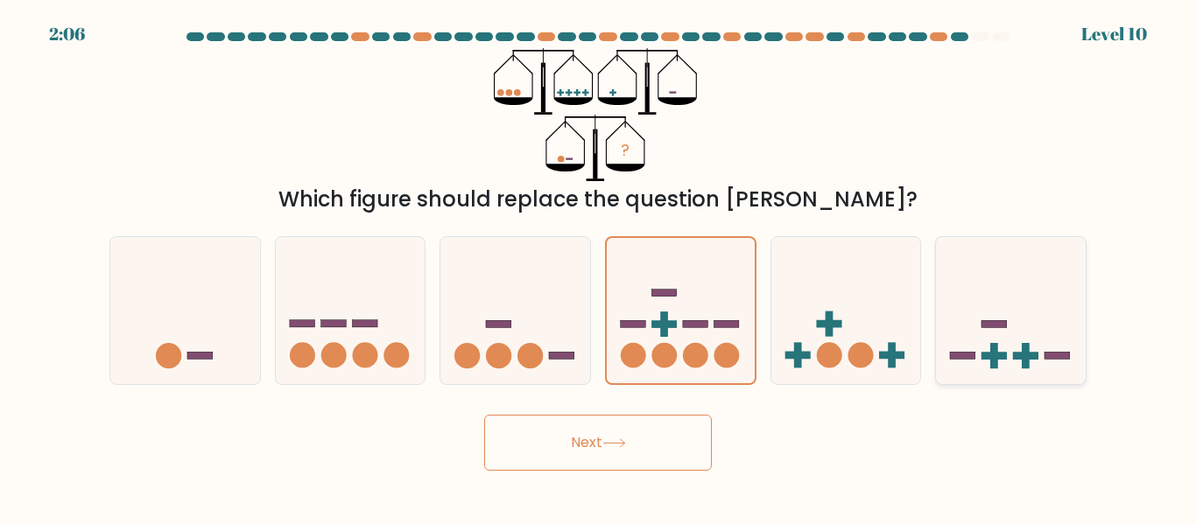
click at [1023, 339] on icon at bounding box center [1011, 310] width 150 height 123
click at [599, 267] on input "f." at bounding box center [598, 265] width 1 height 4
radio input "true"
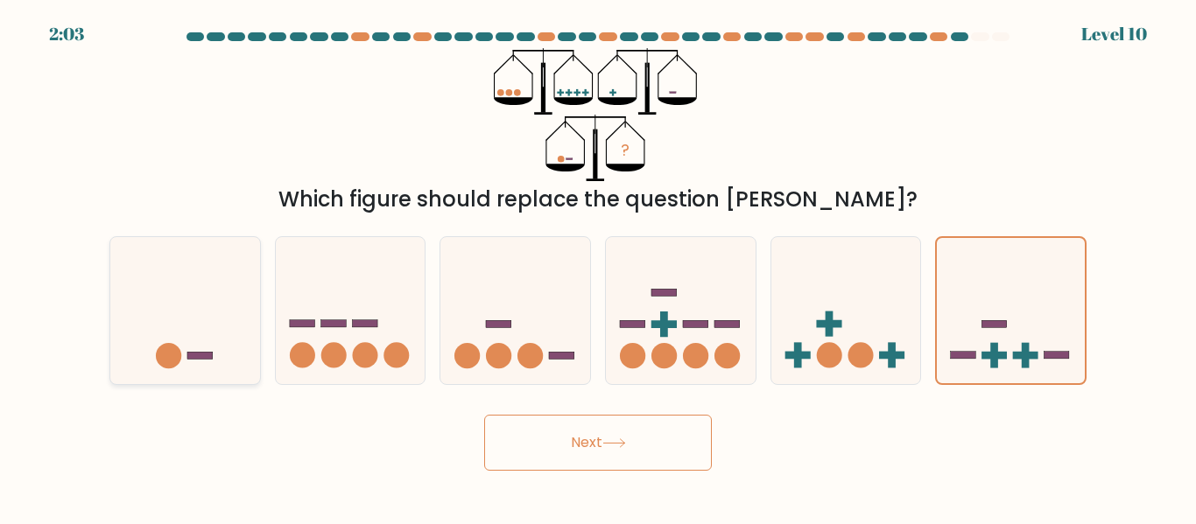
click at [226, 370] on icon at bounding box center [185, 310] width 150 height 123
click at [598, 267] on input "a." at bounding box center [598, 265] width 1 height 4
radio input "true"
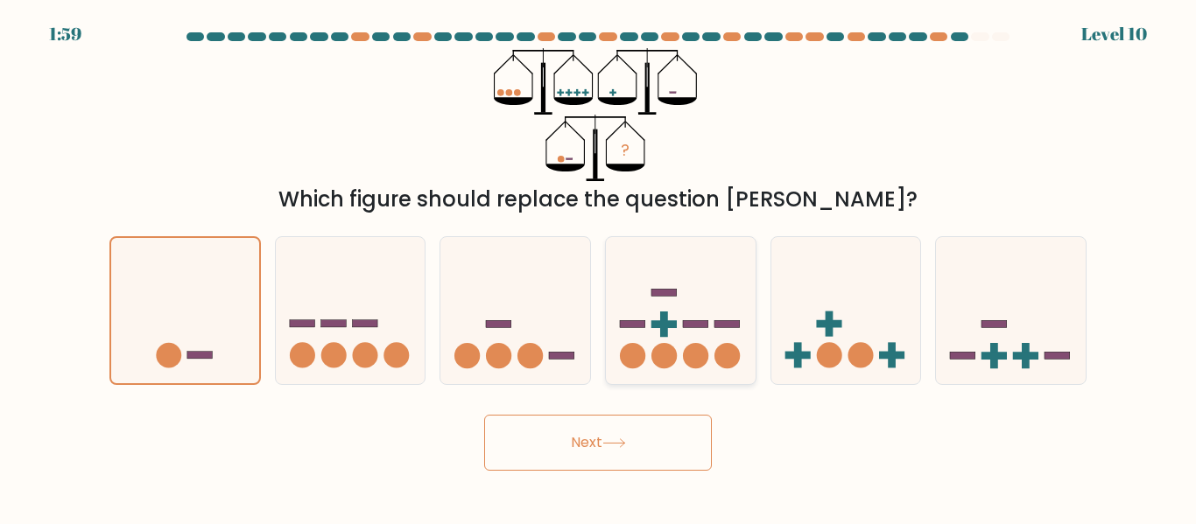
click at [627, 315] on icon at bounding box center [681, 310] width 150 height 123
click at [599, 267] on input "d." at bounding box center [598, 265] width 1 height 4
radio input "true"
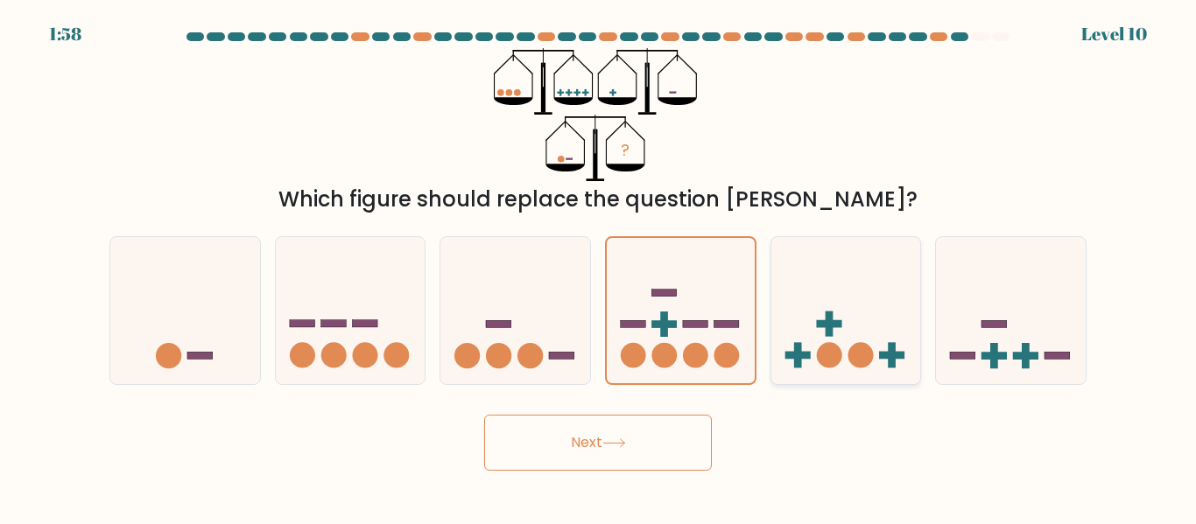
click at [772, 321] on icon at bounding box center [846, 310] width 150 height 123
click at [599, 267] on input "e." at bounding box center [598, 265] width 1 height 4
radio input "true"
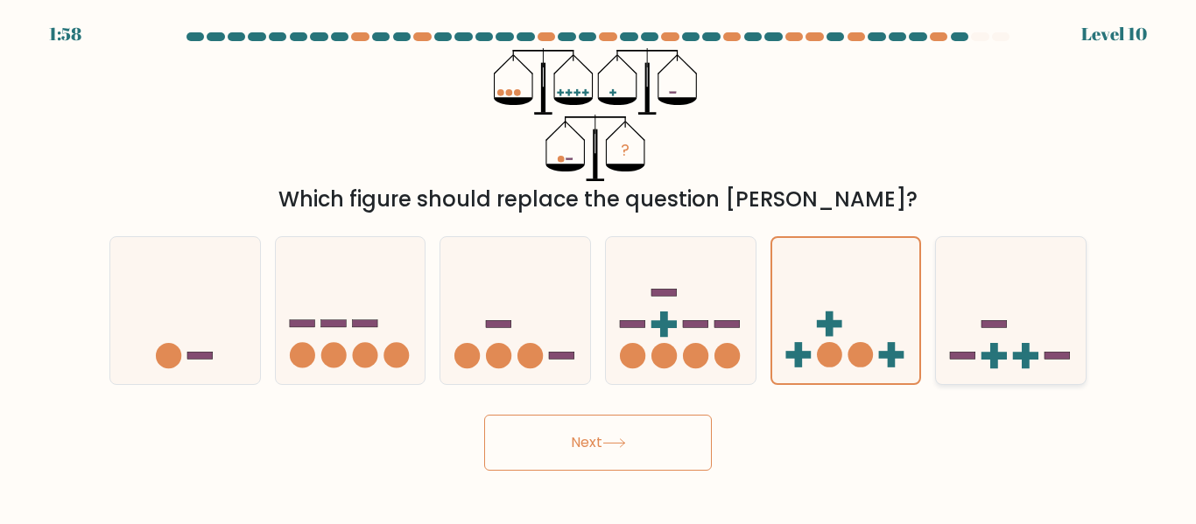
click at [989, 334] on icon at bounding box center [1011, 310] width 150 height 123
click at [599, 267] on input "f." at bounding box center [598, 265] width 1 height 4
radio input "true"
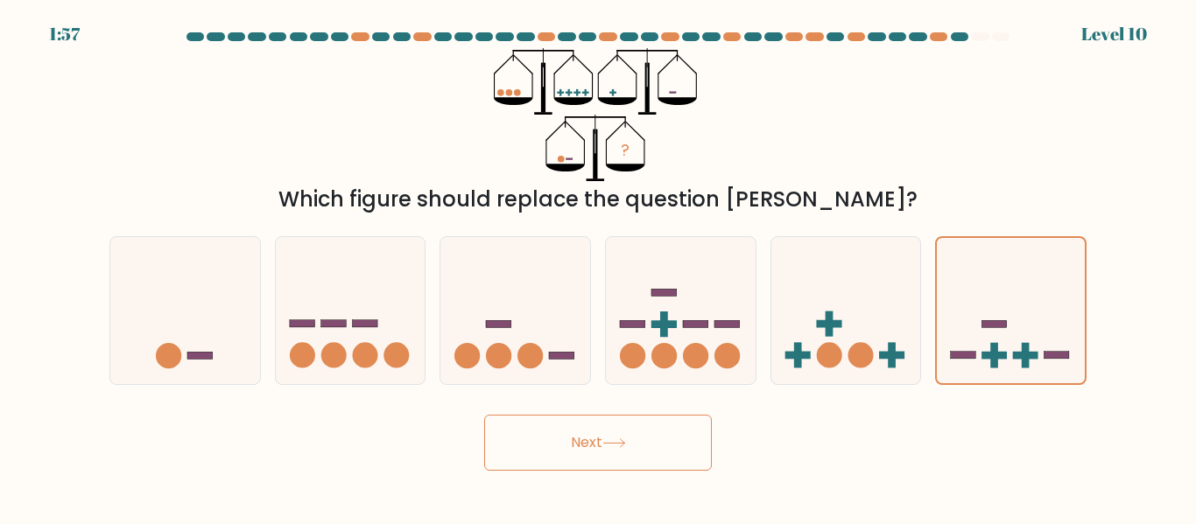
click at [672, 463] on button "Next" at bounding box center [598, 443] width 228 height 56
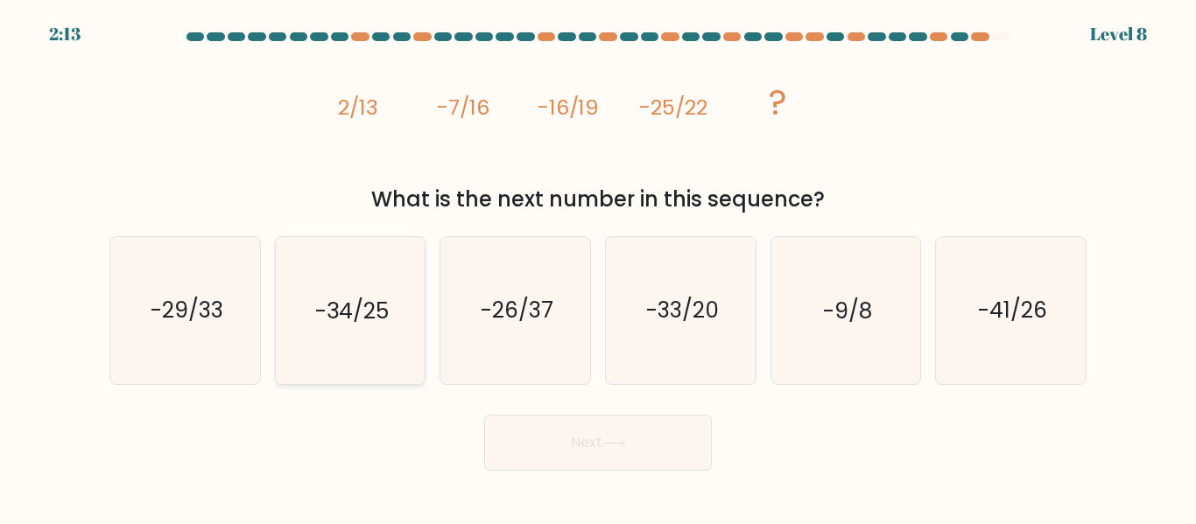
click at [374, 311] on text "-34/25" at bounding box center [352, 311] width 74 height 31
click at [598, 267] on input "b. -34/25" at bounding box center [598, 265] width 1 height 4
radio input "true"
click at [560, 466] on button "Next" at bounding box center [598, 443] width 228 height 56
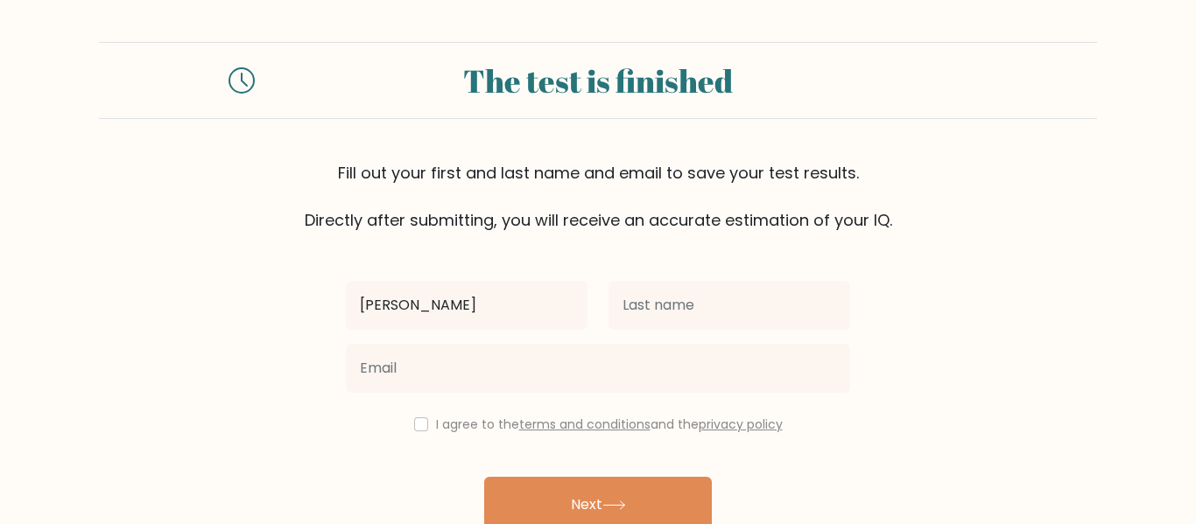
type input "[PERSON_NAME]"
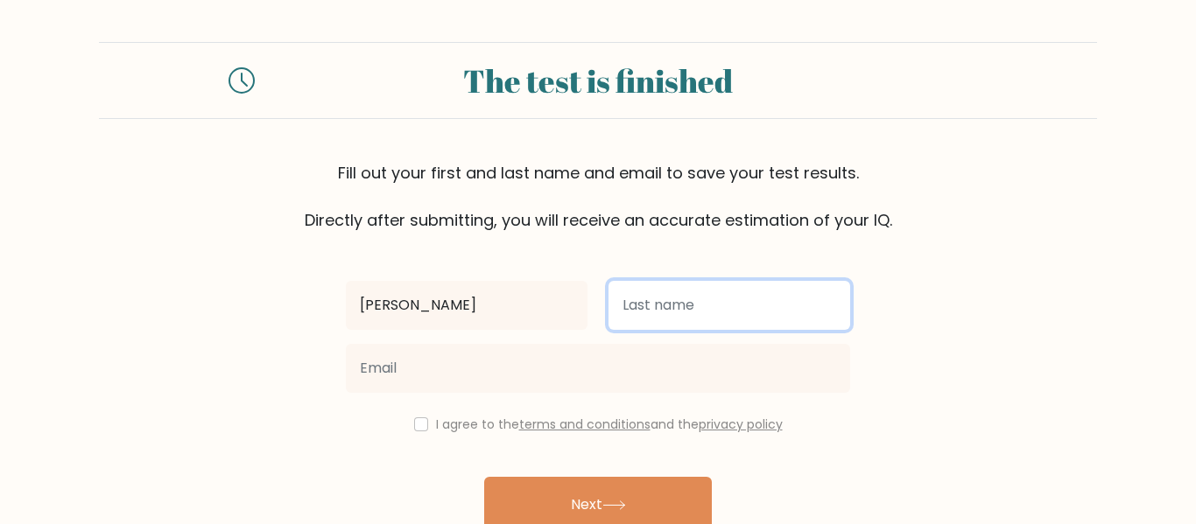
click at [753, 323] on input "text" at bounding box center [730, 305] width 242 height 49
type input "Dorman"
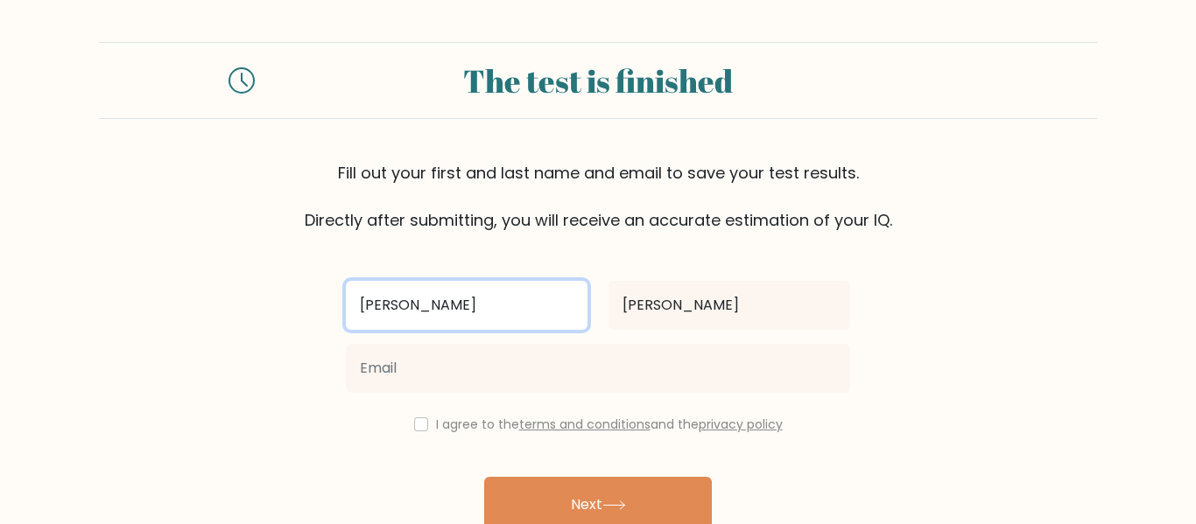
click at [368, 310] on input "preston" at bounding box center [467, 305] width 242 height 49
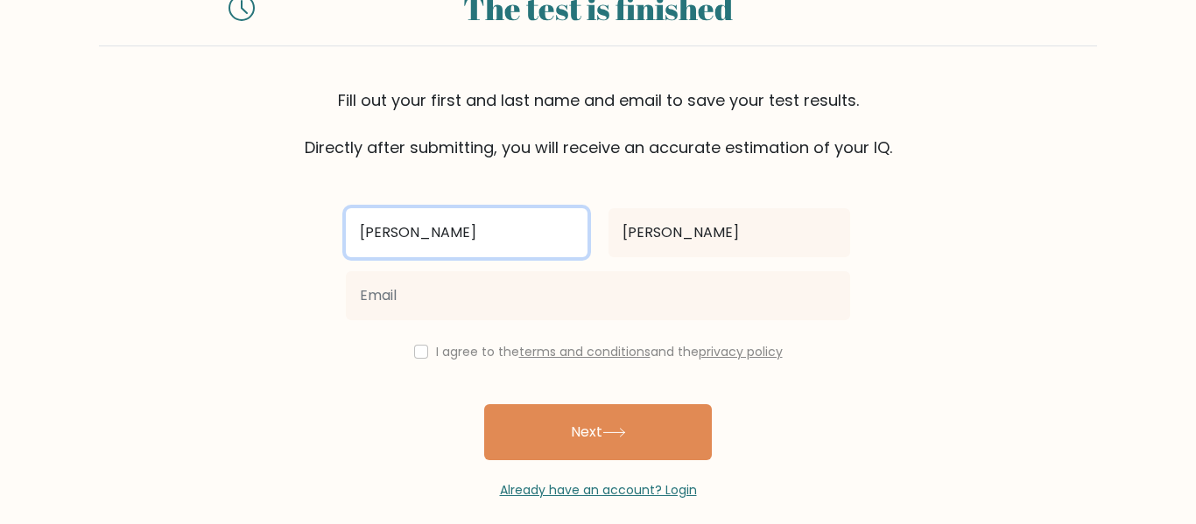
scroll to position [90, 0]
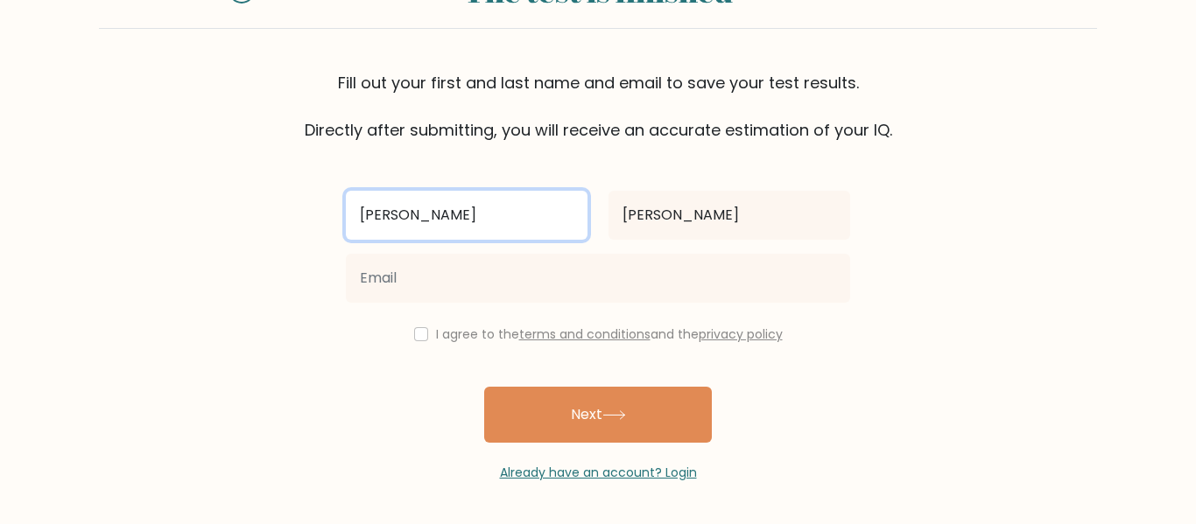
type input "Preston"
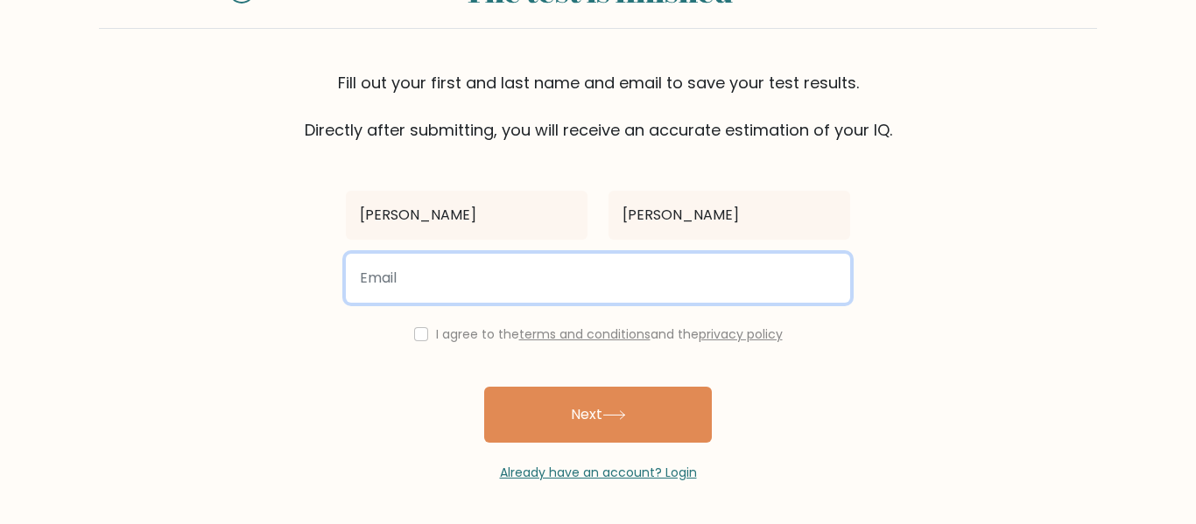
click at [524, 294] on input "email" at bounding box center [598, 278] width 504 height 49
type input "88143555@yourcharlotteschools.net"
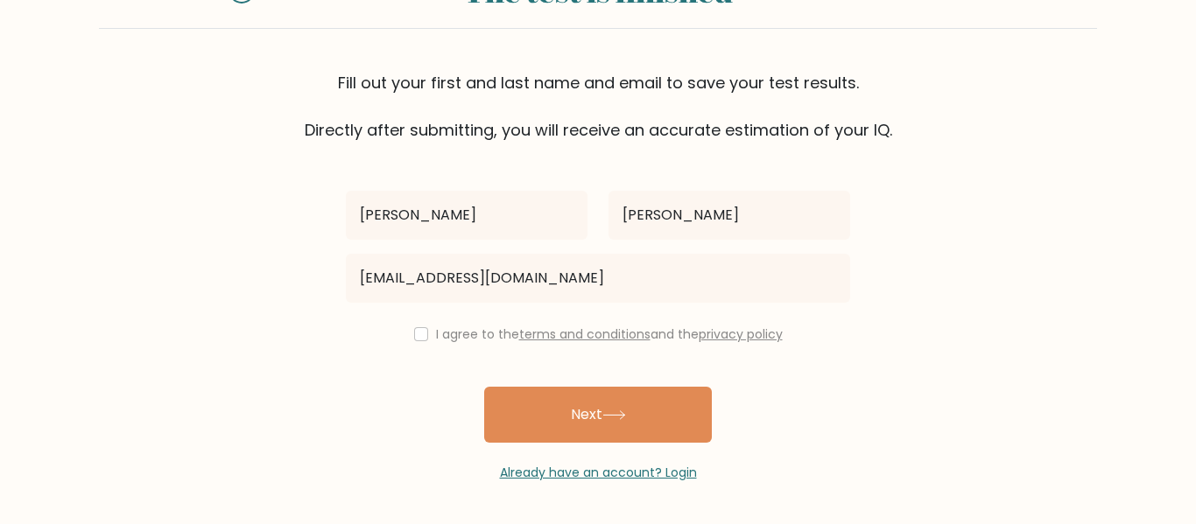
click at [436, 331] on label "I agree to the terms and conditions and the privacy policy" at bounding box center [609, 335] width 347 height 18
click at [415, 331] on input "checkbox" at bounding box center [421, 334] width 14 height 14
checkbox input "true"
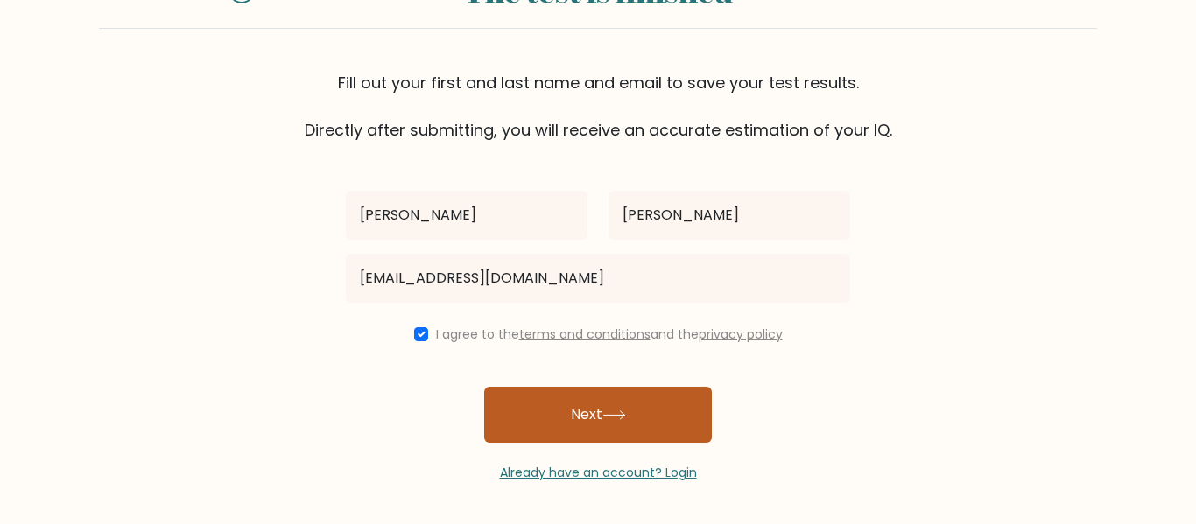
click at [560, 393] on button "Next" at bounding box center [598, 415] width 228 height 56
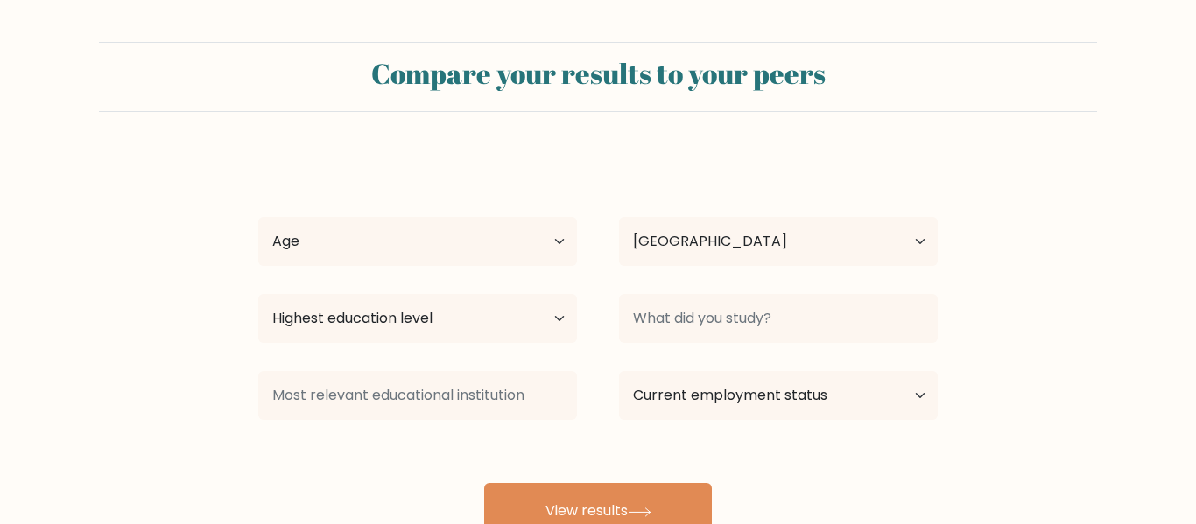
select select "US"
click at [510, 260] on select "Age Under [DEMOGRAPHIC_DATA] [DEMOGRAPHIC_DATA] [DEMOGRAPHIC_DATA] [DEMOGRAPHIC…" at bounding box center [417, 241] width 319 height 49
select select "min_18"
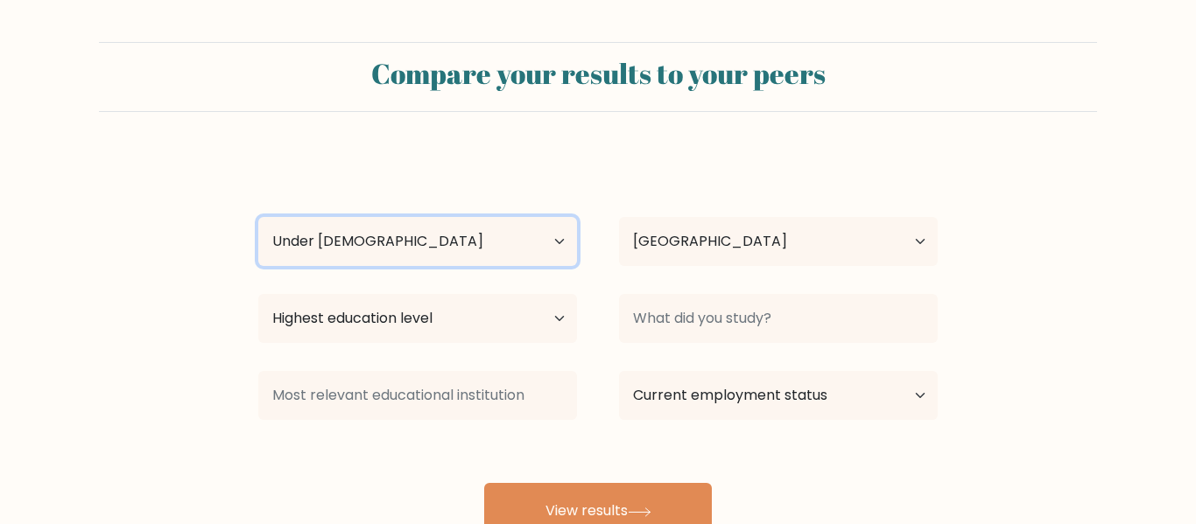
click at [258, 217] on select "Age Under [DEMOGRAPHIC_DATA] [DEMOGRAPHIC_DATA] [DEMOGRAPHIC_DATA] [DEMOGRAPHIC…" at bounding box center [417, 241] width 319 height 49
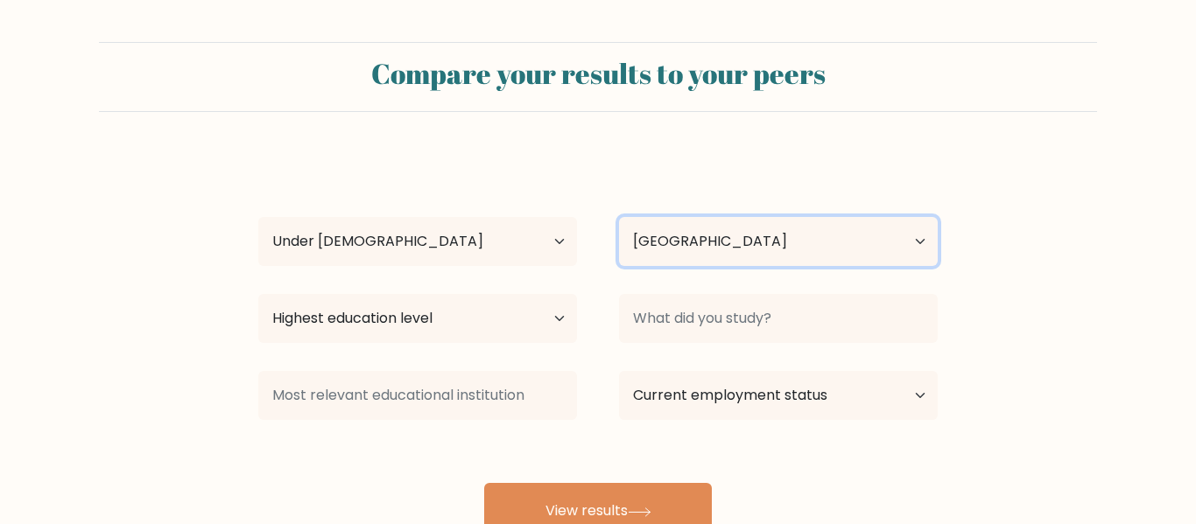
click at [686, 247] on select "Country [GEOGRAPHIC_DATA] [GEOGRAPHIC_DATA] [GEOGRAPHIC_DATA] [US_STATE] [GEOGR…" at bounding box center [778, 241] width 319 height 49
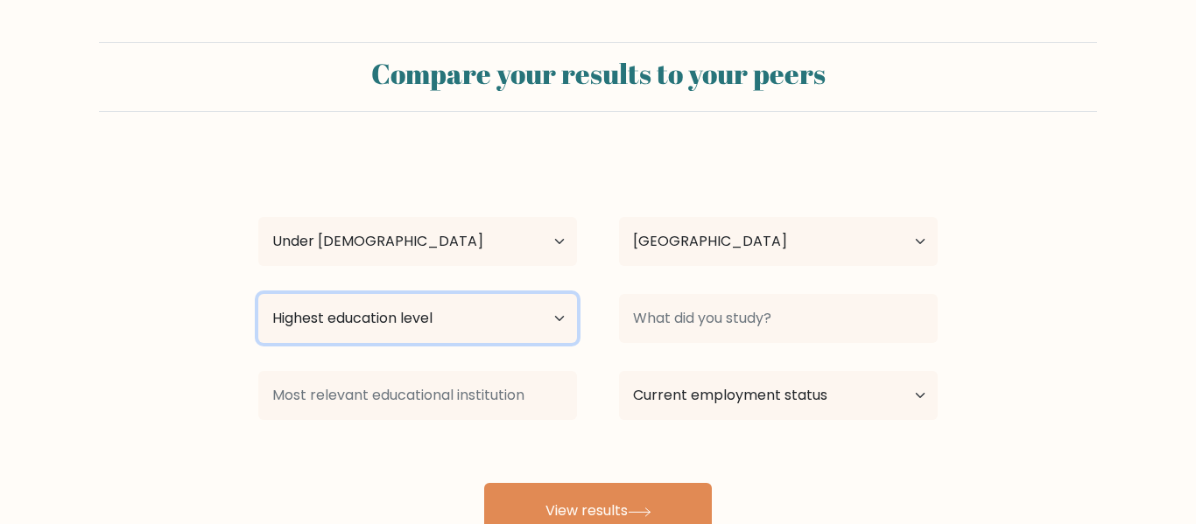
click at [510, 295] on select "Highest education level No schooling Primary Lower Secondary Upper Secondary Oc…" at bounding box center [417, 318] width 319 height 49
select select "lower_secondary"
click at [258, 294] on select "Highest education level No schooling Primary Lower Secondary Upper Secondary Oc…" at bounding box center [417, 318] width 319 height 49
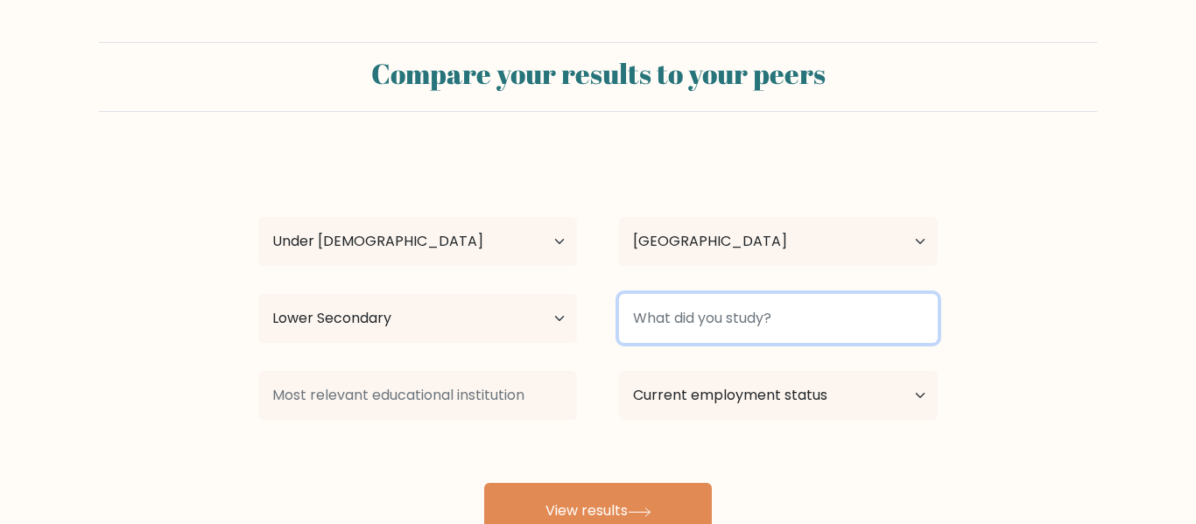
click at [694, 331] on input at bounding box center [778, 318] width 319 height 49
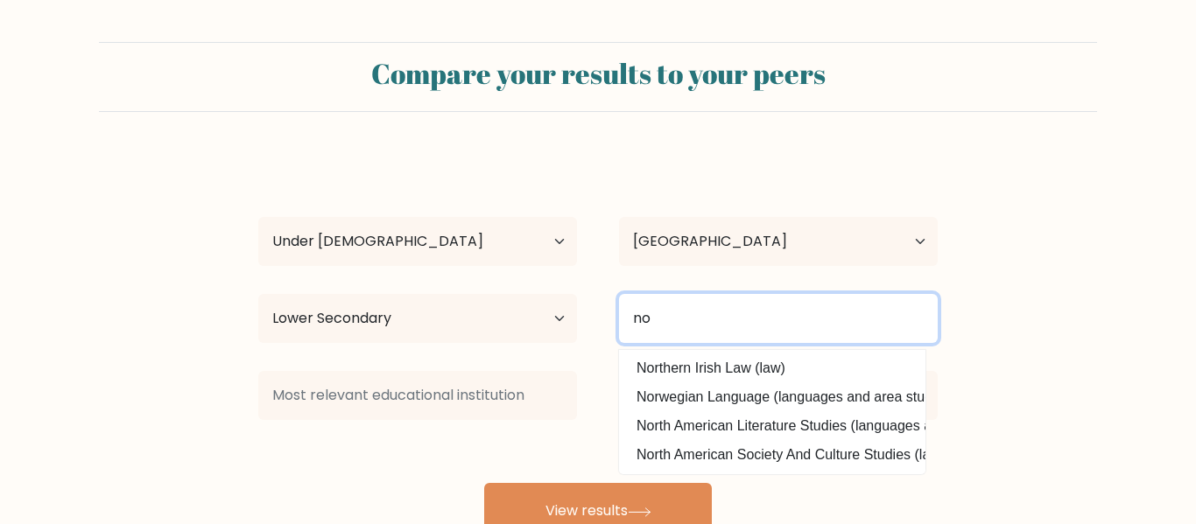
type input "n"
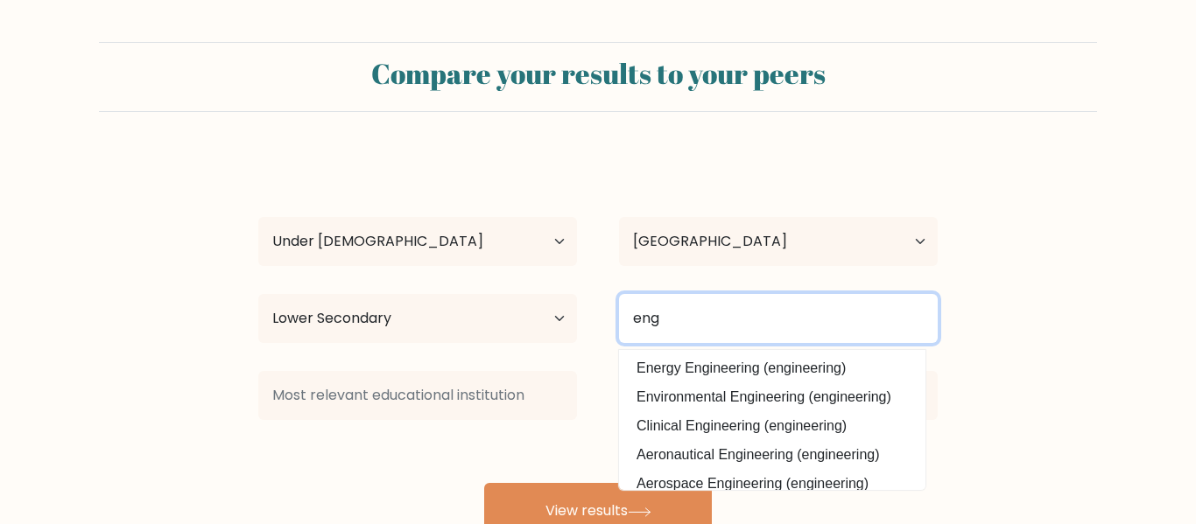
type input "engl"
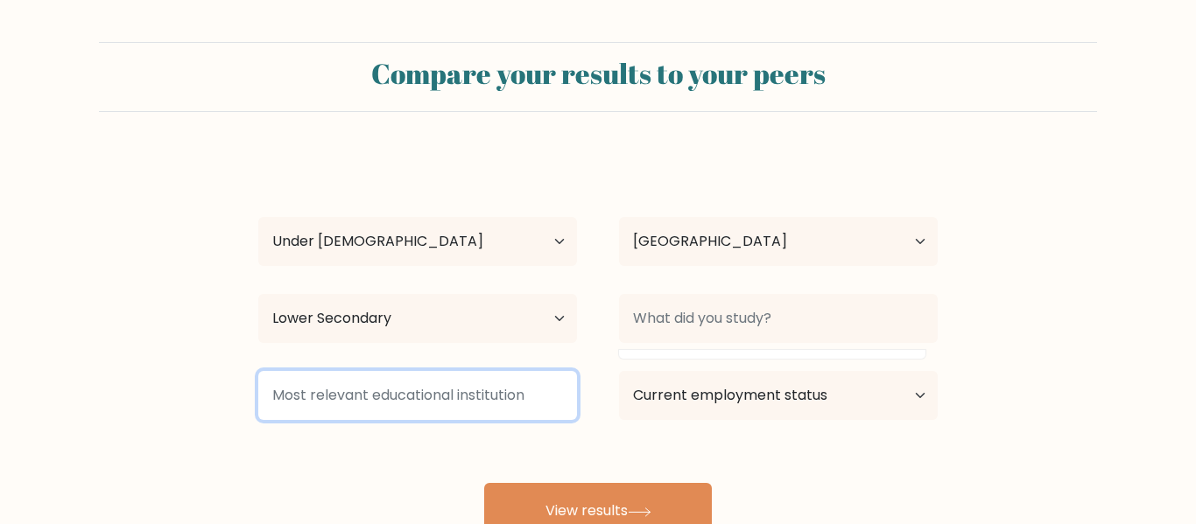
click at [541, 391] on input at bounding box center [417, 395] width 319 height 49
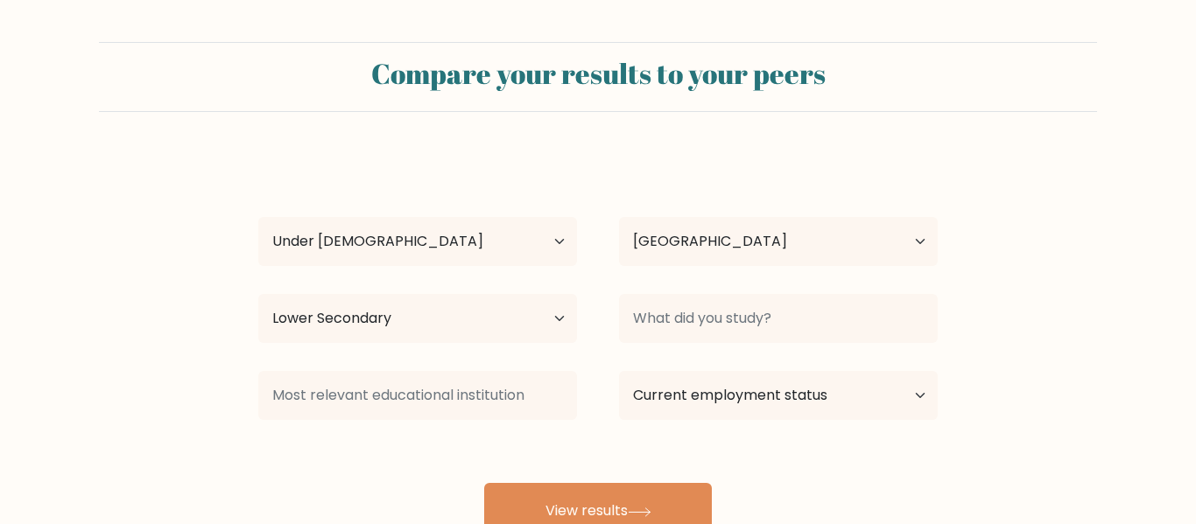
click at [740, 433] on div "Preston Dorman Age Under 18 years old 18-24 years old 25-34 years old 35-44 yea…" at bounding box center [598, 346] width 700 height 385
click at [711, 403] on select "Current employment status Employed Student Retired Other / prefer not to answer" at bounding box center [778, 395] width 319 height 49
select select "student"
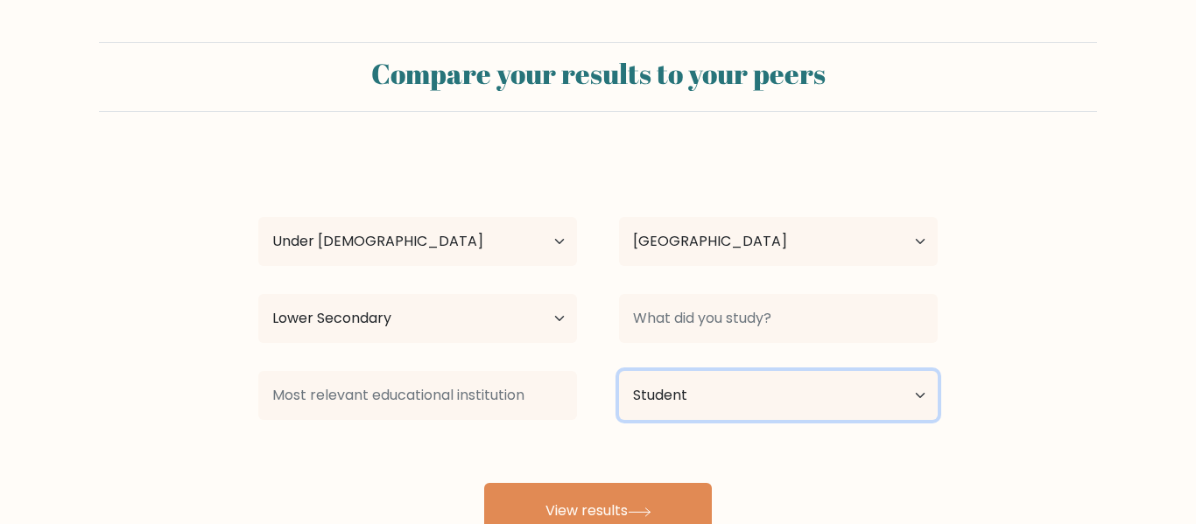
click at [619, 371] on select "Current employment status Employed Student Retired Other / prefer not to answer" at bounding box center [778, 395] width 319 height 49
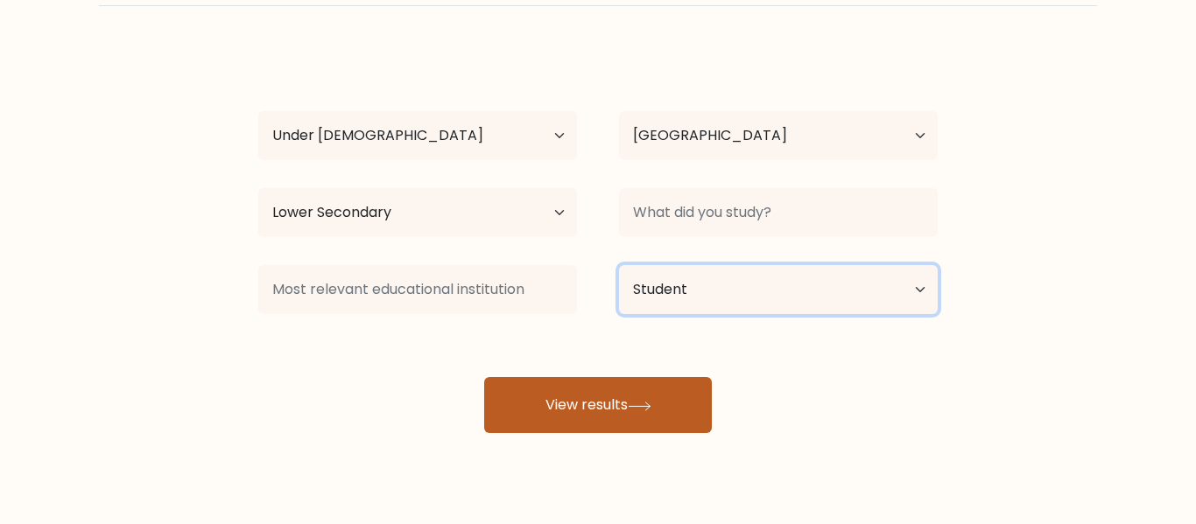
scroll to position [107, 0]
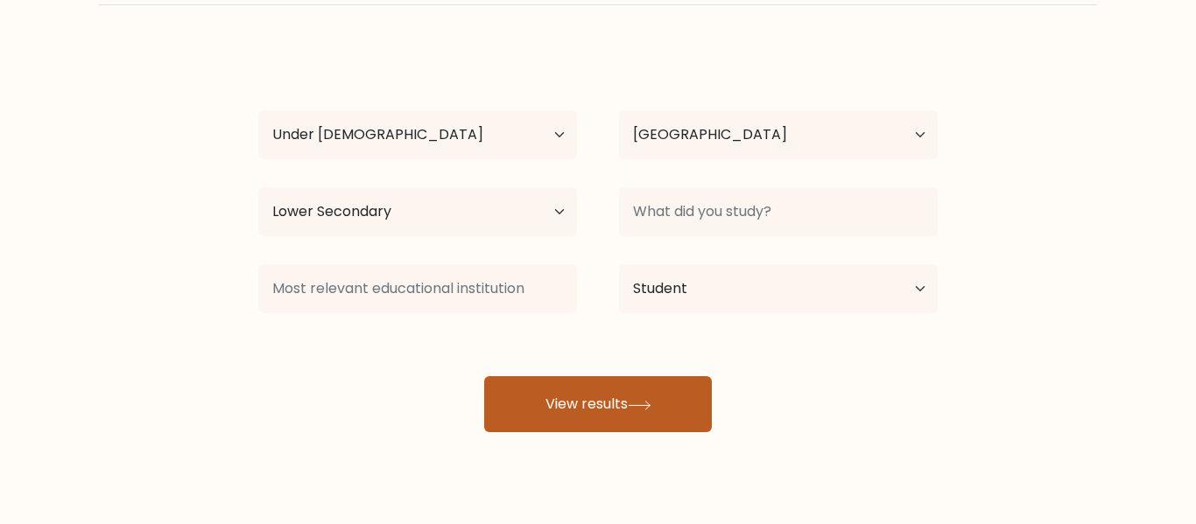
click at [636, 425] on button "View results" at bounding box center [598, 405] width 228 height 56
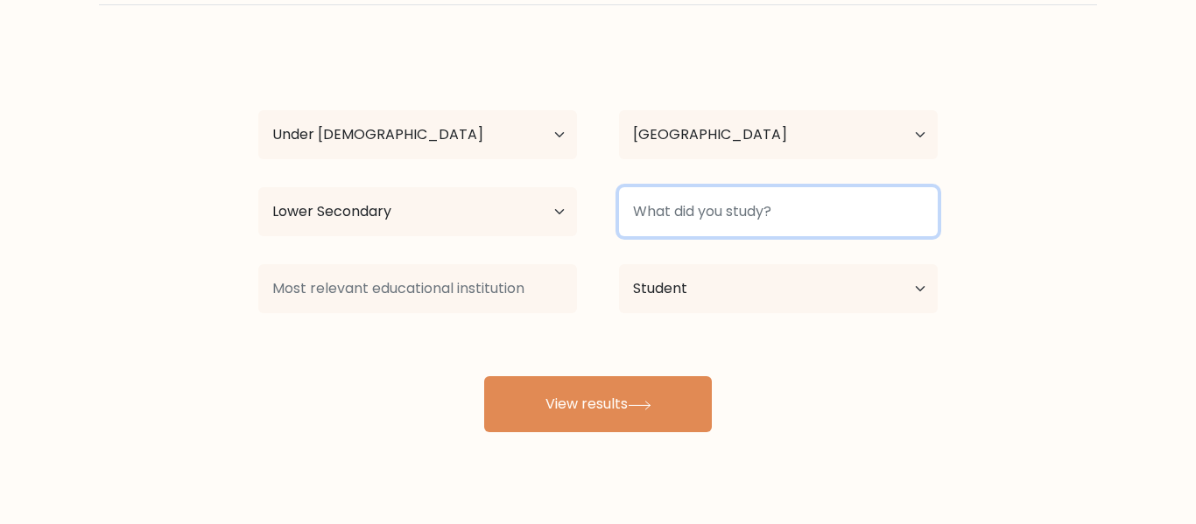
click at [776, 198] on input at bounding box center [778, 211] width 319 height 49
type input "n"
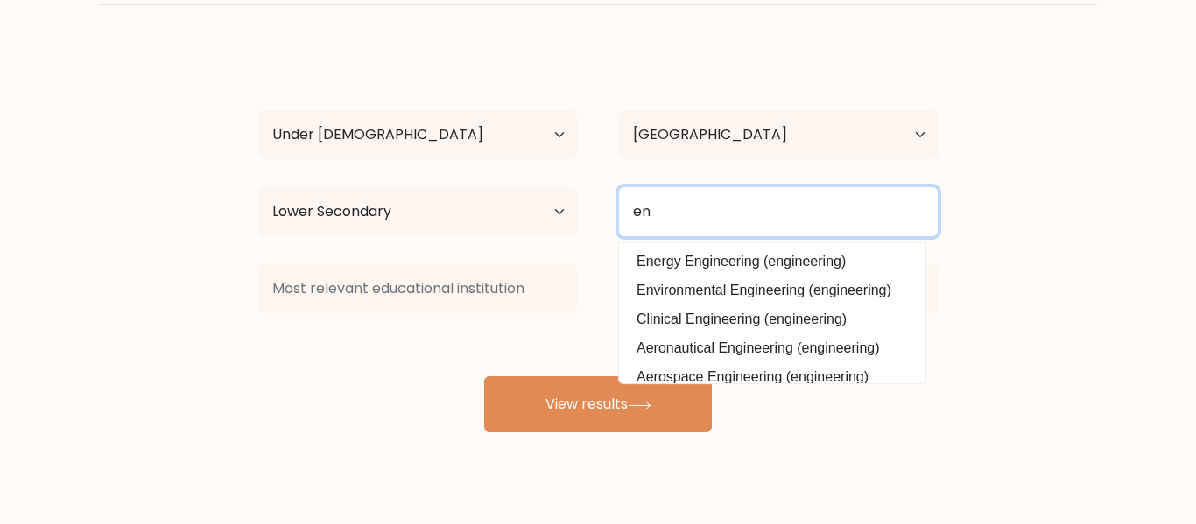
type input "e"
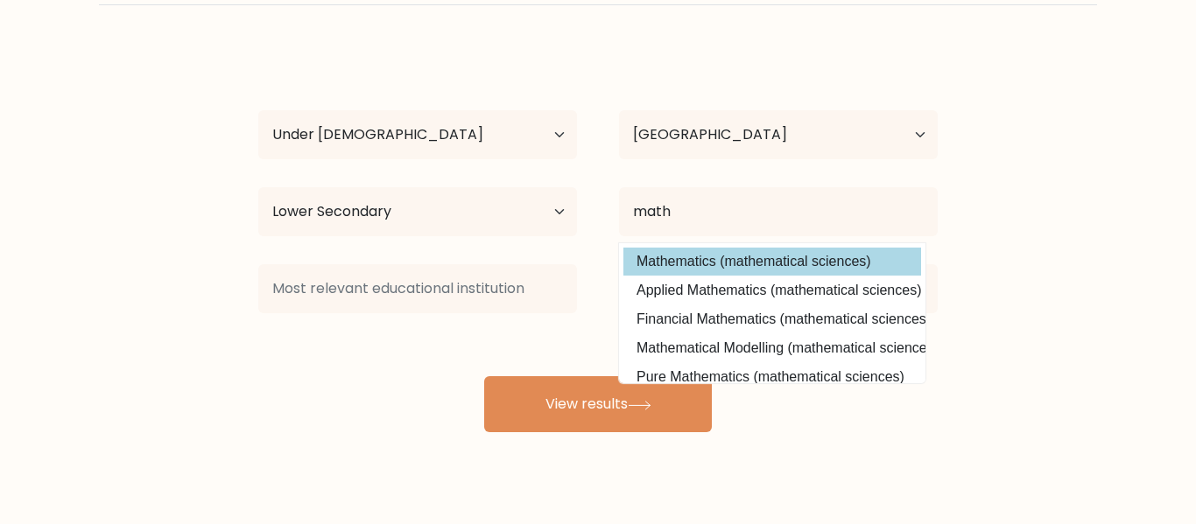
click at [826, 257] on option "Mathematics (mathematical sciences)" at bounding box center [772, 262] width 298 height 28
type input "Mathematics"
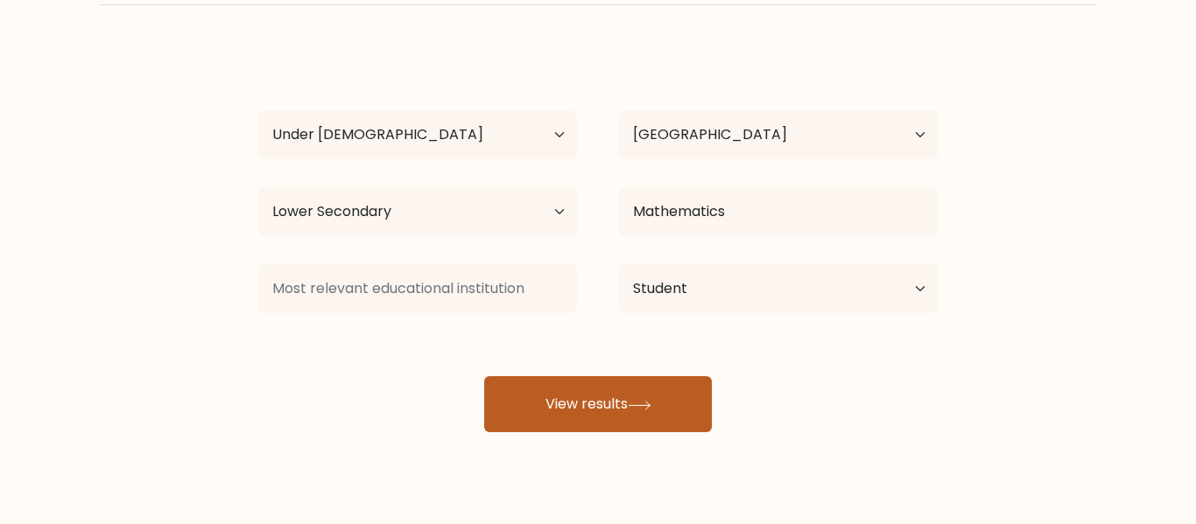
click at [650, 412] on button "View results" at bounding box center [598, 405] width 228 height 56
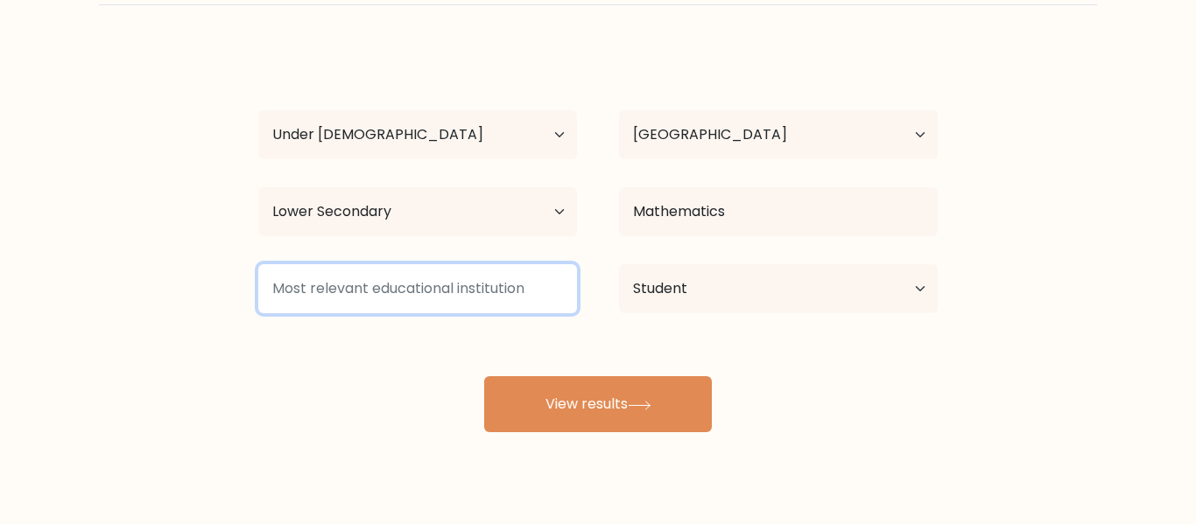
click at [507, 304] on input at bounding box center [417, 288] width 319 height 49
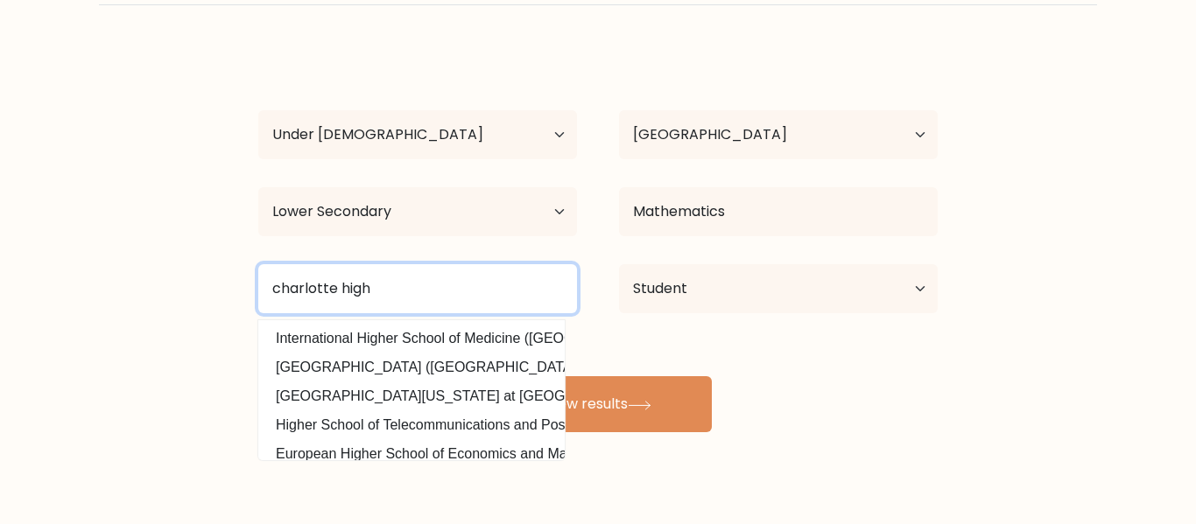
type input "charlotte"
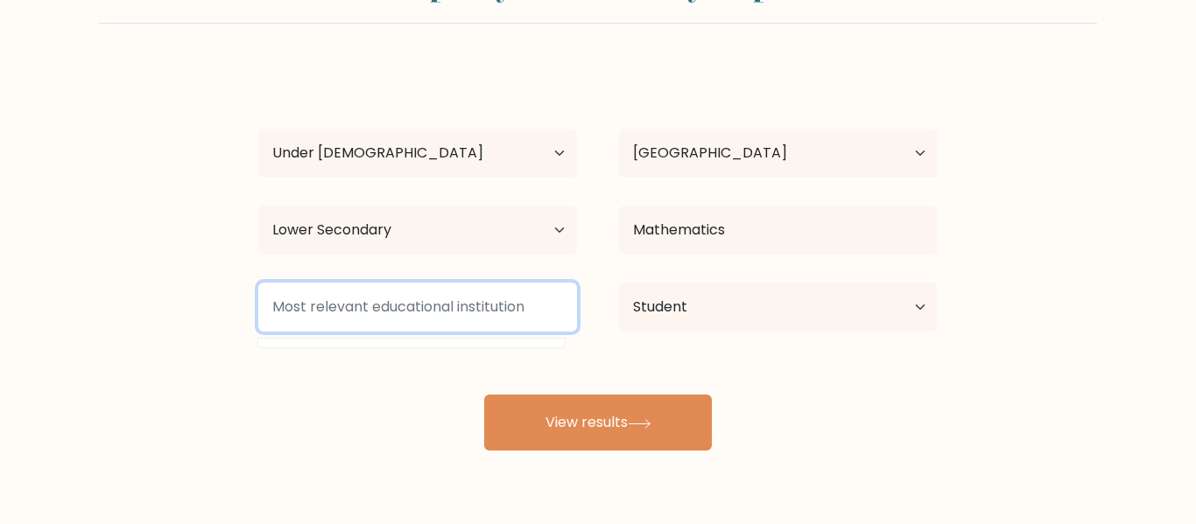
scroll to position [80, 0]
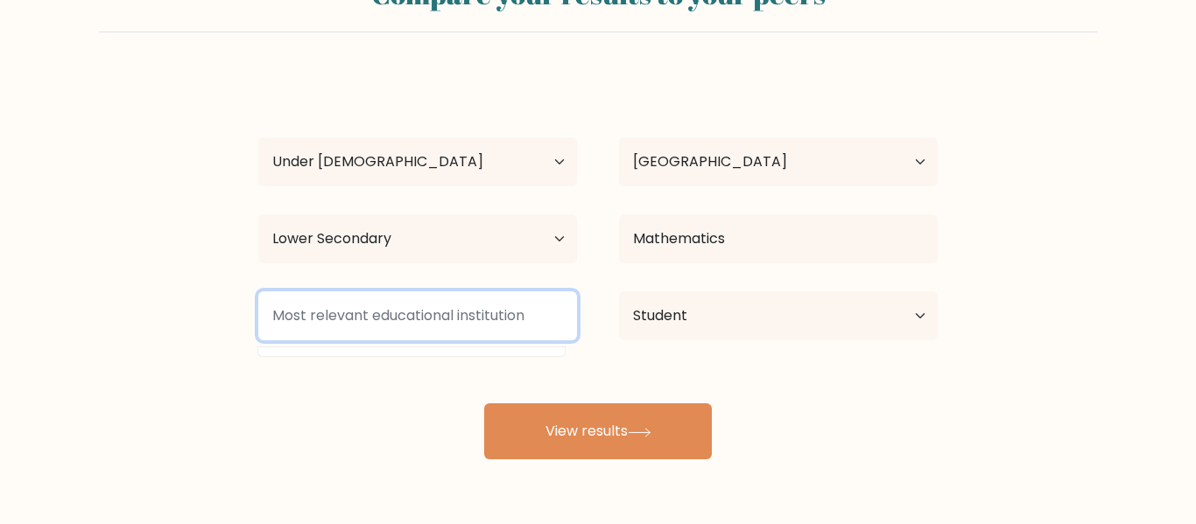
click at [517, 314] on input at bounding box center [417, 316] width 319 height 49
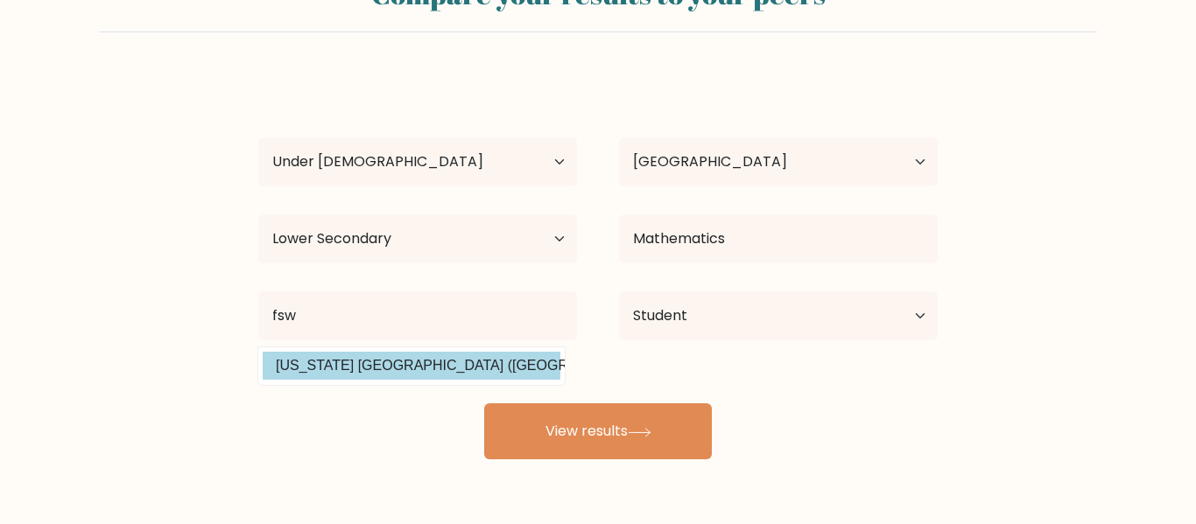
click at [478, 357] on option "Florida SouthWestern State College (United States)" at bounding box center [412, 366] width 298 height 28
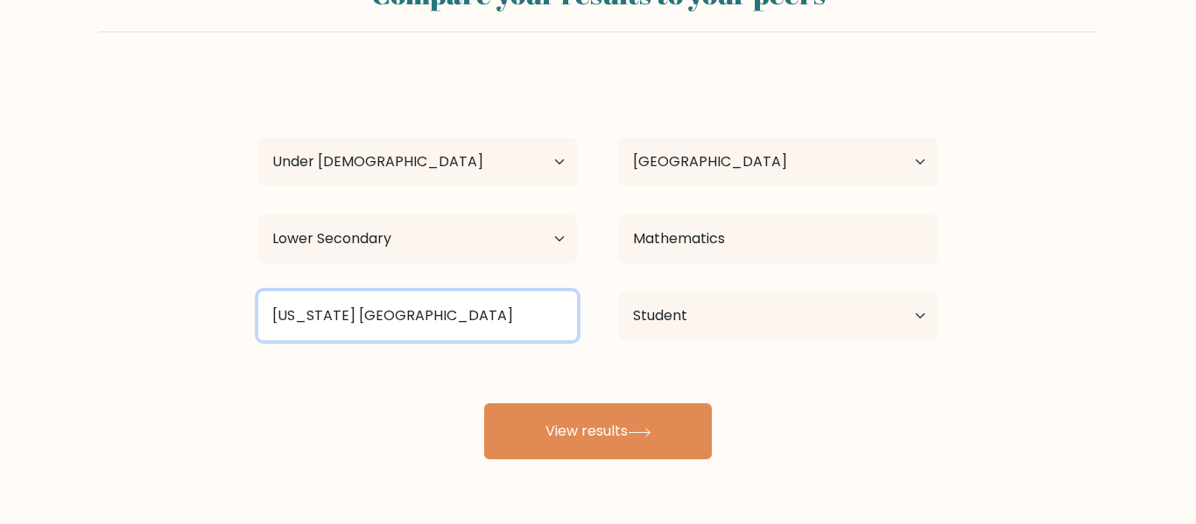
click at [546, 311] on input "Florida SouthWestern State College" at bounding box center [417, 316] width 319 height 49
type input "Florida"
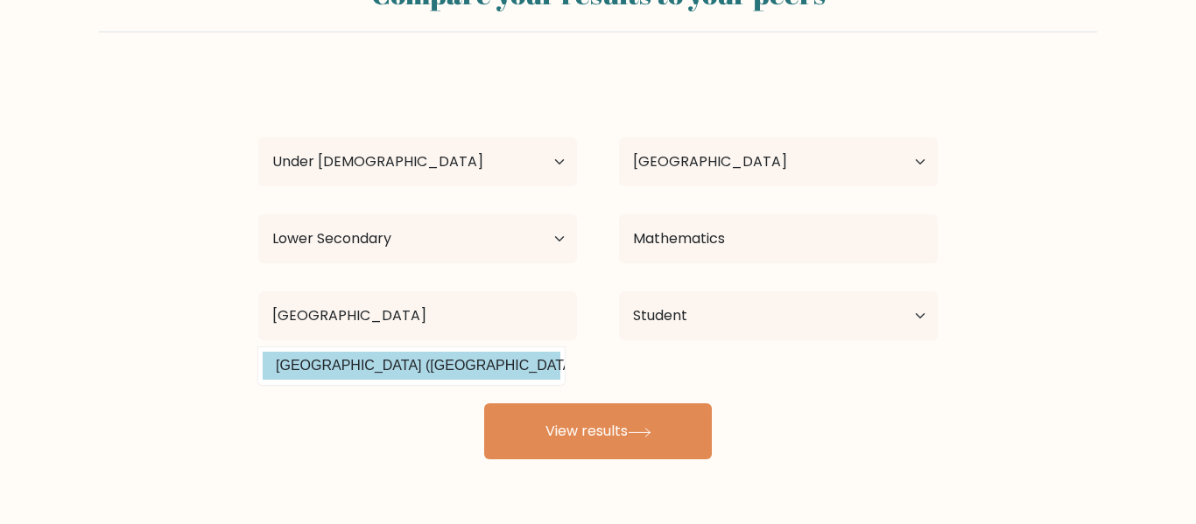
click at [311, 375] on option "Harvard University (United States)" at bounding box center [412, 366] width 298 height 28
type input "[GEOGRAPHIC_DATA]"
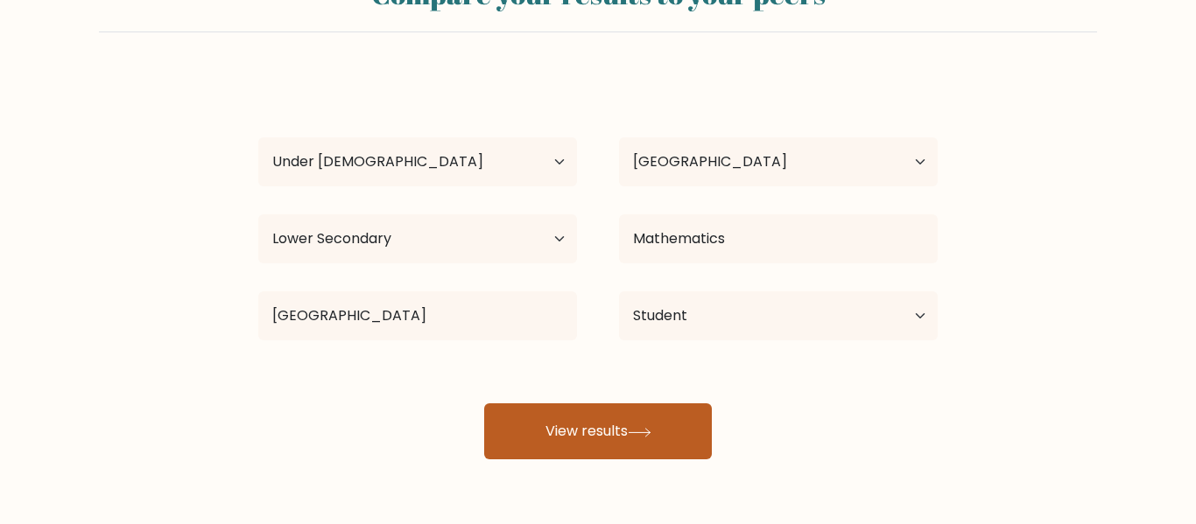
click at [516, 415] on button "View results" at bounding box center [598, 432] width 228 height 56
